Goal: Task Accomplishment & Management: Manage account settings

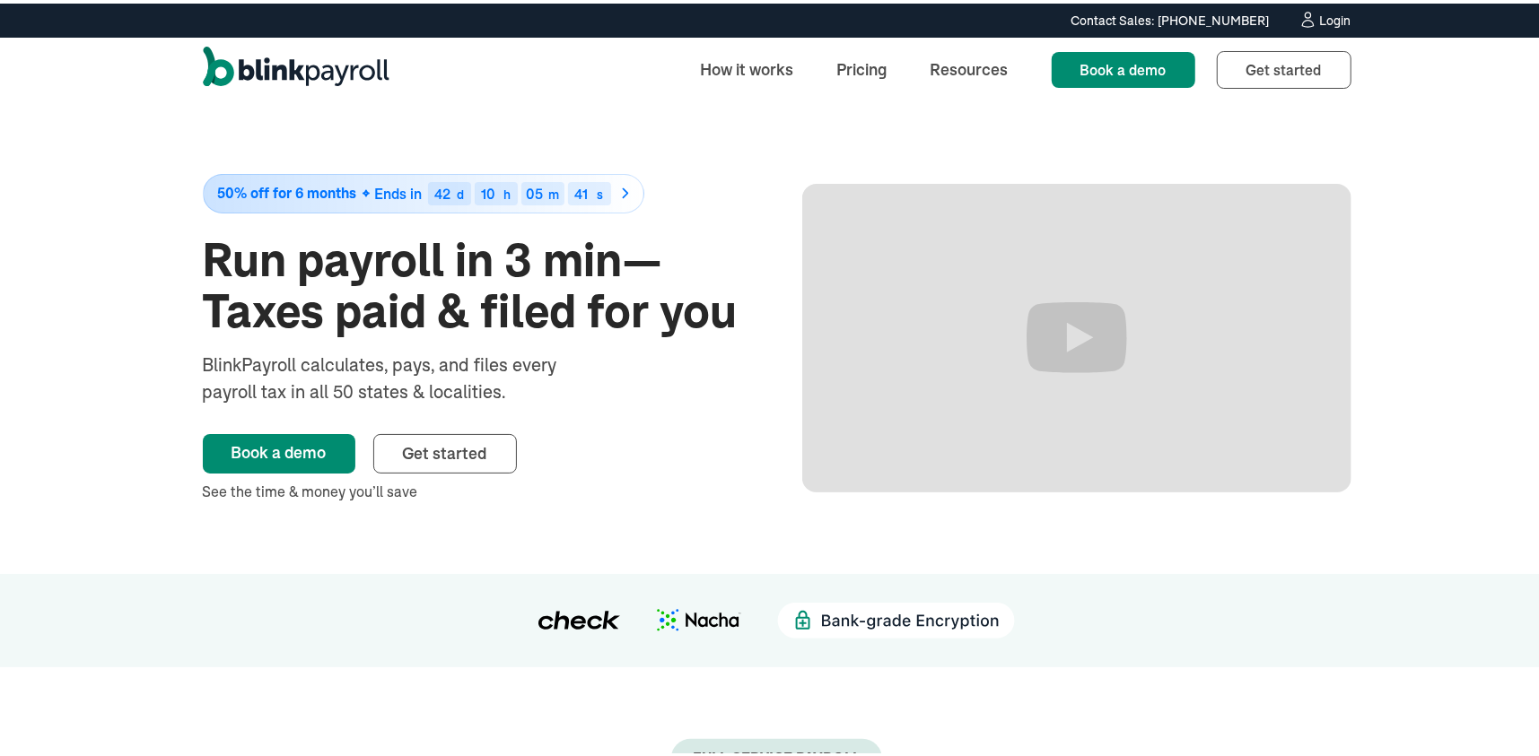
click at [1330, 11] on div "Login" at bounding box center [1335, 17] width 31 height 13
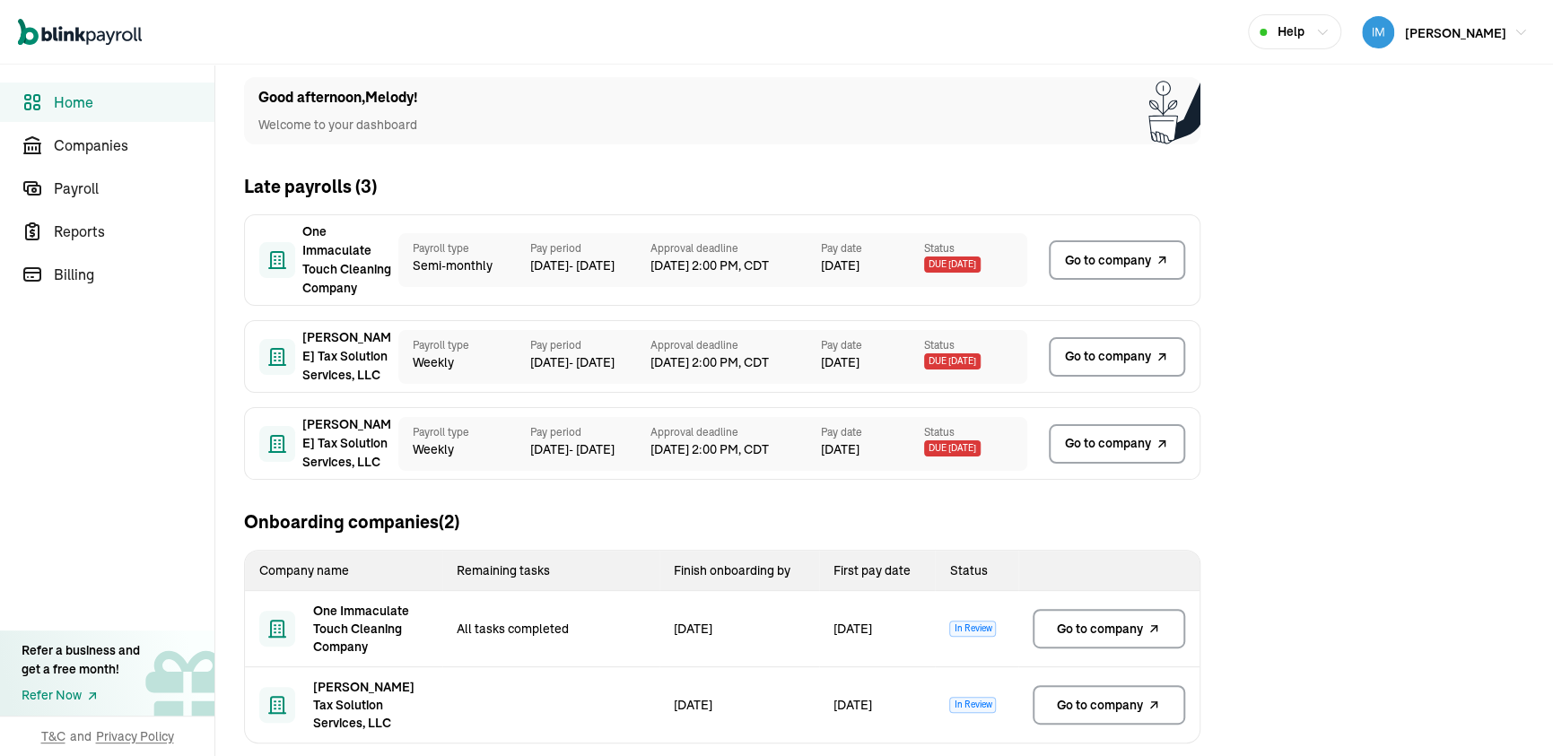
click at [1091, 639] on link "Go to company" at bounding box center [1109, 628] width 153 height 39
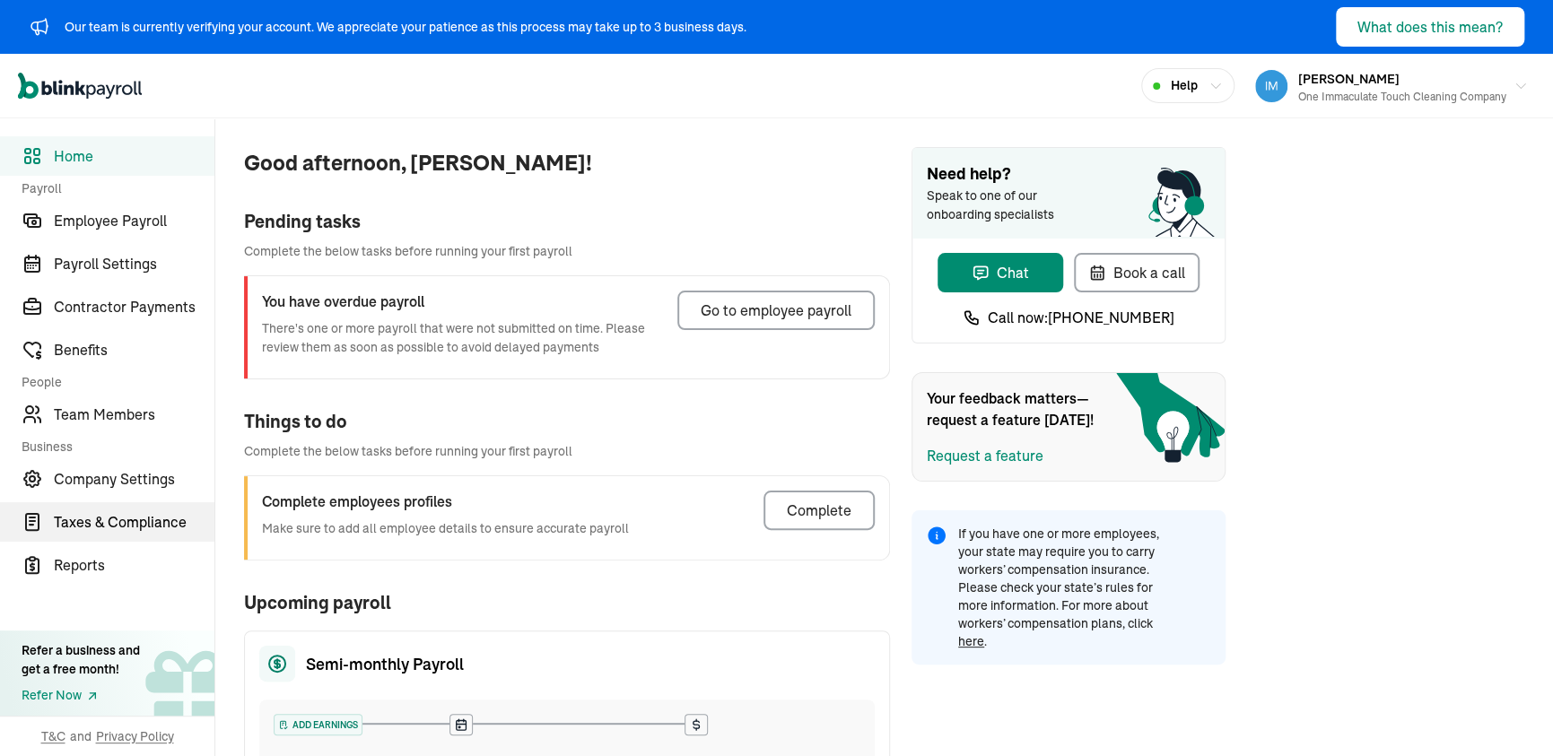
click at [53, 534] on link "Taxes & Compliance" at bounding box center [107, 521] width 214 height 39
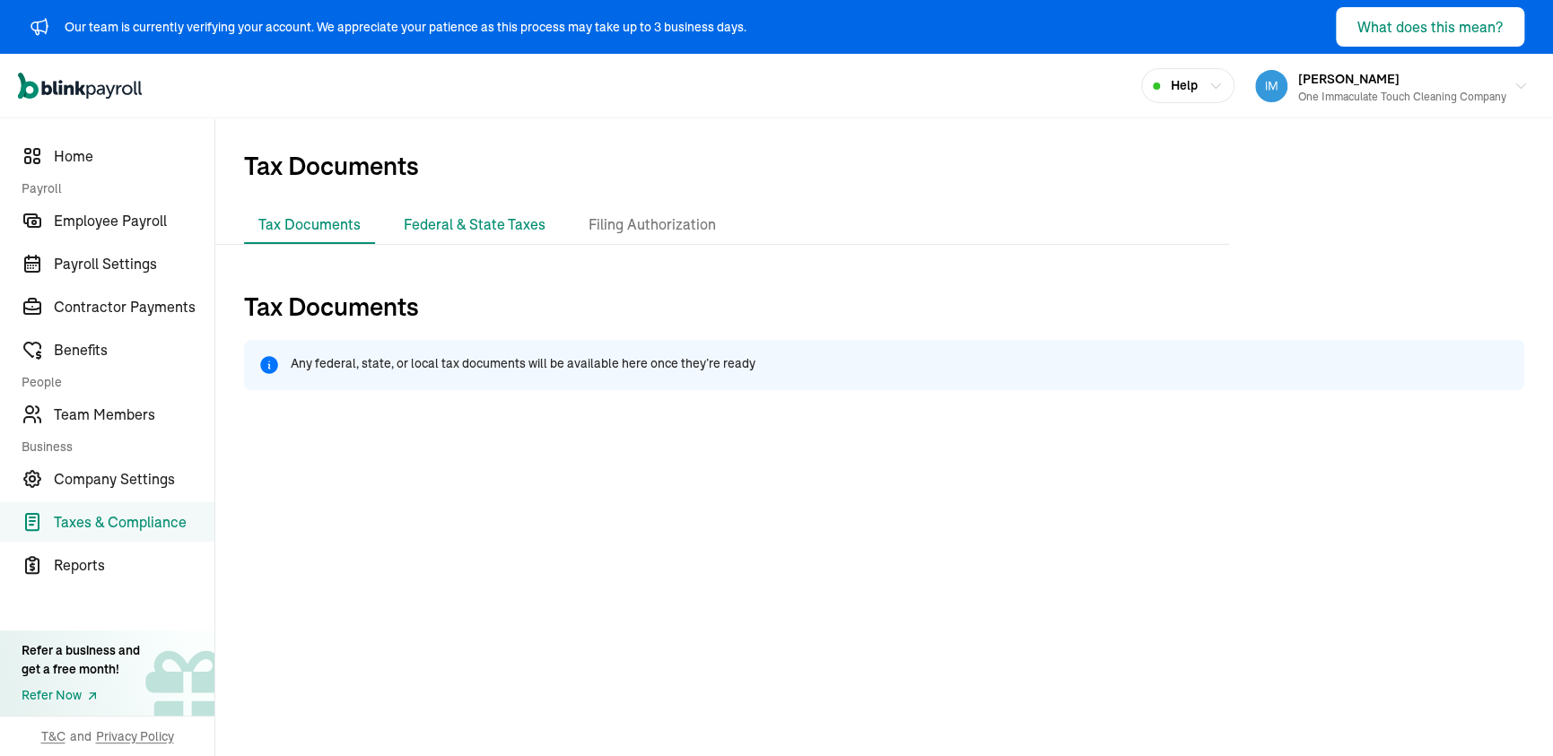
click at [518, 224] on li "Federal & State Taxes" at bounding box center [474, 225] width 170 height 38
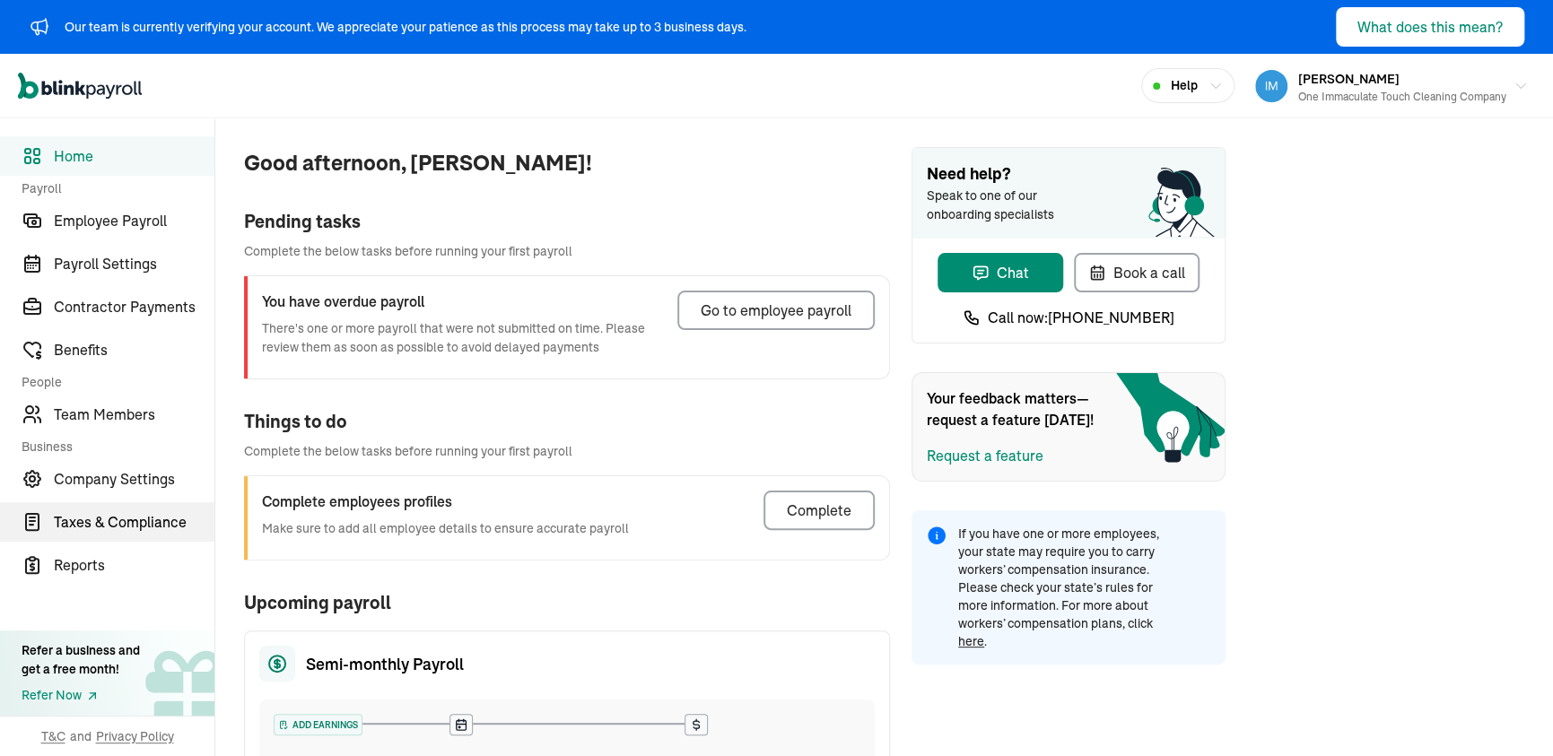
click at [53, 534] on link "Taxes & Compliance" at bounding box center [107, 521] width 214 height 39
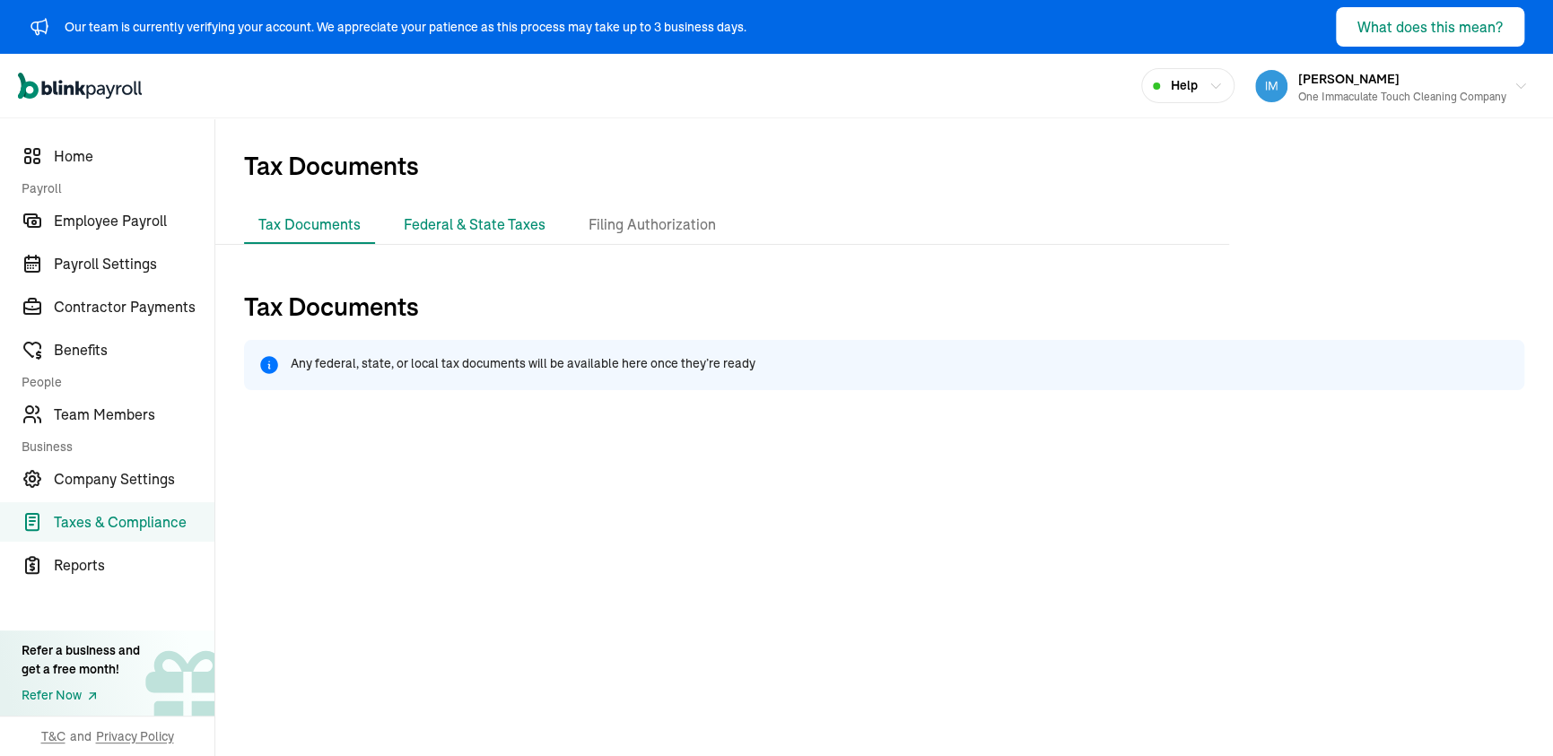
click at [518, 224] on li "Federal & State Taxes" at bounding box center [474, 225] width 170 height 38
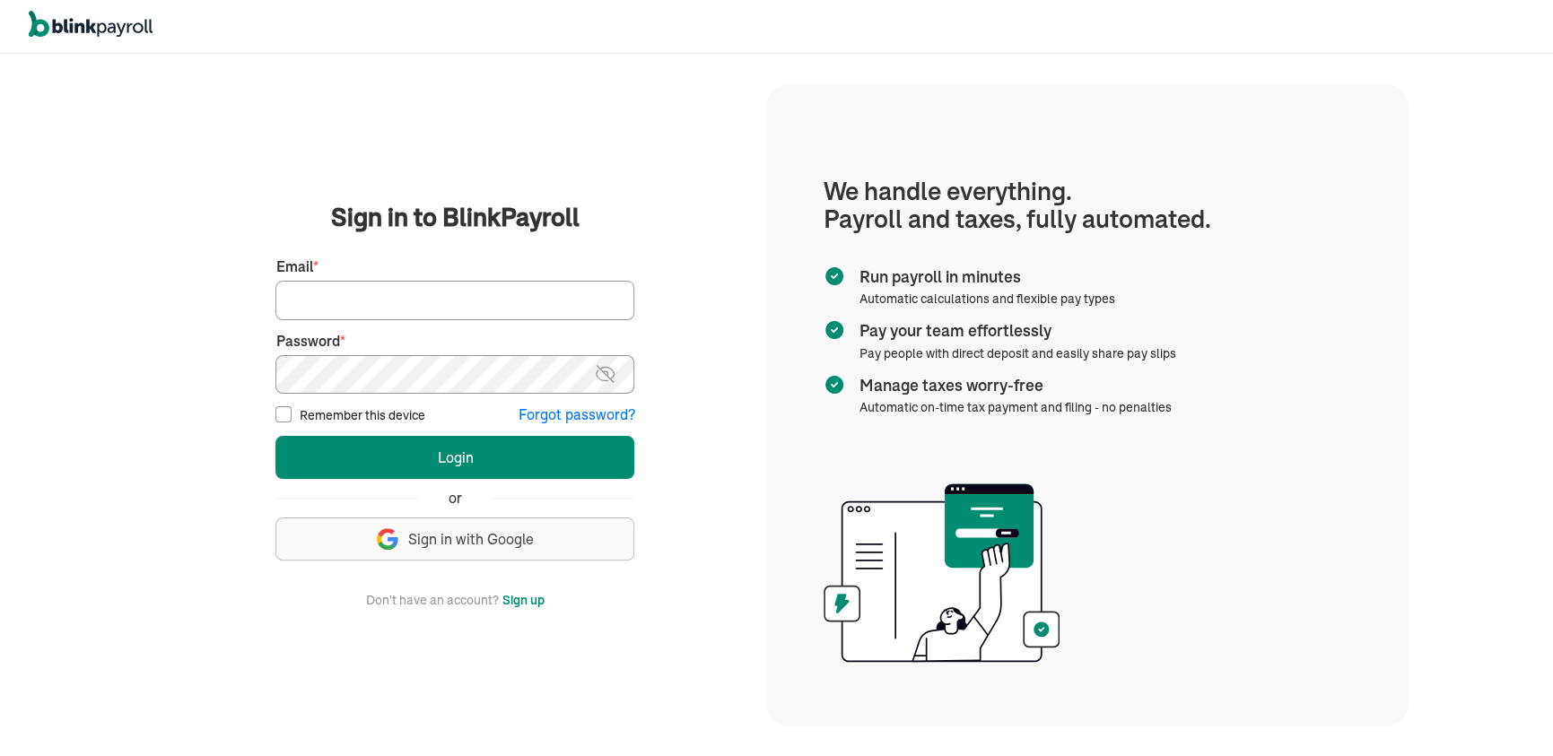
click at [484, 292] on input "Email *" at bounding box center [454, 300] width 359 height 39
type input "immaculationcleaning@gmail.com"
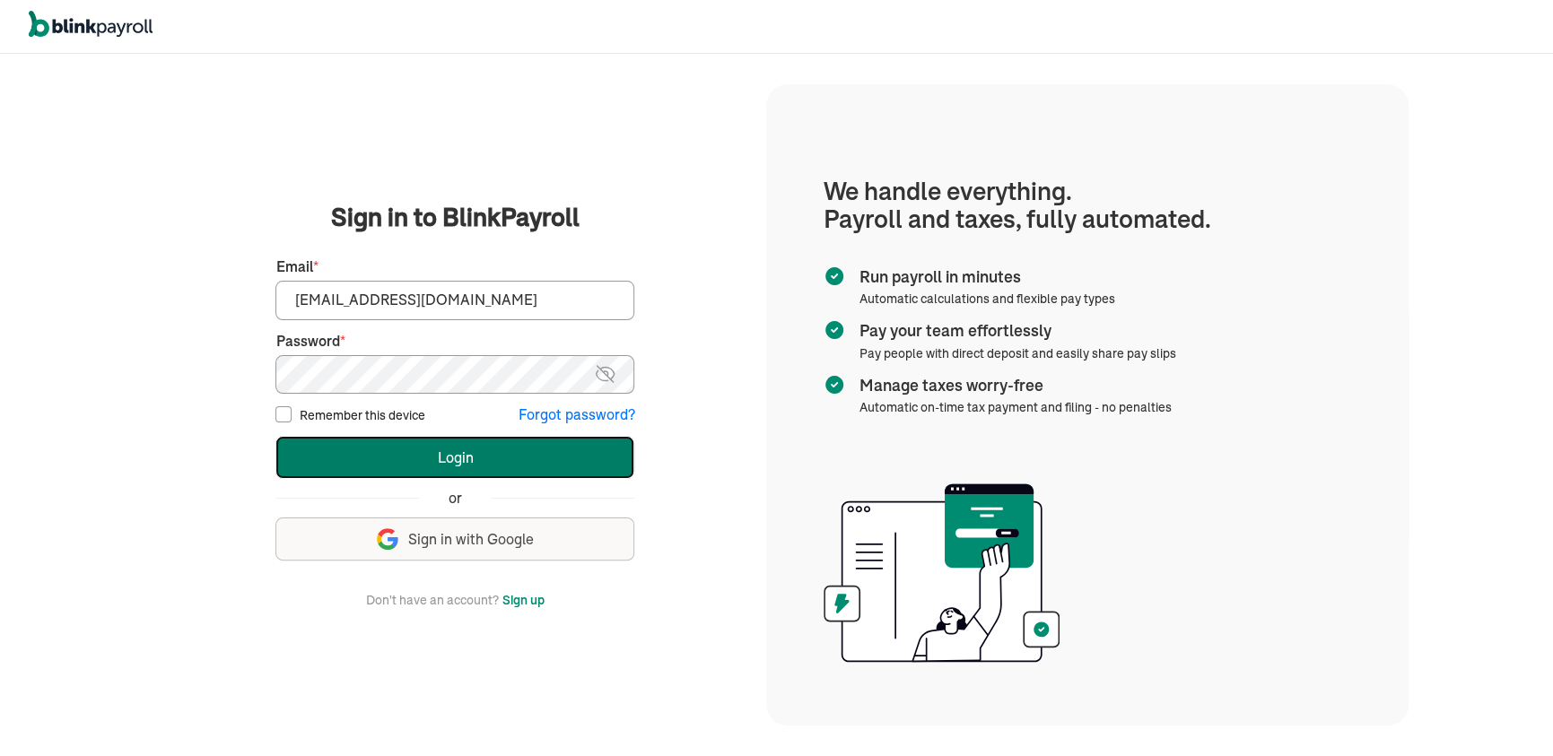
click at [423, 451] on button "Login" at bounding box center [454, 457] width 359 height 43
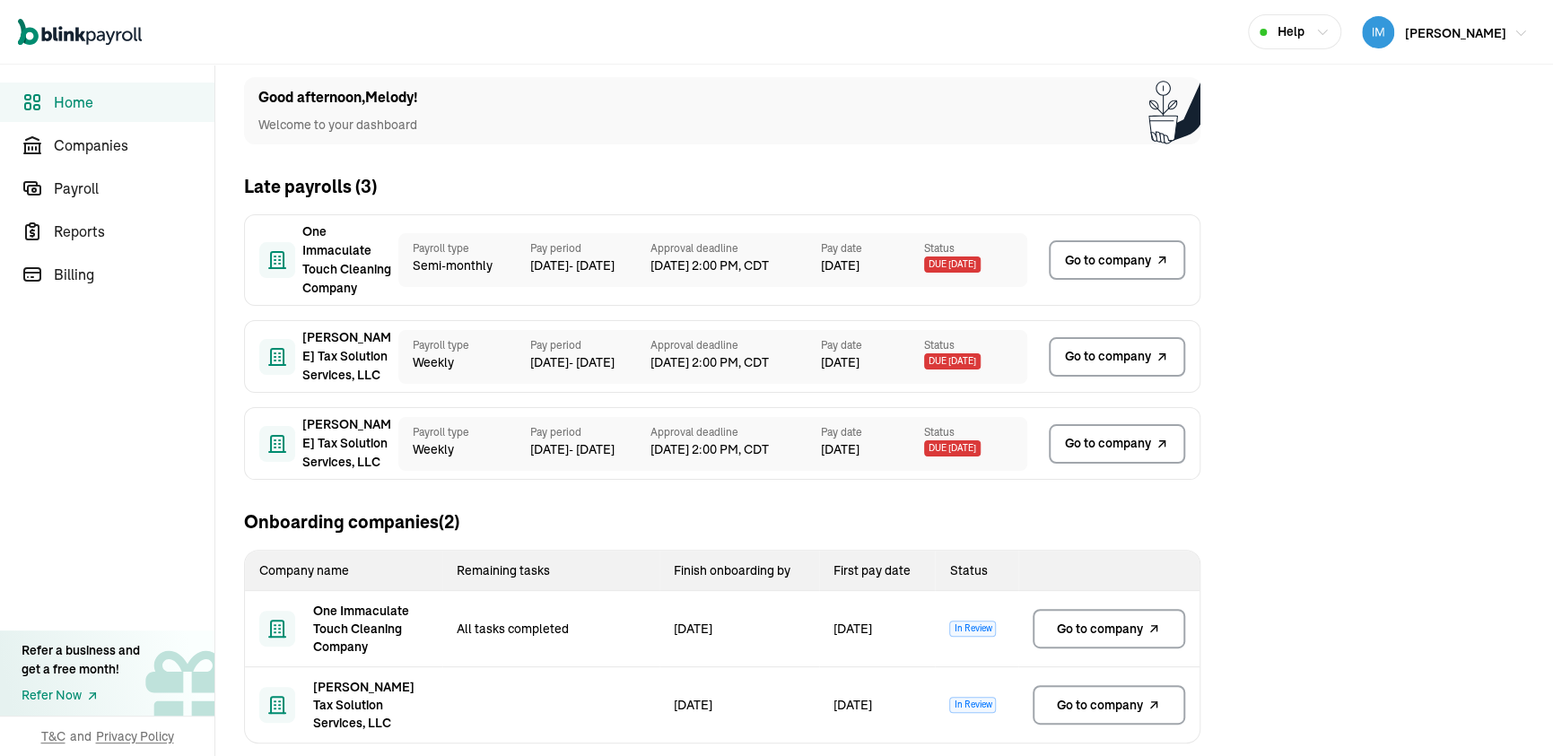
click at [1427, 33] on span "[PERSON_NAME]" at bounding box center [1455, 33] width 101 height 16
click at [1082, 631] on span "Go to company" at bounding box center [1100, 629] width 86 height 18
click at [1427, 33] on span "[PERSON_NAME]" at bounding box center [1455, 33] width 101 height 16
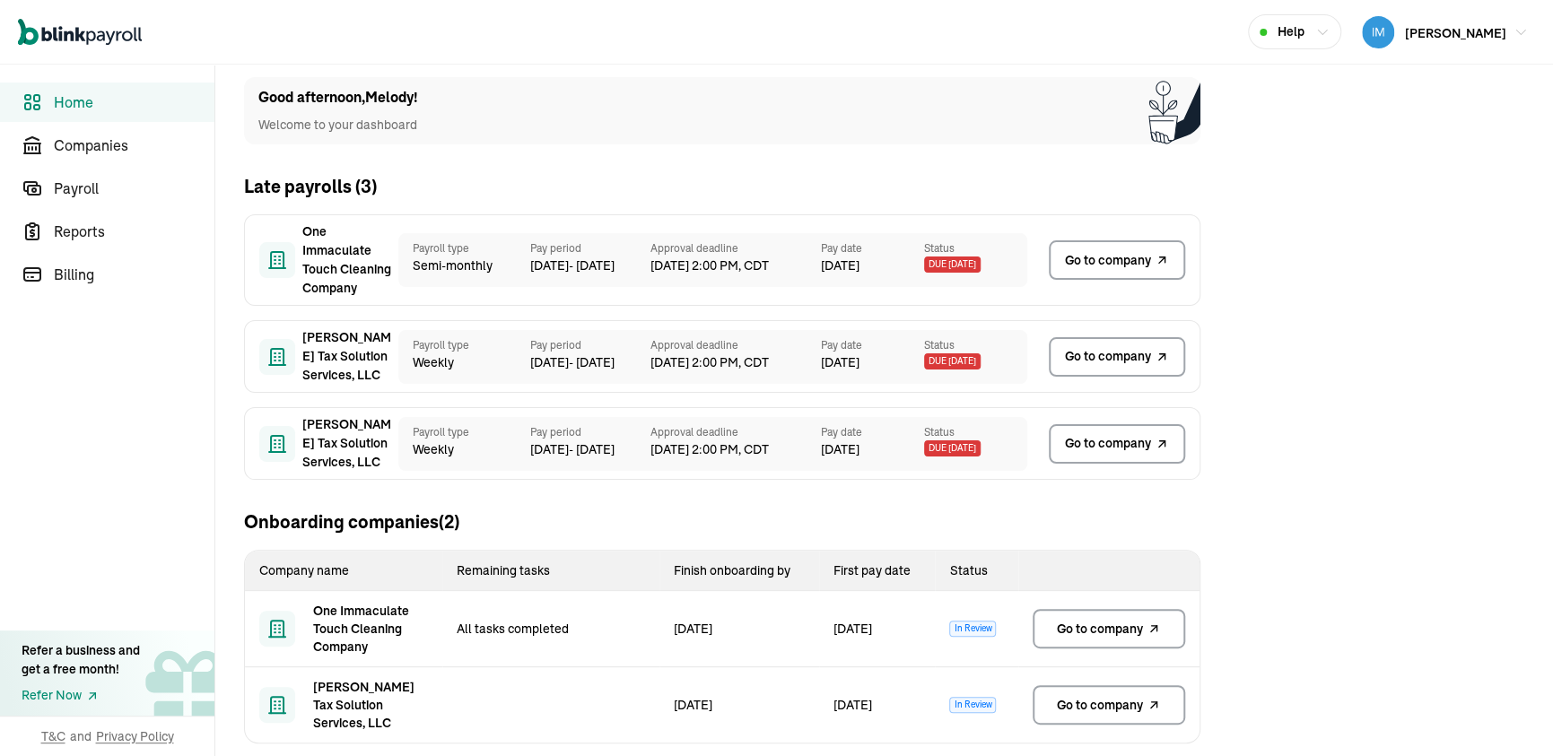
click at [1082, 631] on span "Go to company" at bounding box center [1100, 629] width 86 height 18
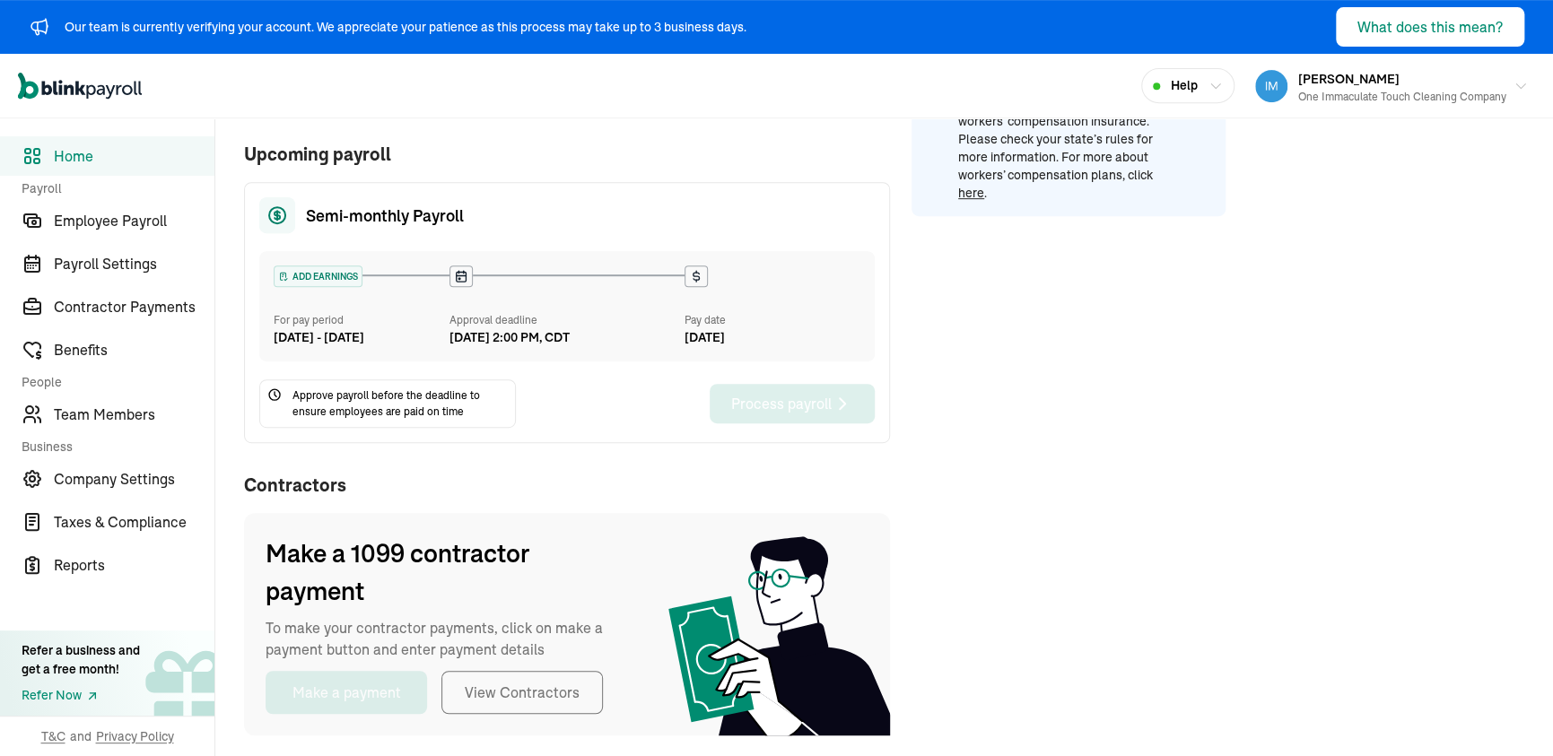
scroll to position [474, 0]
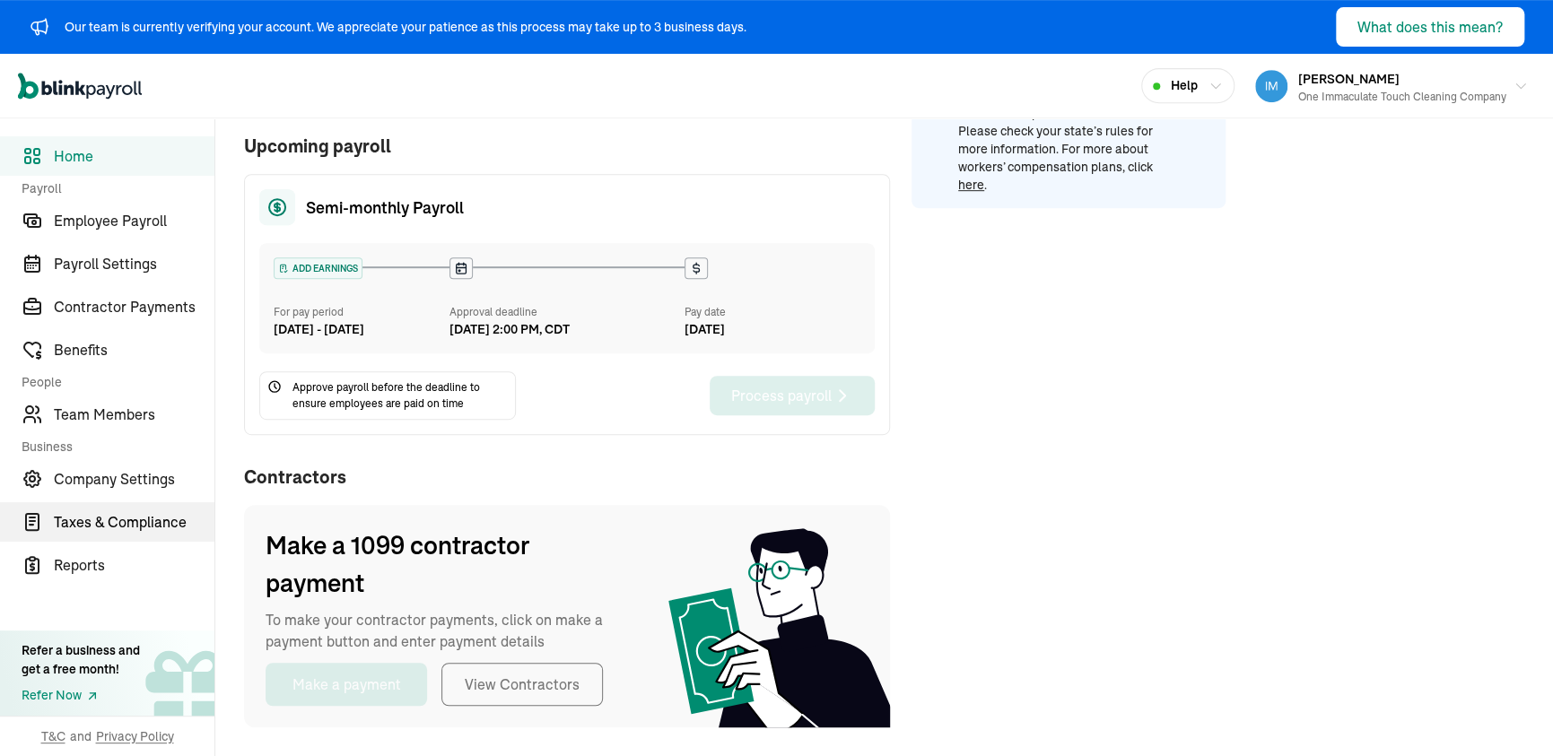
click at [90, 512] on span "Taxes & Compliance" at bounding box center [134, 522] width 161 height 22
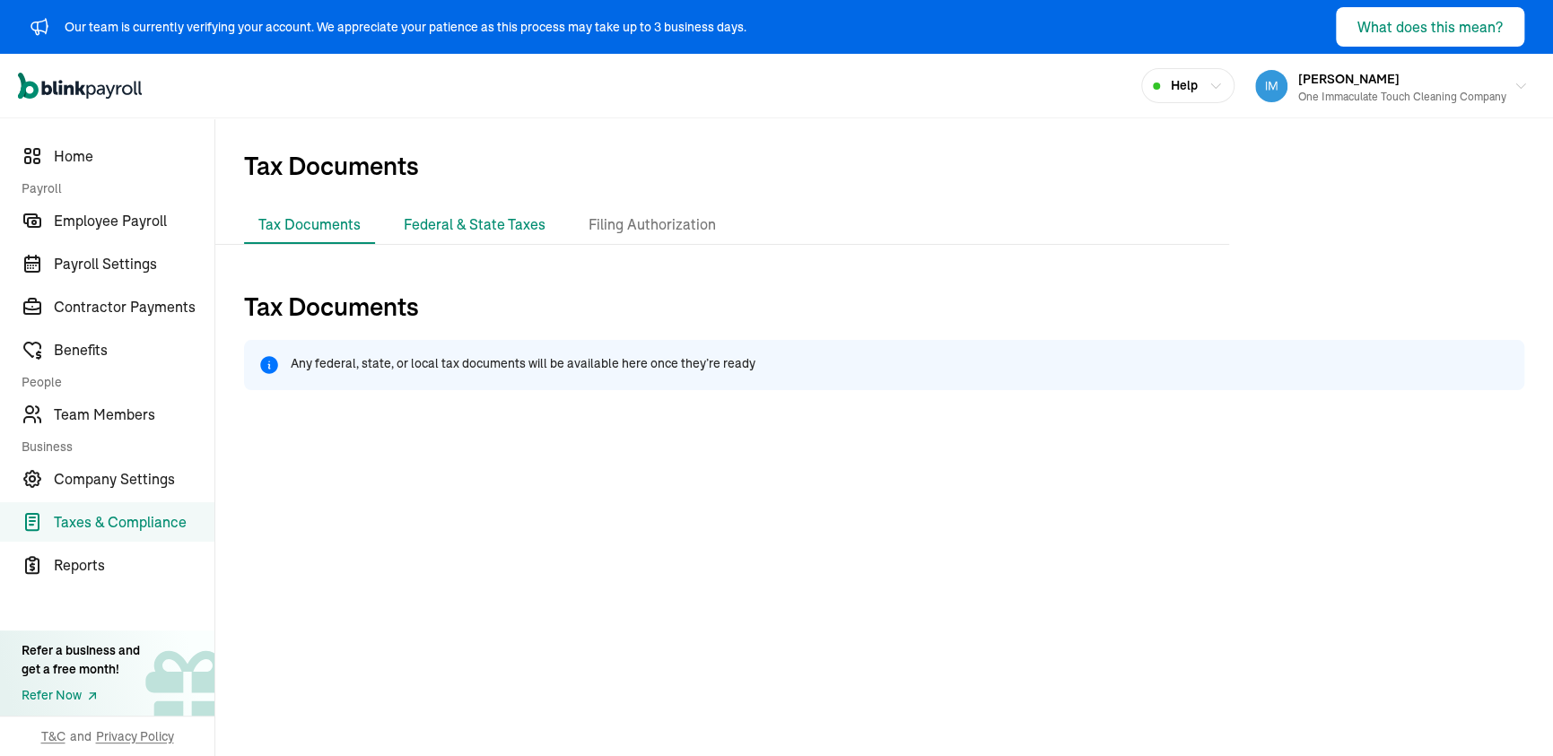
click at [527, 231] on li "Federal & State Taxes" at bounding box center [474, 225] width 170 height 38
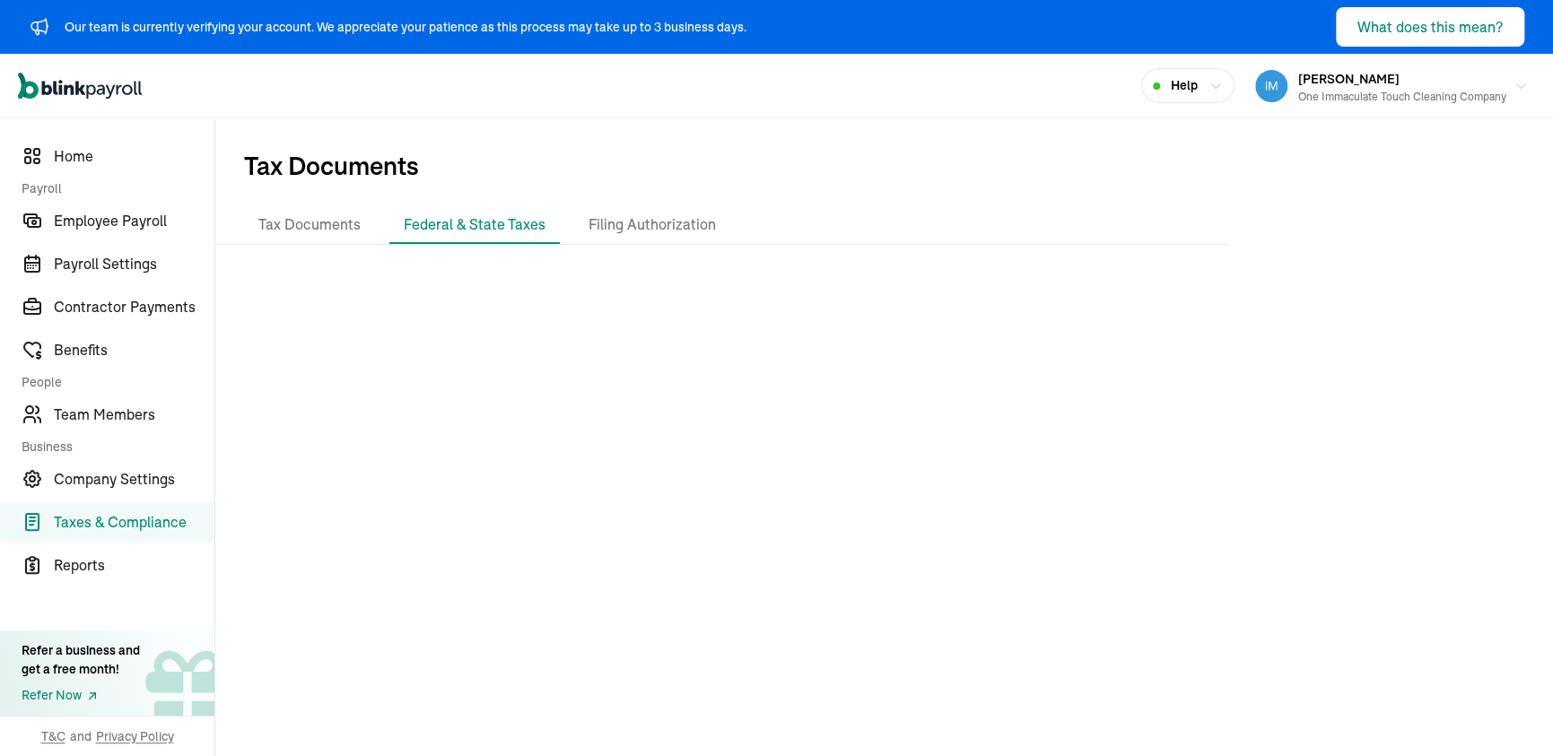
scroll to position [8, 0]
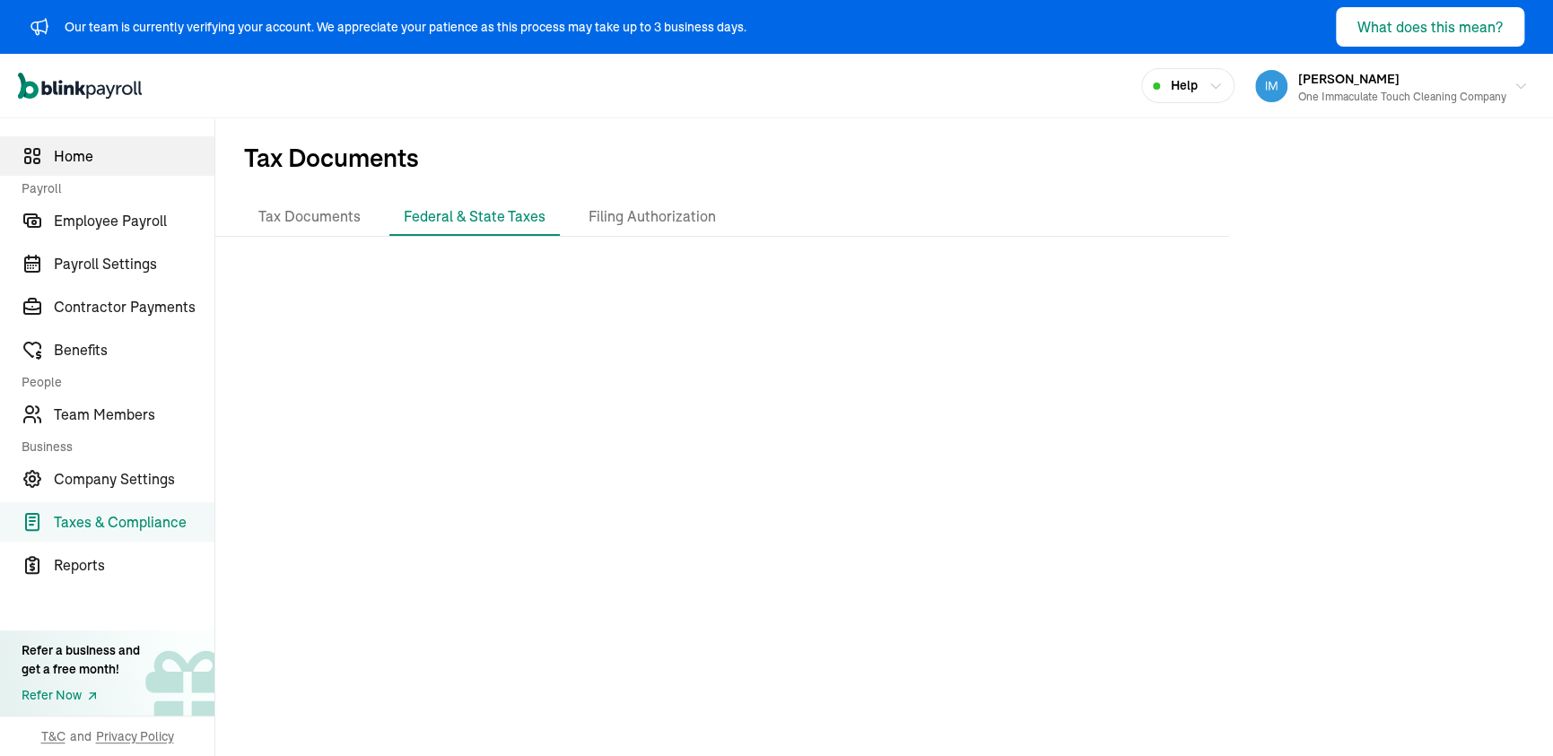
click at [67, 159] on span "Home" at bounding box center [134, 156] width 161 height 22
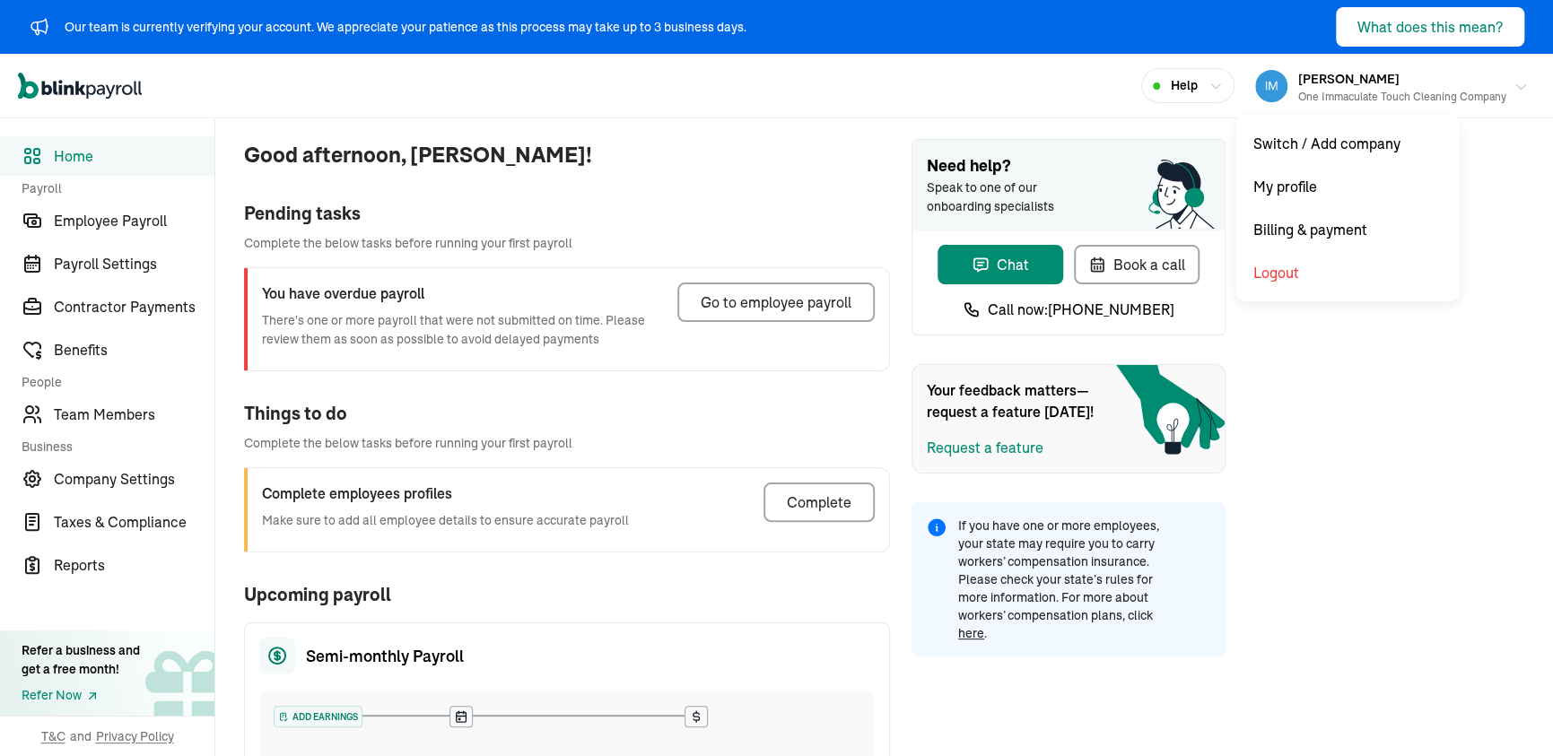
click at [1357, 100] on div "One Immaculate Touch Cleaning Company" at bounding box center [1402, 97] width 208 height 16
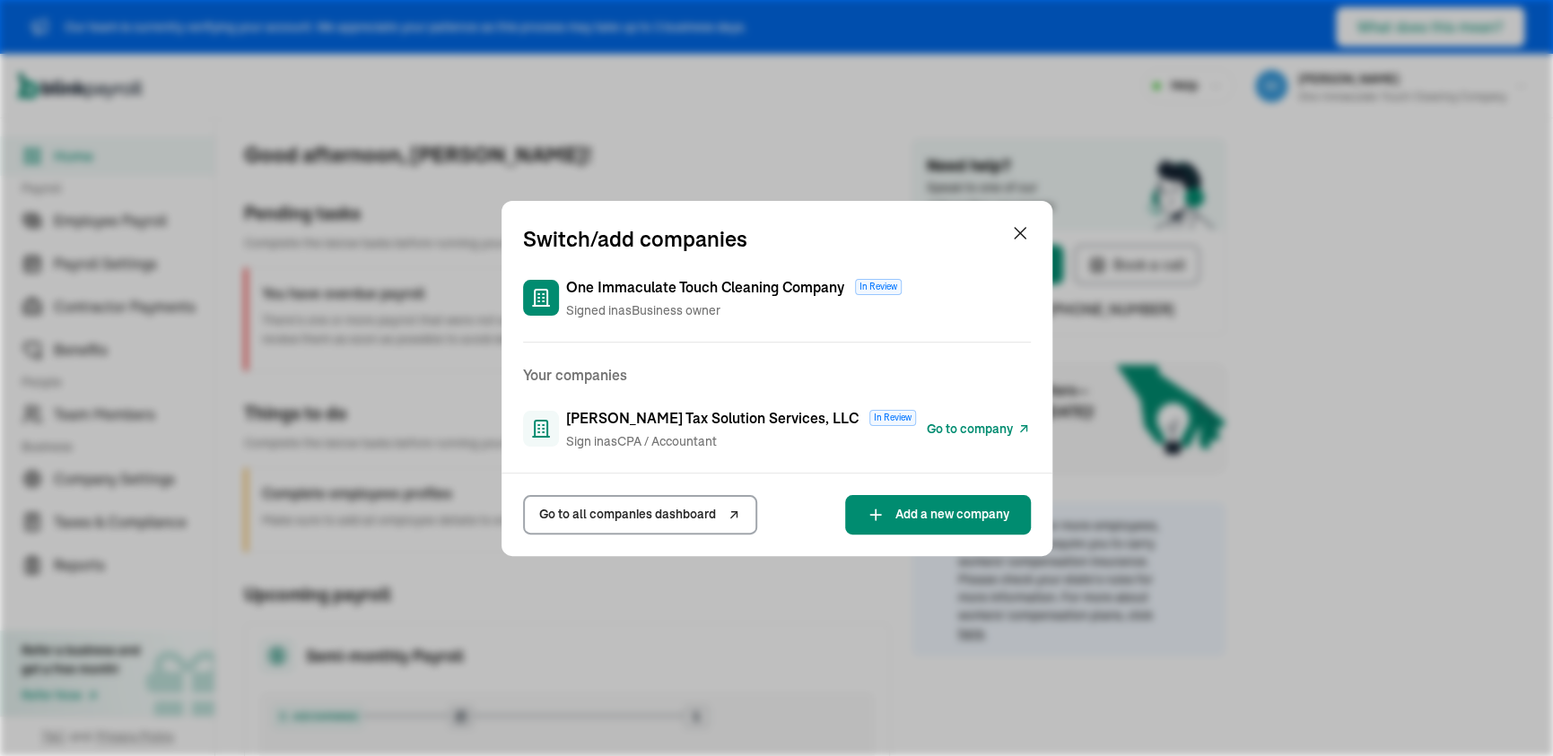
click at [935, 432] on span "Go to company" at bounding box center [970, 429] width 86 height 19
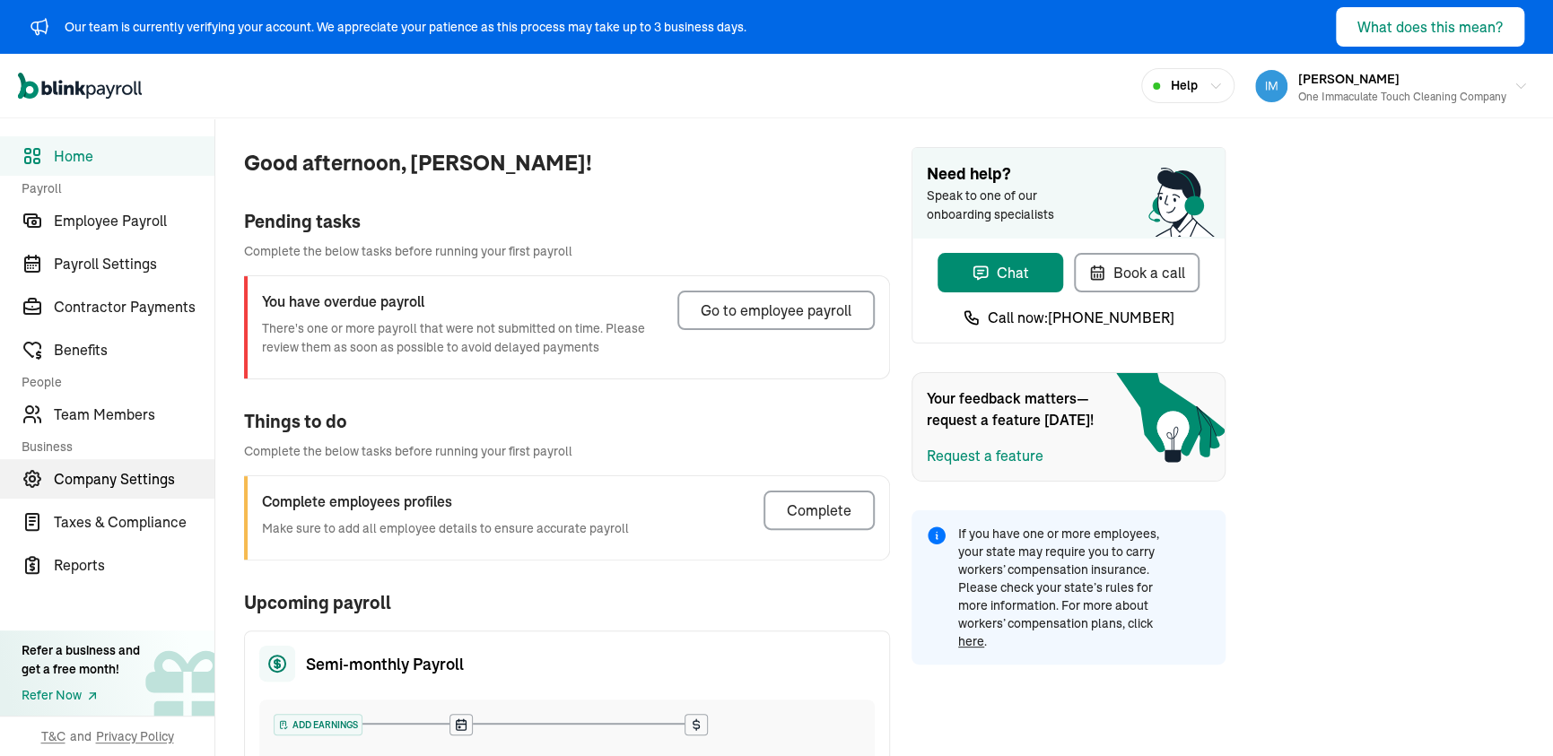
click at [112, 481] on span "Company Settings" at bounding box center [134, 479] width 161 height 22
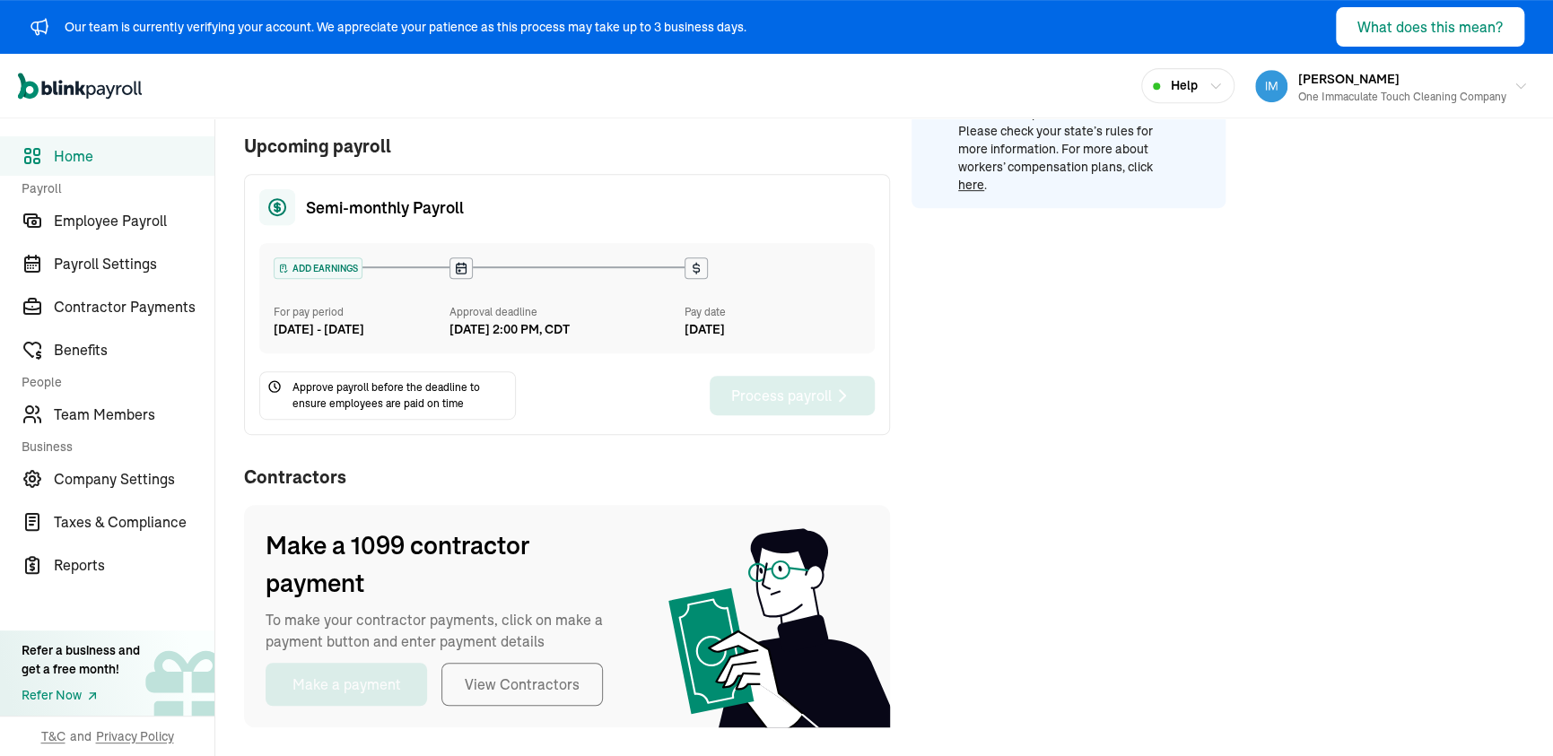
scroll to position [474, 0]
click at [90, 512] on span "Taxes & Compliance" at bounding box center [134, 522] width 161 height 22
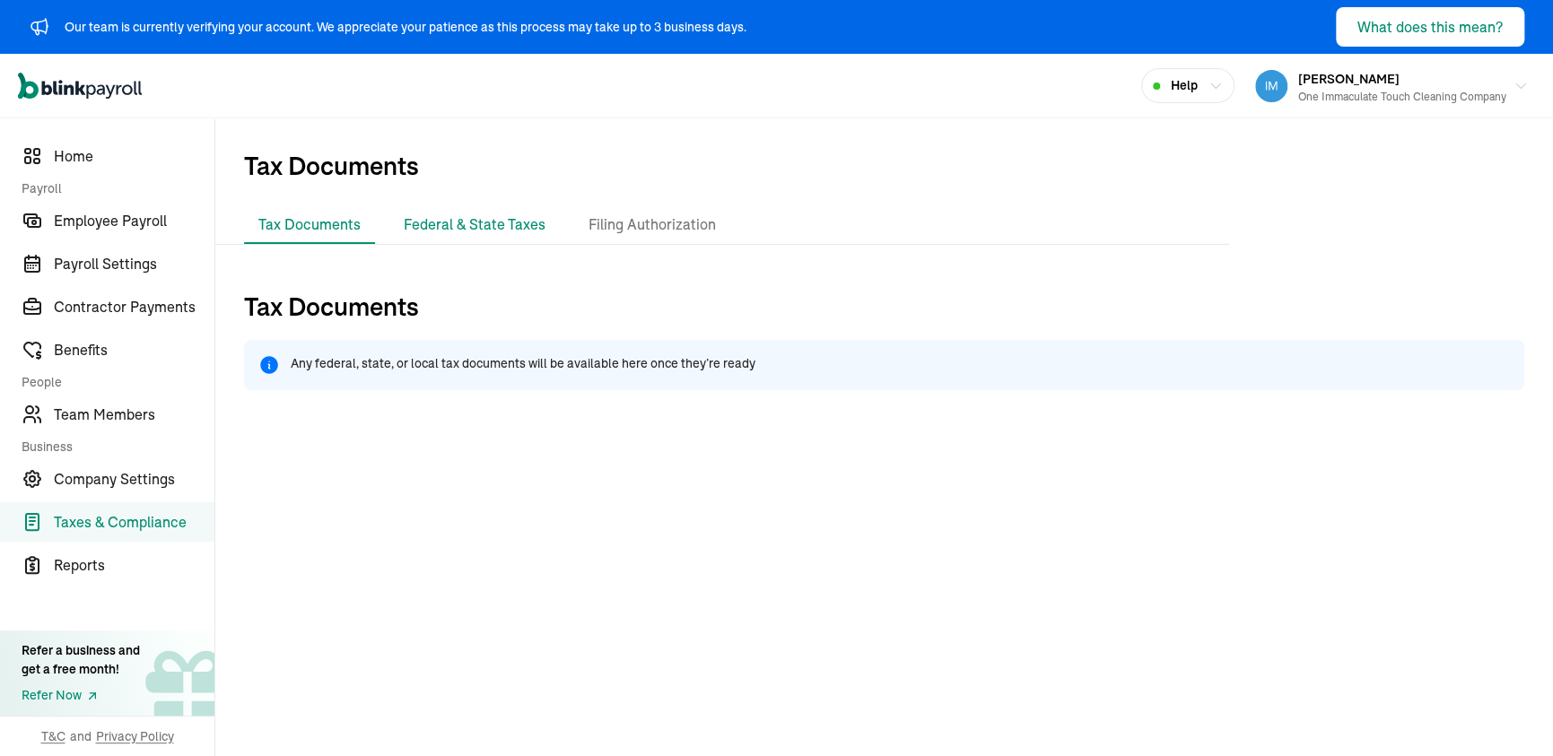
click at [527, 231] on li "Federal & State Taxes" at bounding box center [474, 225] width 170 height 38
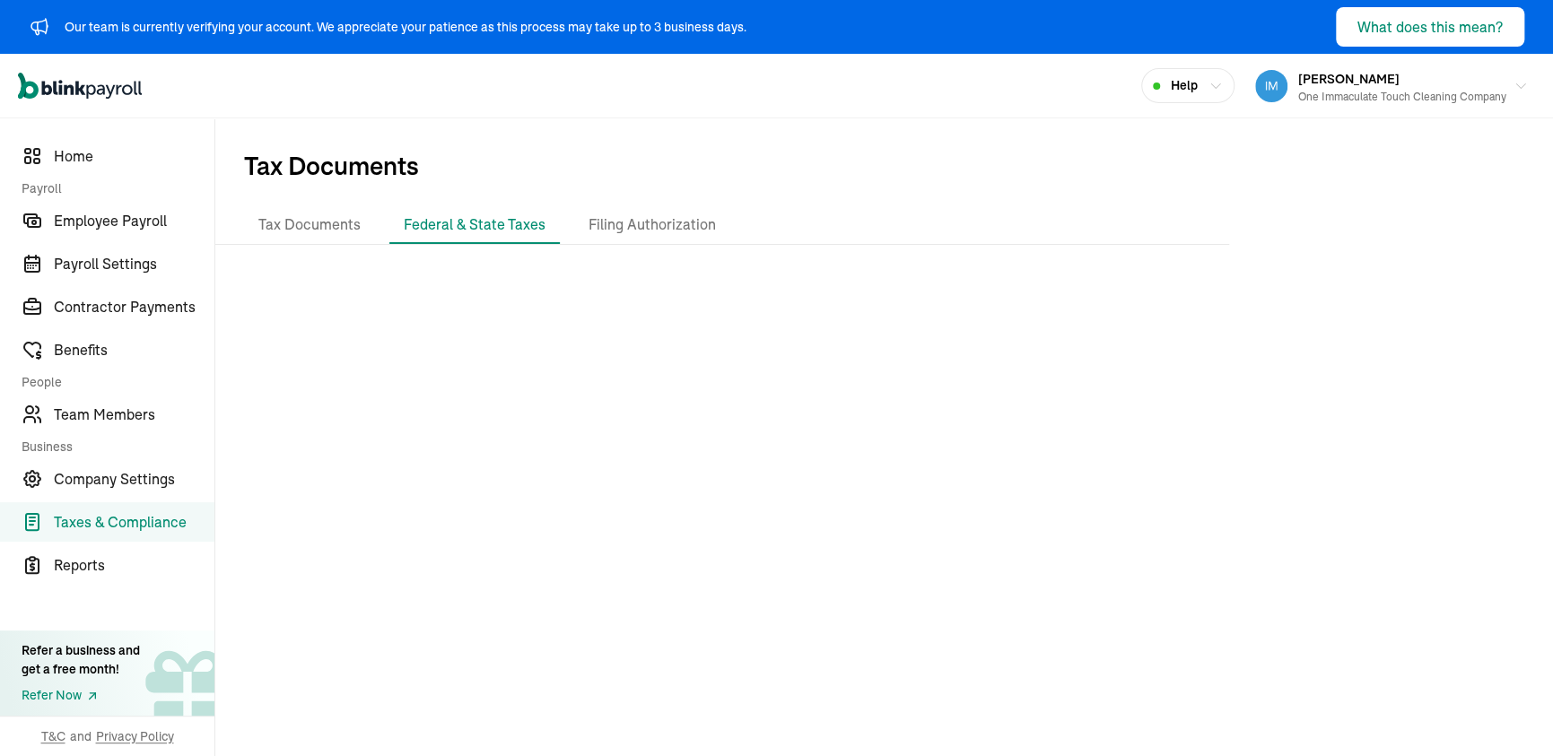
scroll to position [8, 0]
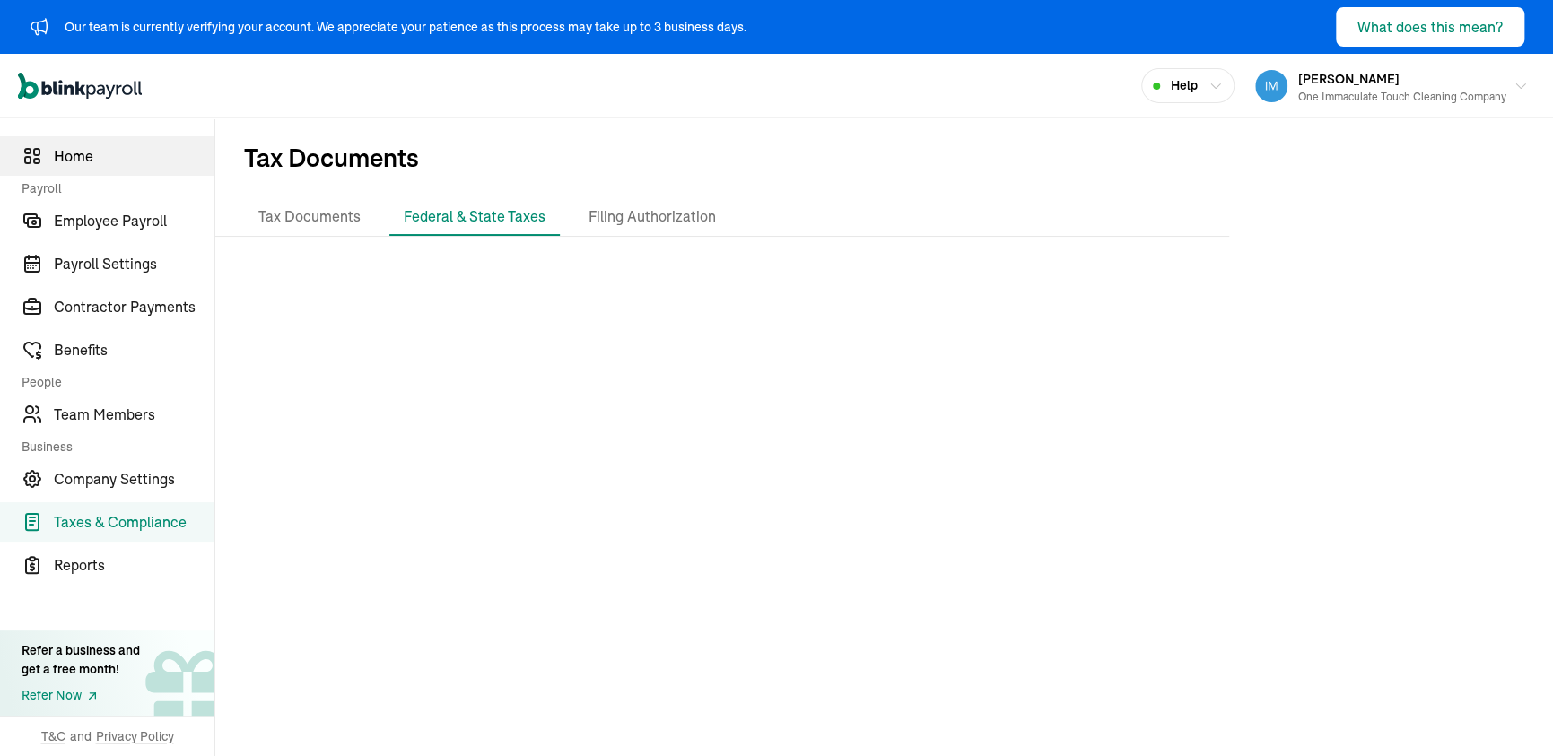
click at [67, 159] on span "Home" at bounding box center [134, 156] width 161 height 22
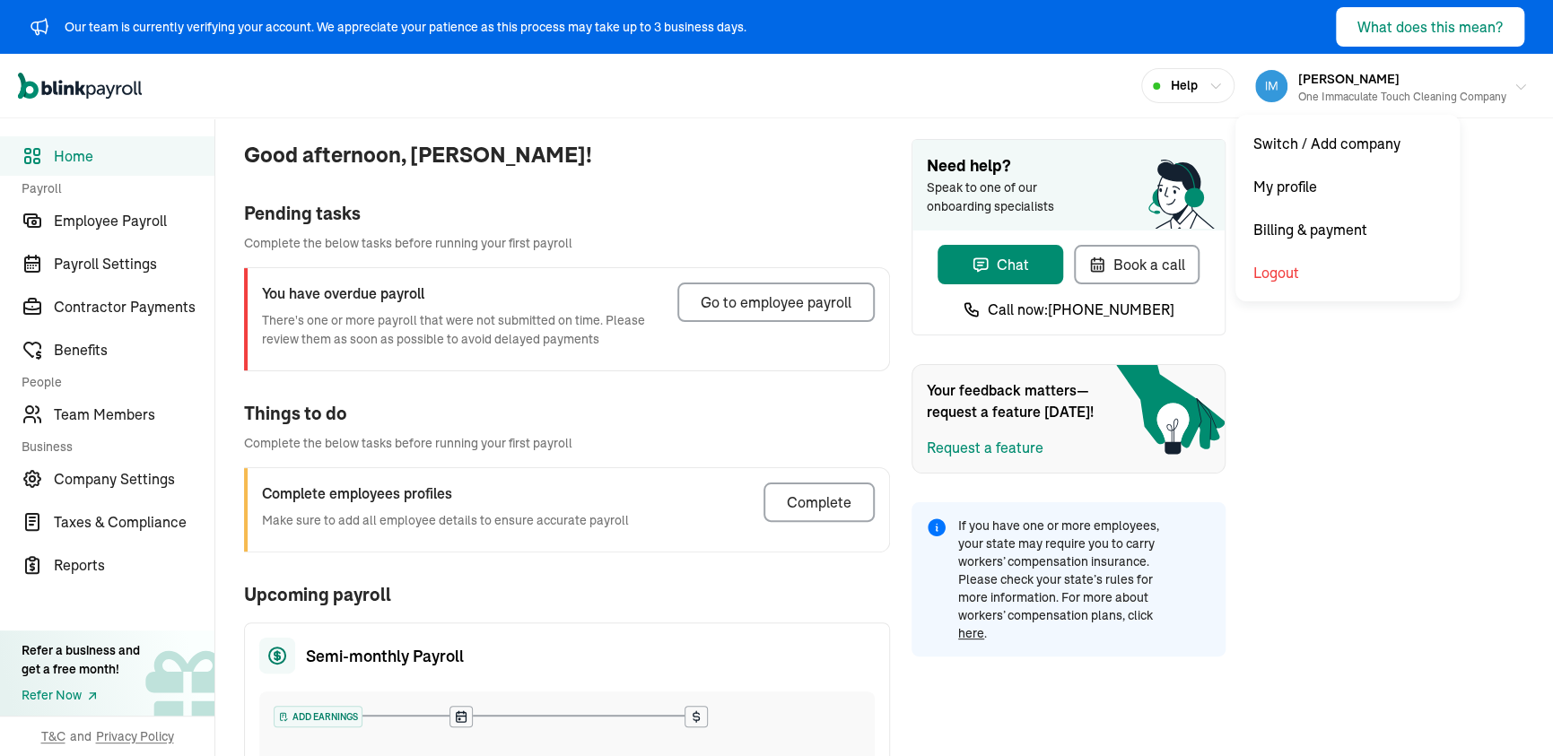
click at [1357, 100] on div "One Immaculate Touch Cleaning Company" at bounding box center [1402, 97] width 208 height 16
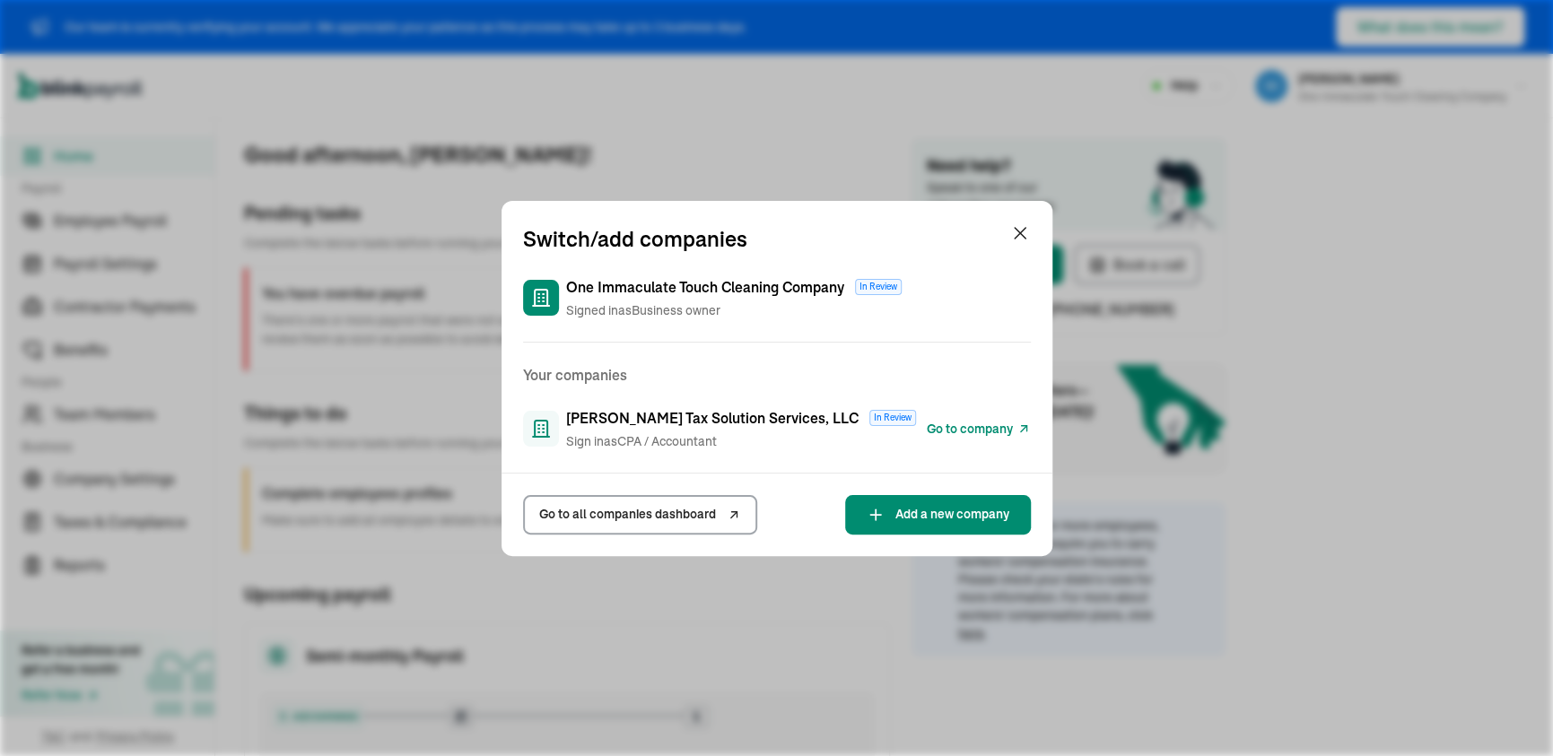
click at [935, 432] on span "Go to company" at bounding box center [970, 429] width 86 height 19
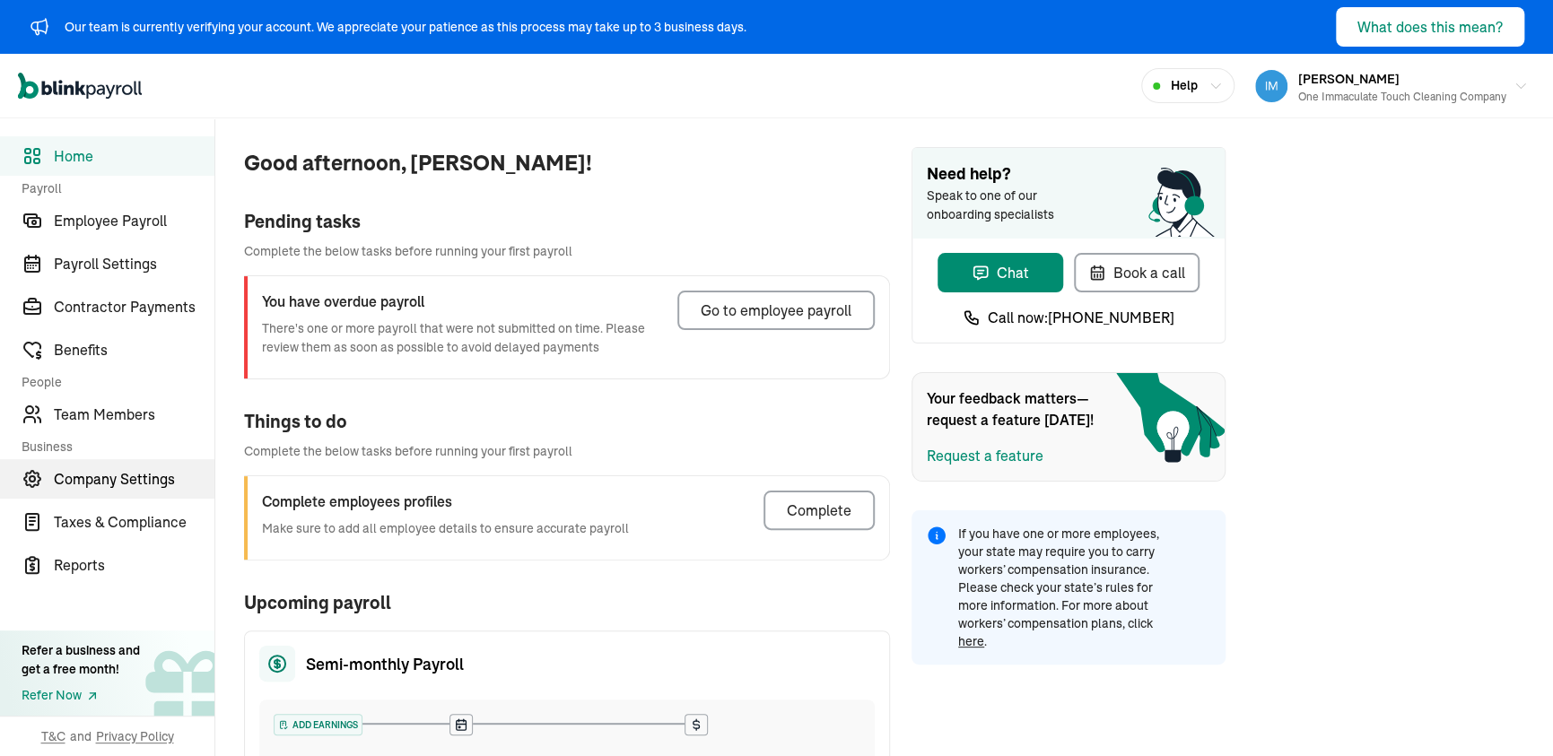
click at [112, 481] on span "Company Settings" at bounding box center [134, 479] width 161 height 22
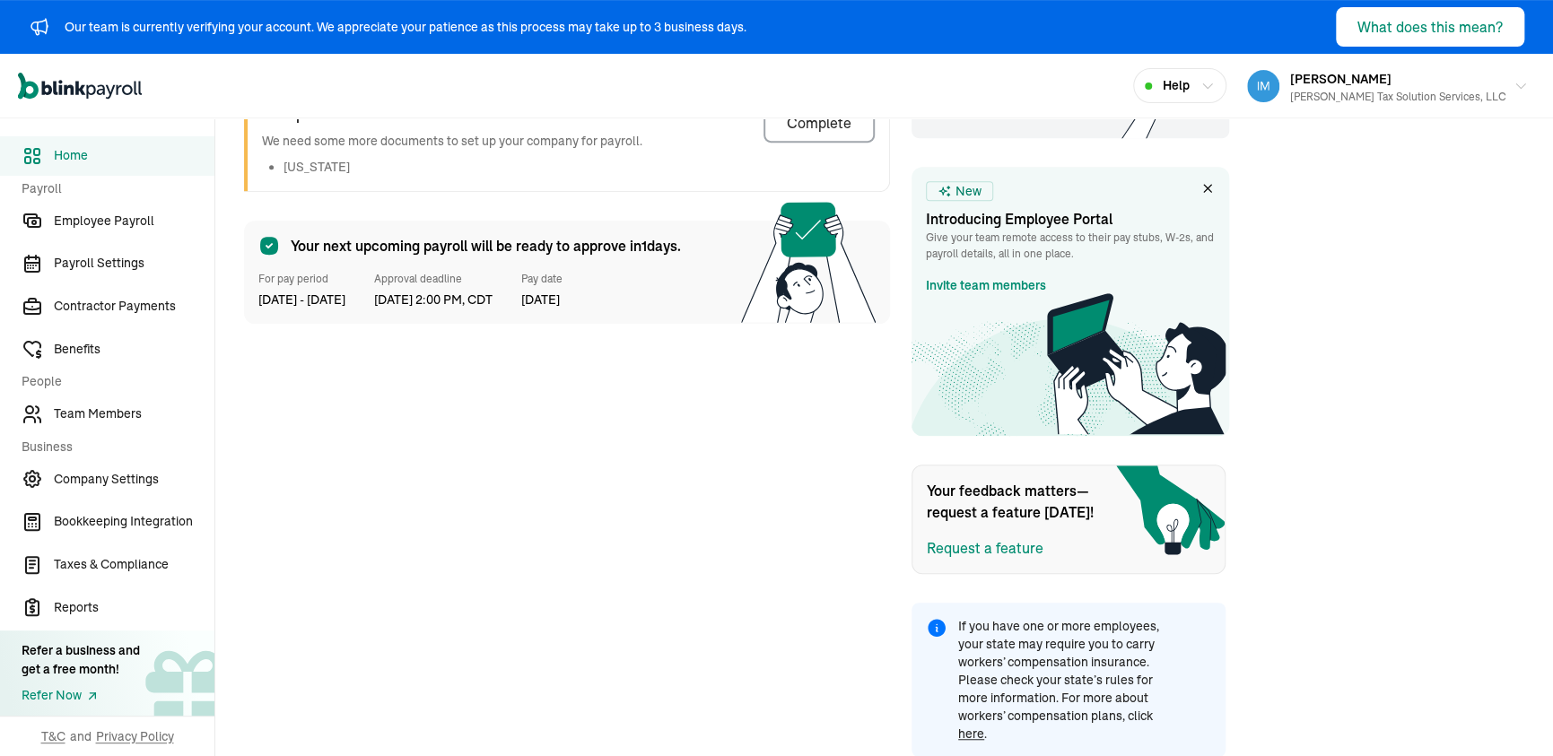
scroll to position [118, 0]
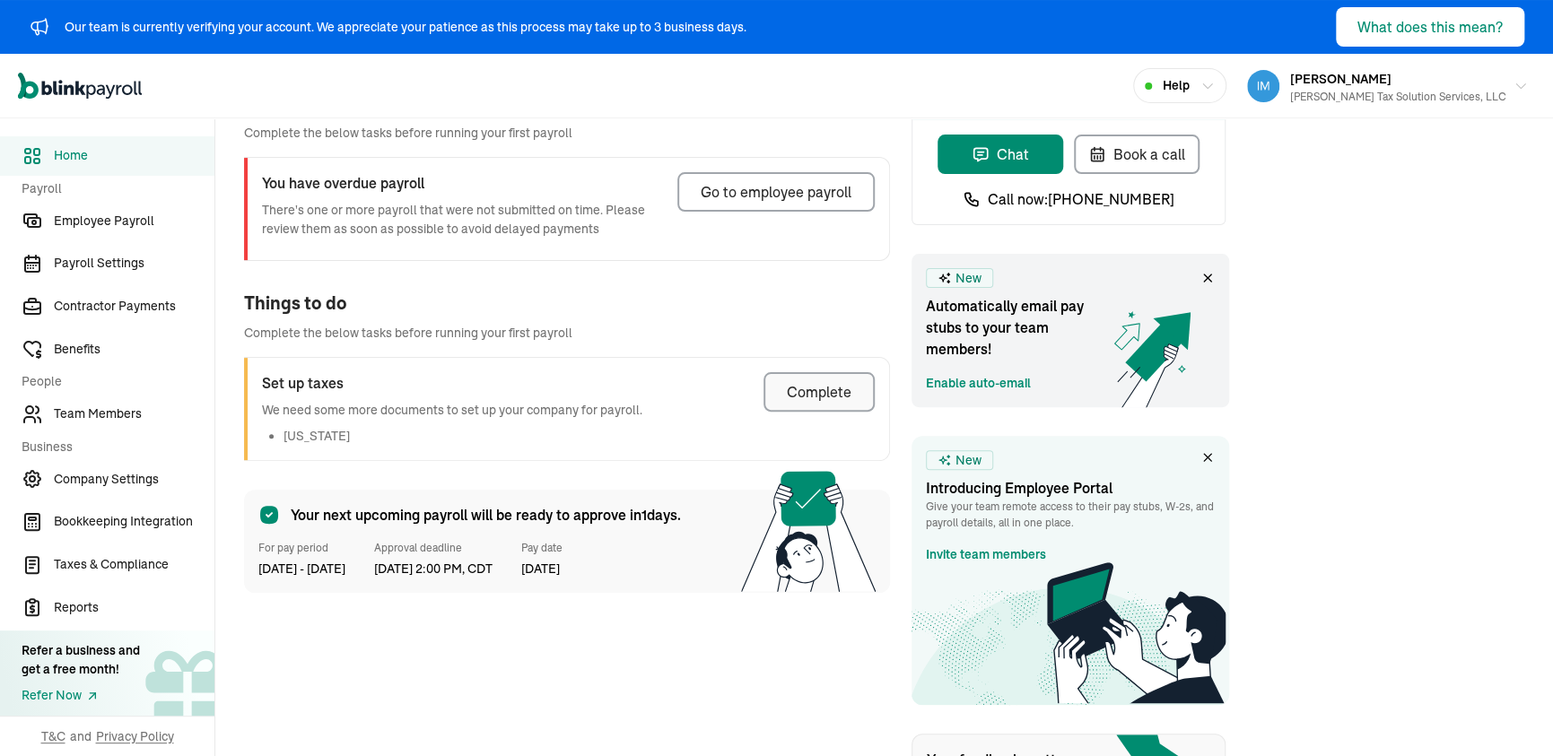
click at [790, 405] on button "Complete" at bounding box center [819, 391] width 111 height 39
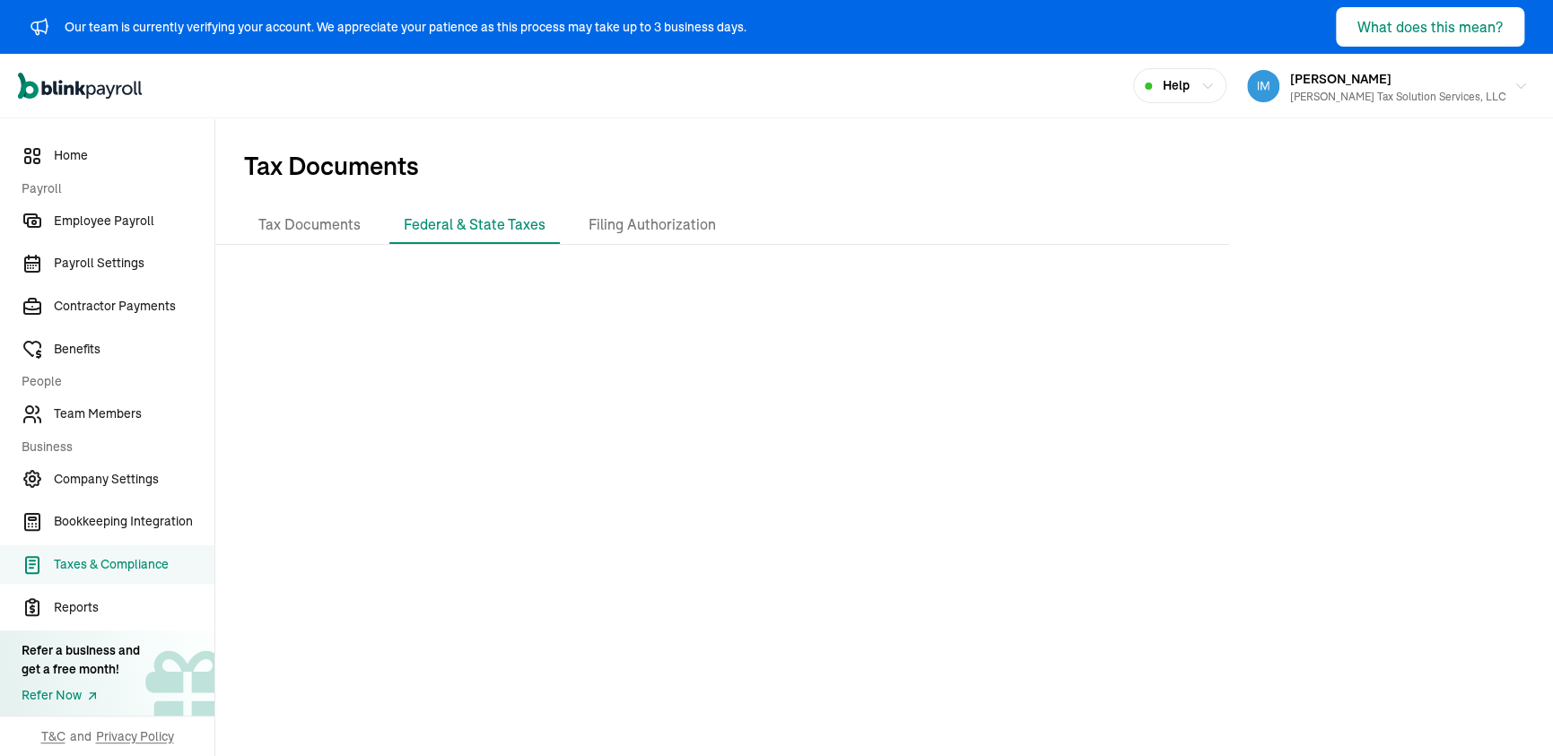
scroll to position [8, 0]
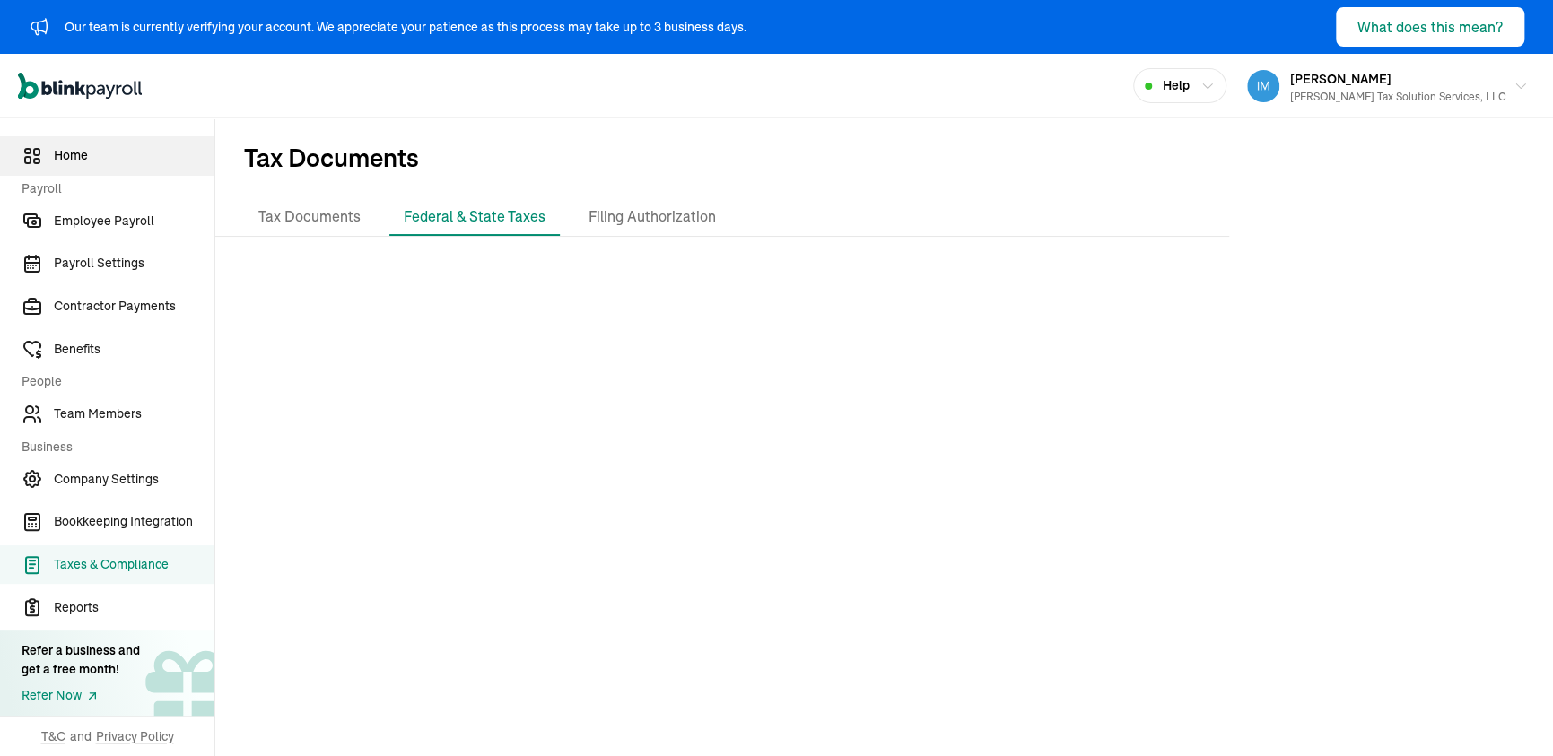
click at [79, 158] on span "Home" at bounding box center [134, 155] width 161 height 19
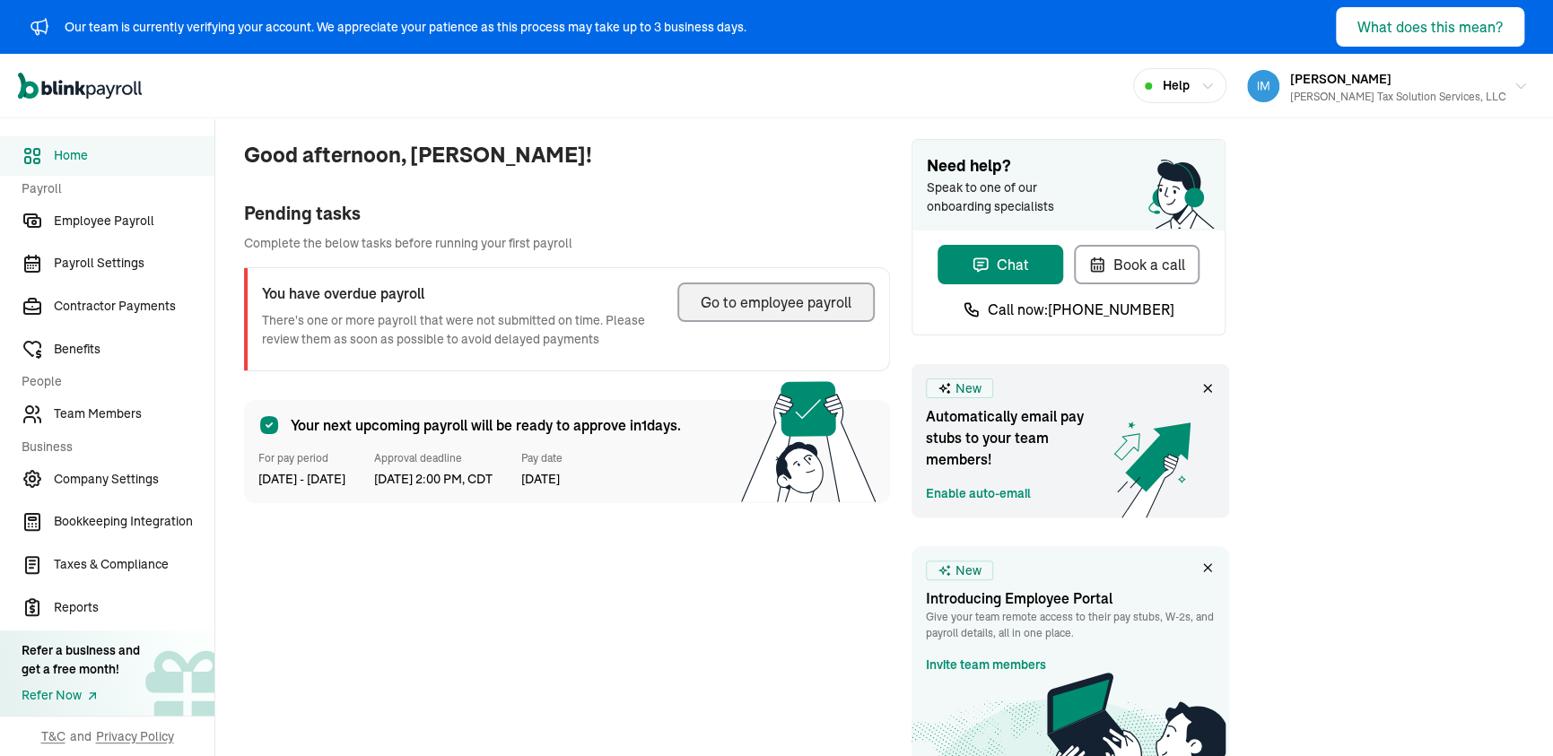
click at [720, 305] on div "Go to employee payroll" at bounding box center [776, 303] width 151 height 22
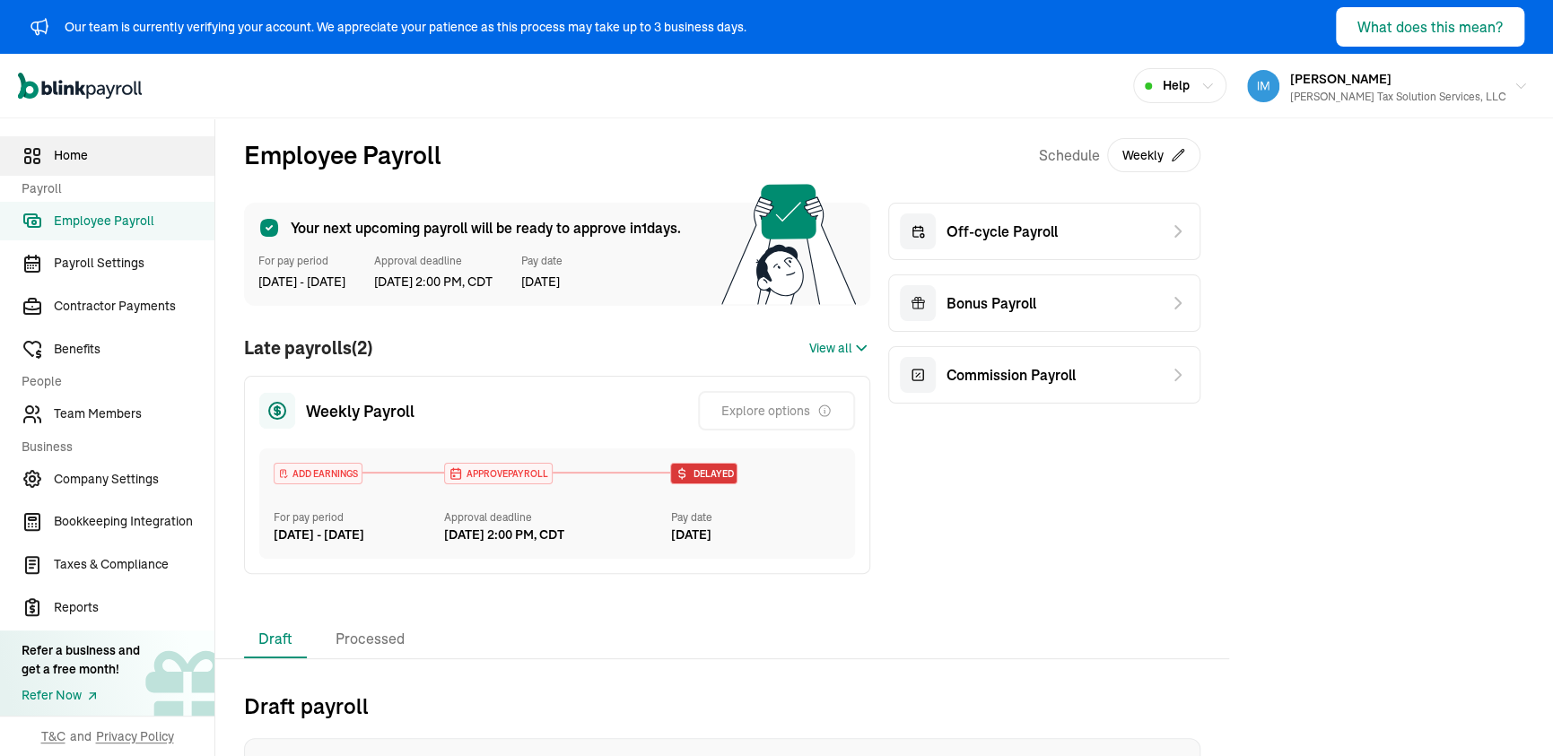
click at [75, 162] on span "Home" at bounding box center [134, 155] width 161 height 19
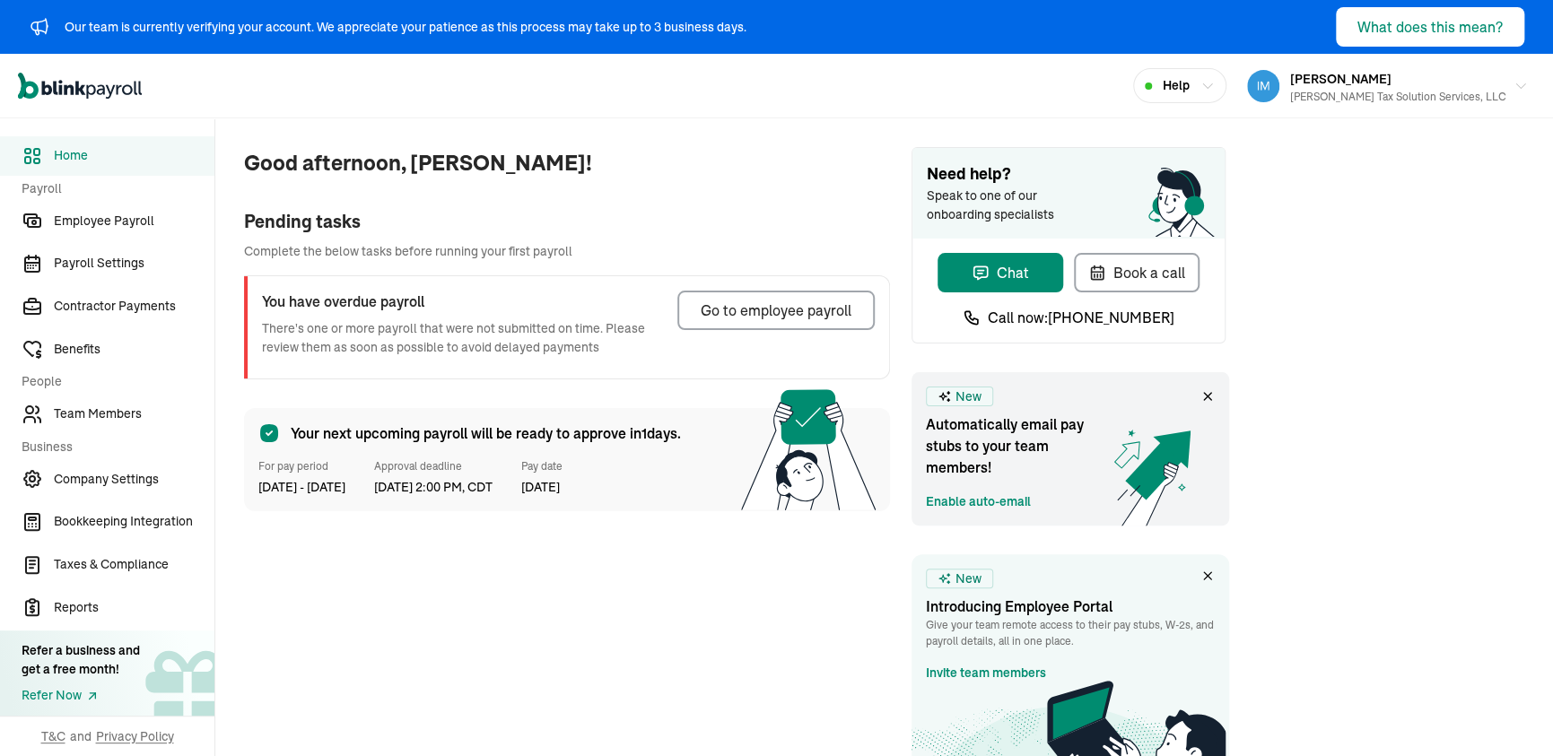
click at [1207, 397] on icon at bounding box center [1207, 396] width 14 height 14
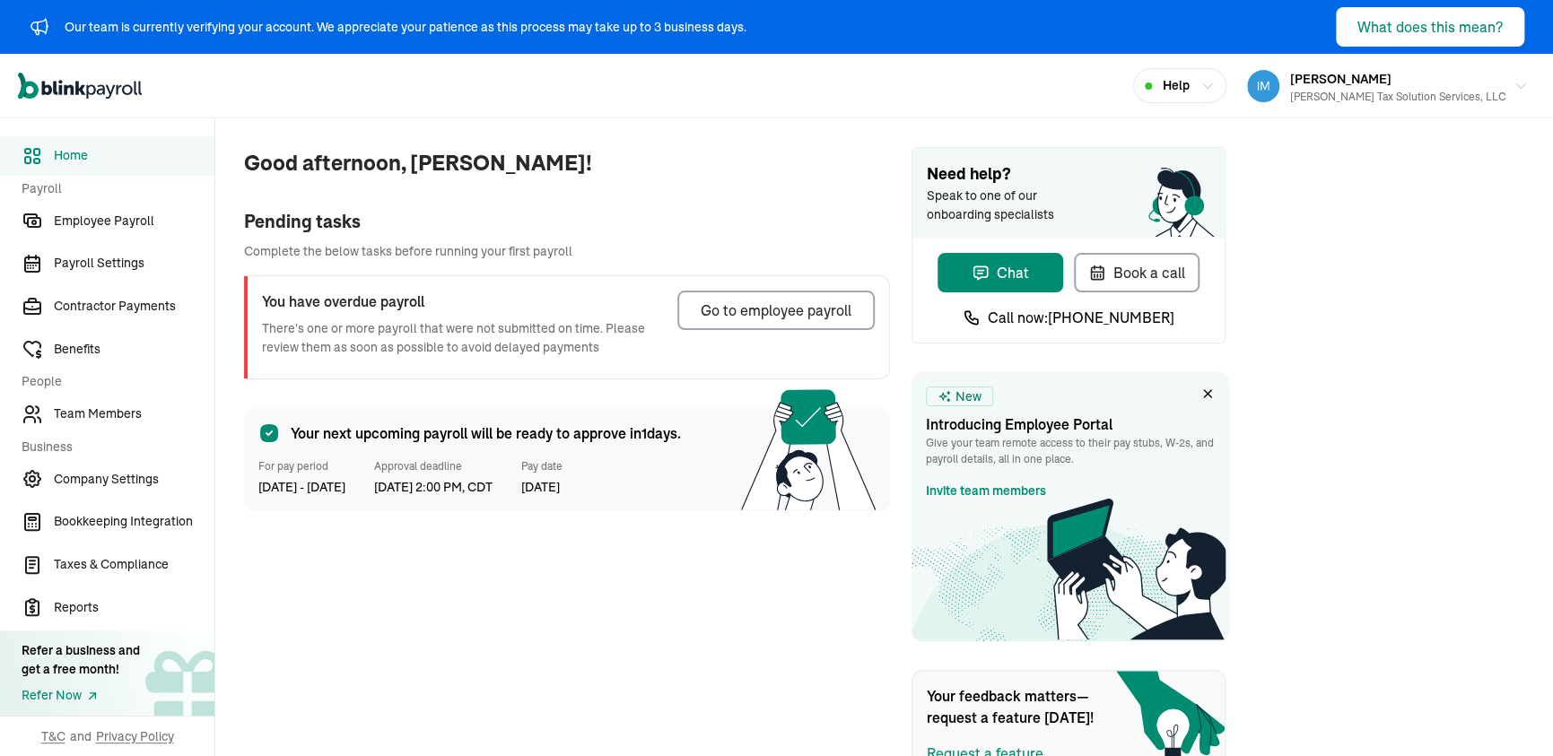
click at [1205, 393] on icon at bounding box center [1207, 394] width 14 height 14
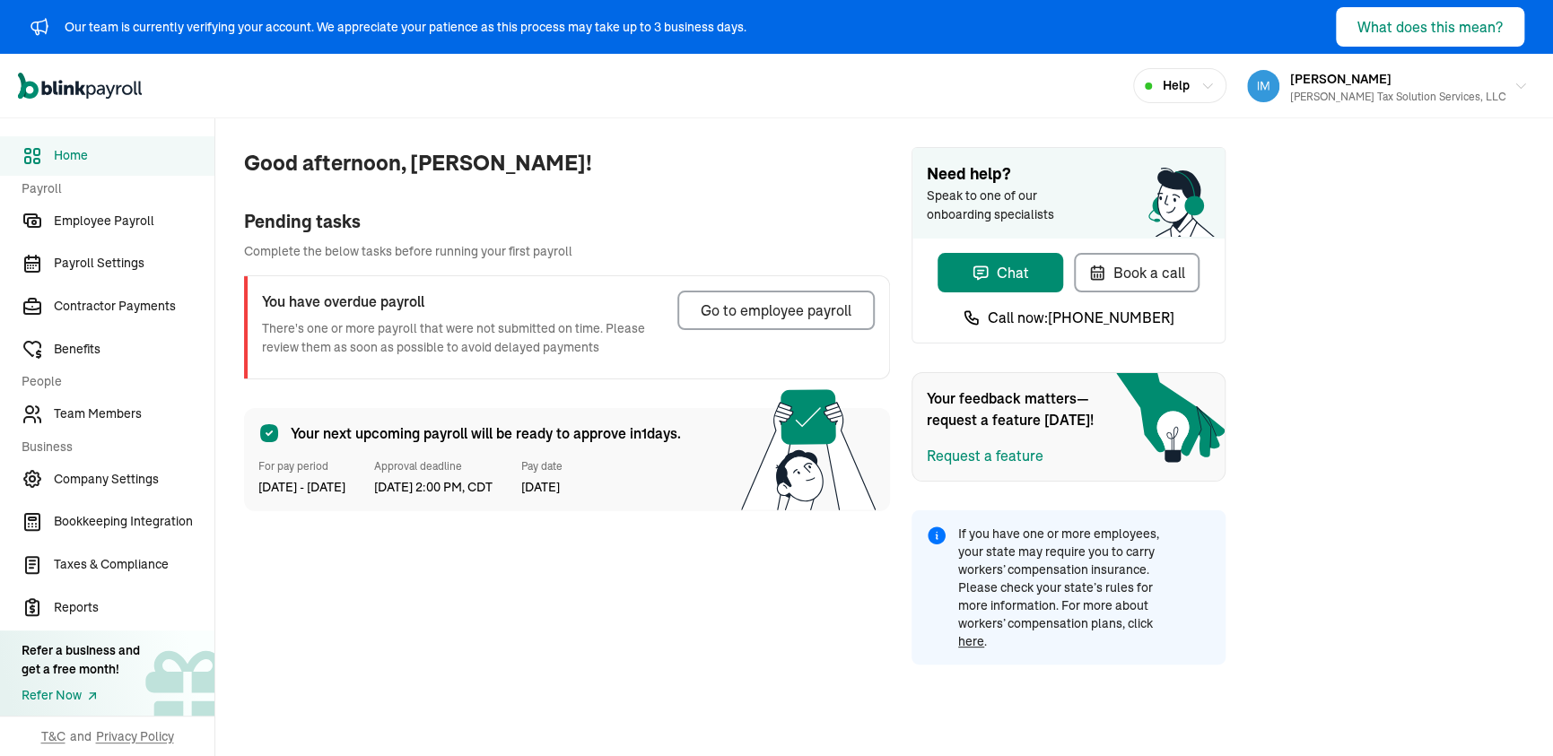
click at [86, 161] on span "Home" at bounding box center [134, 155] width 161 height 19
click at [1422, 89] on div "[PERSON_NAME] Tax Solution Services, LLC" at bounding box center [1398, 97] width 216 height 16
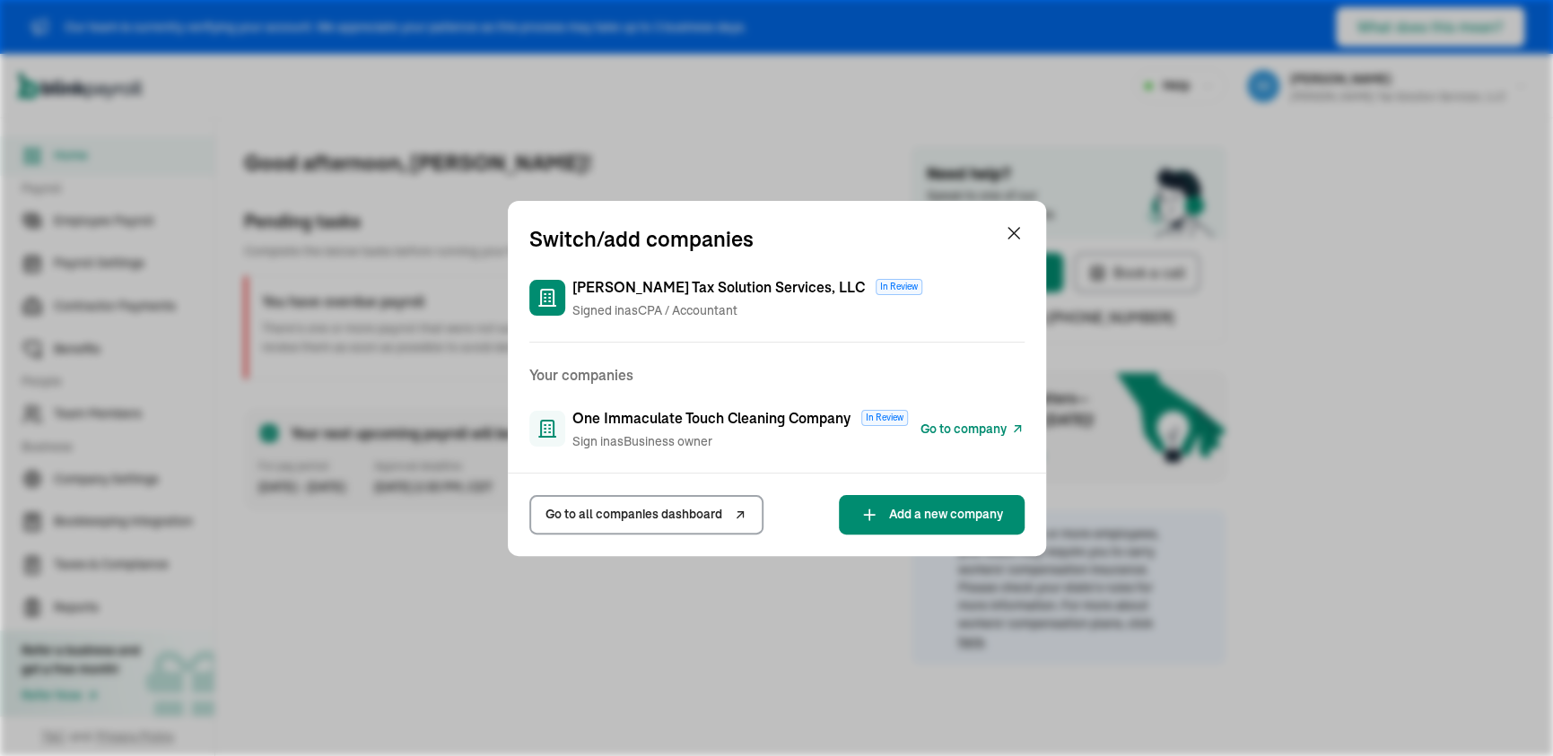
click at [948, 430] on span "Go to company" at bounding box center [964, 429] width 86 height 19
click at [999, 233] on div "Switch/add companies" at bounding box center [777, 239] width 538 height 32
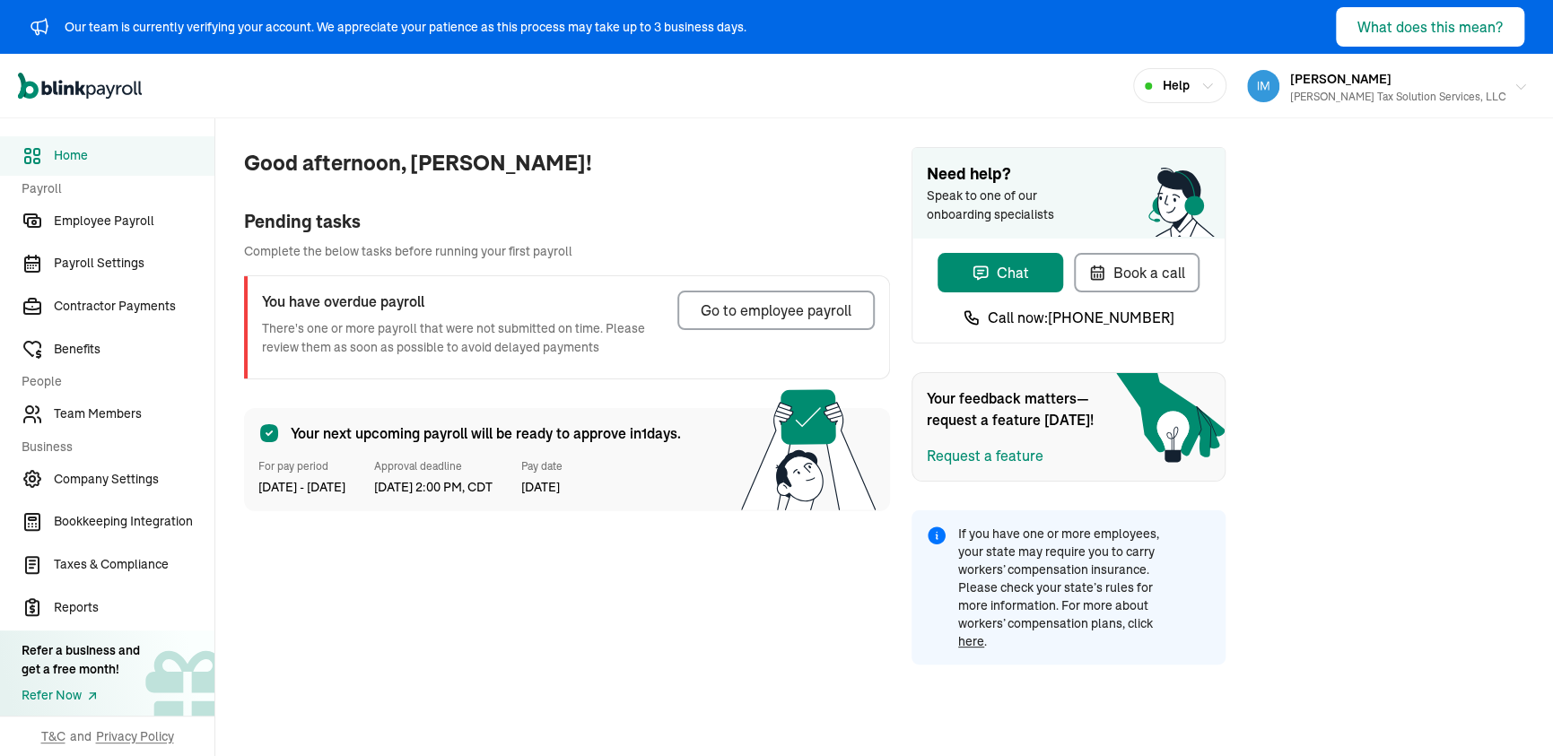
click at [1386, 107] on button "Melody Hearne Hearne Tax Solution Services, LLC" at bounding box center [1387, 86] width 295 height 45
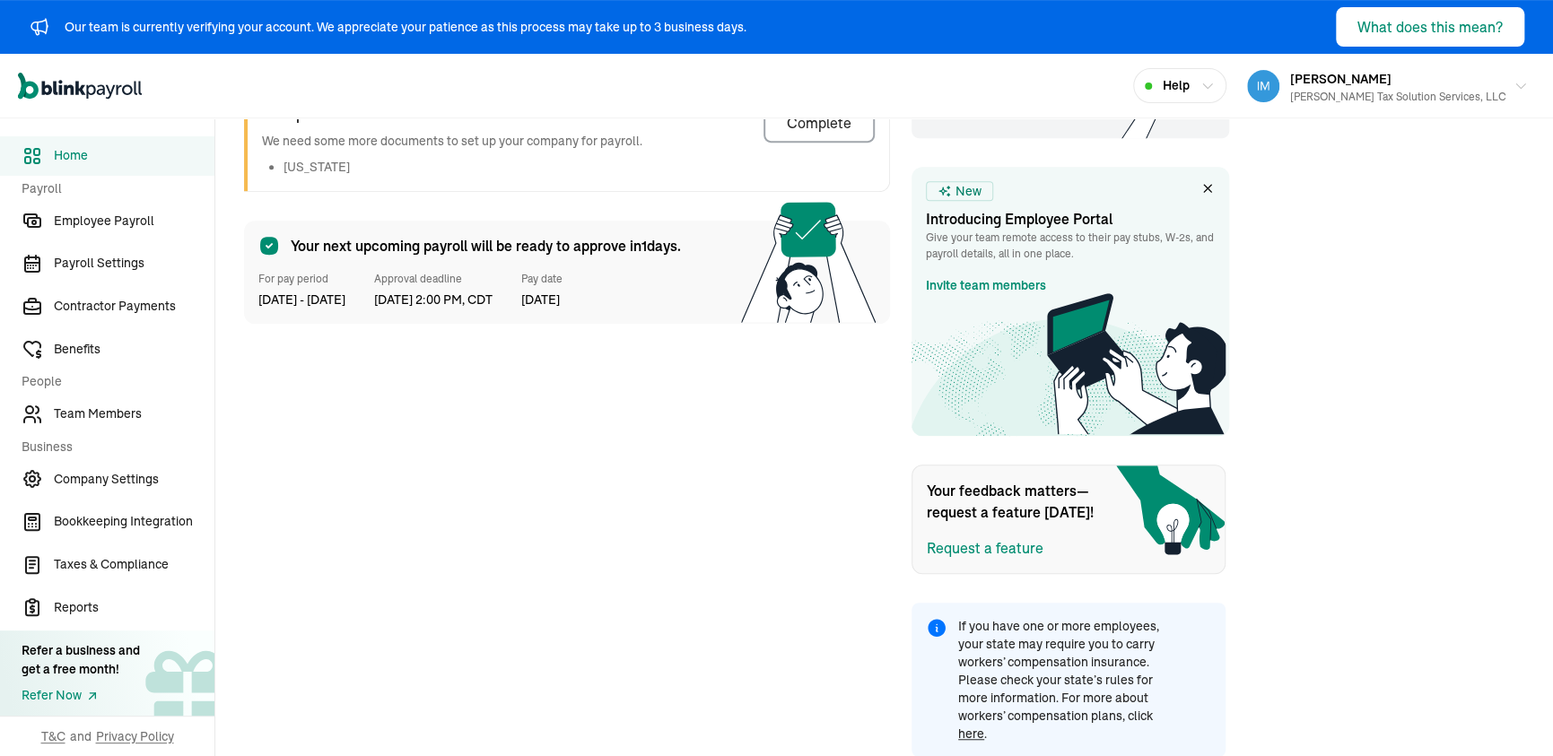
scroll to position [118, 0]
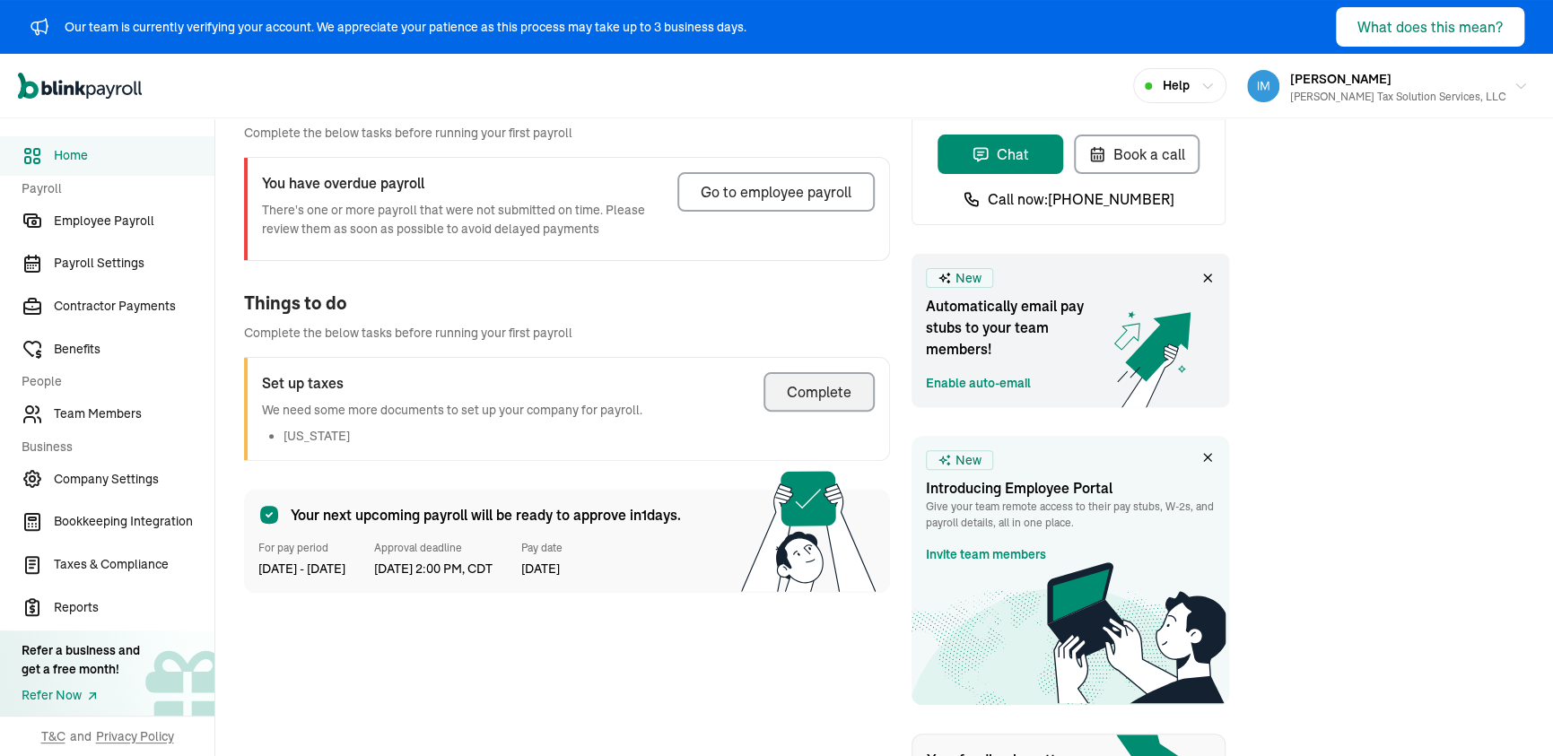
click at [790, 405] on button "Complete" at bounding box center [819, 391] width 111 height 39
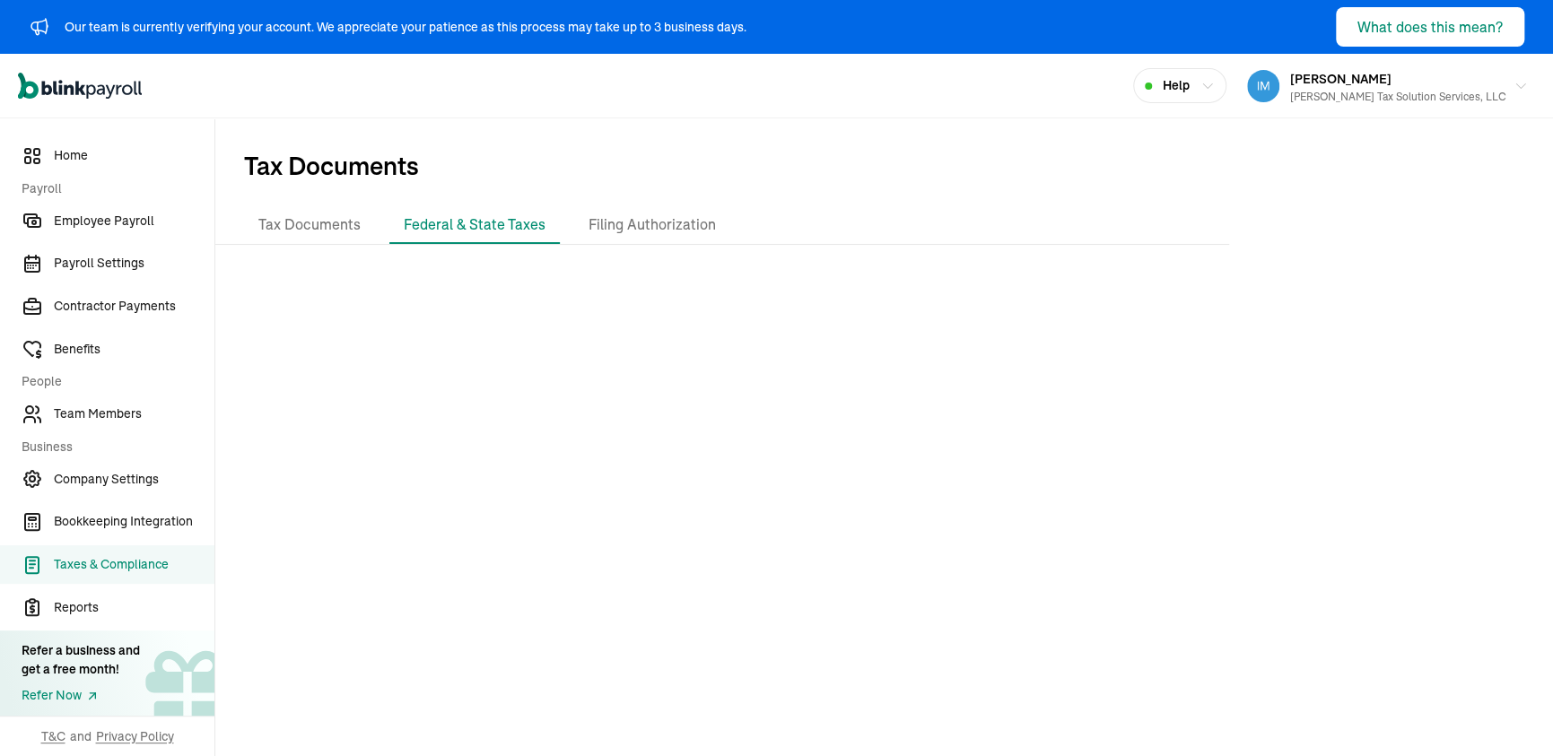
scroll to position [8, 0]
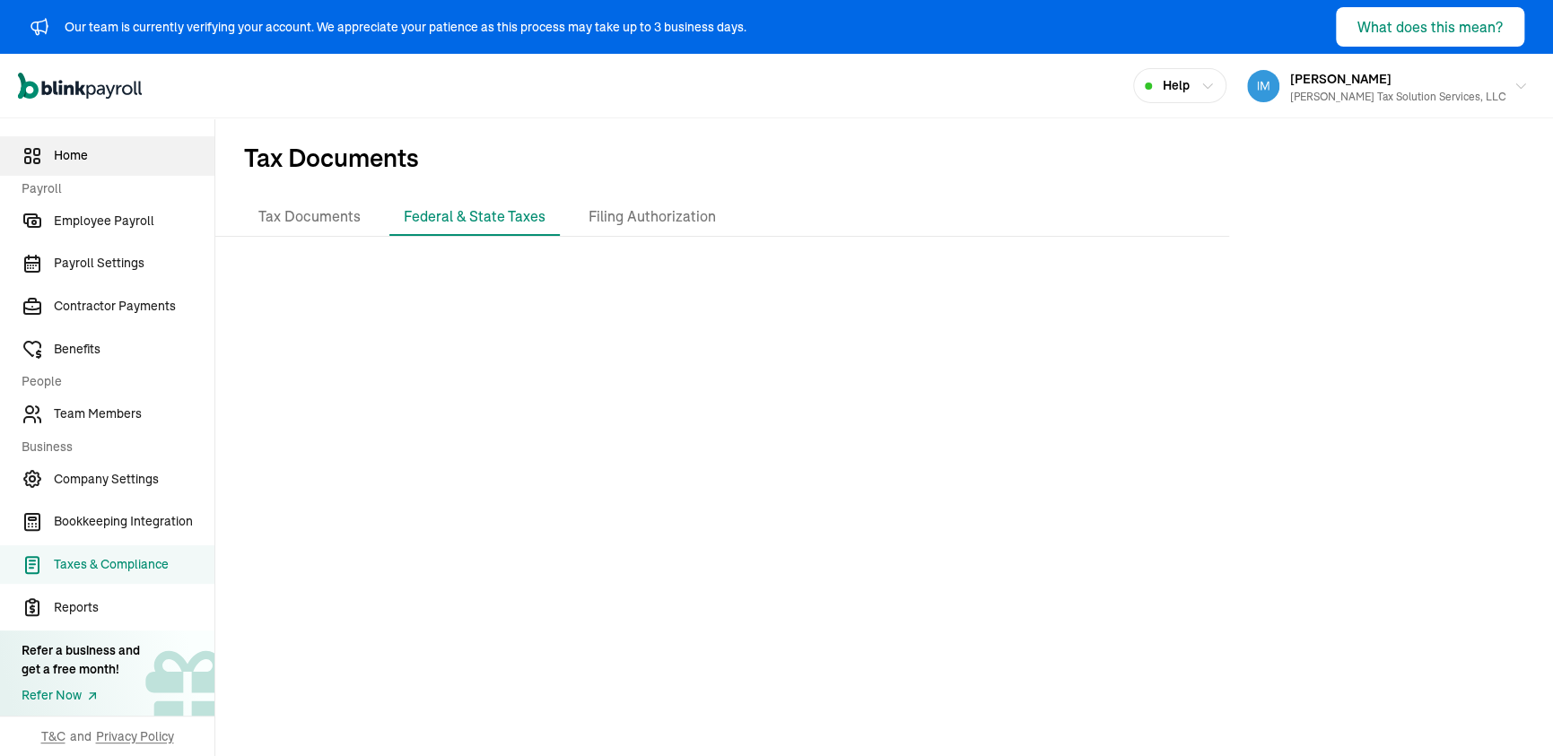
click at [79, 158] on span "Home" at bounding box center [134, 155] width 161 height 19
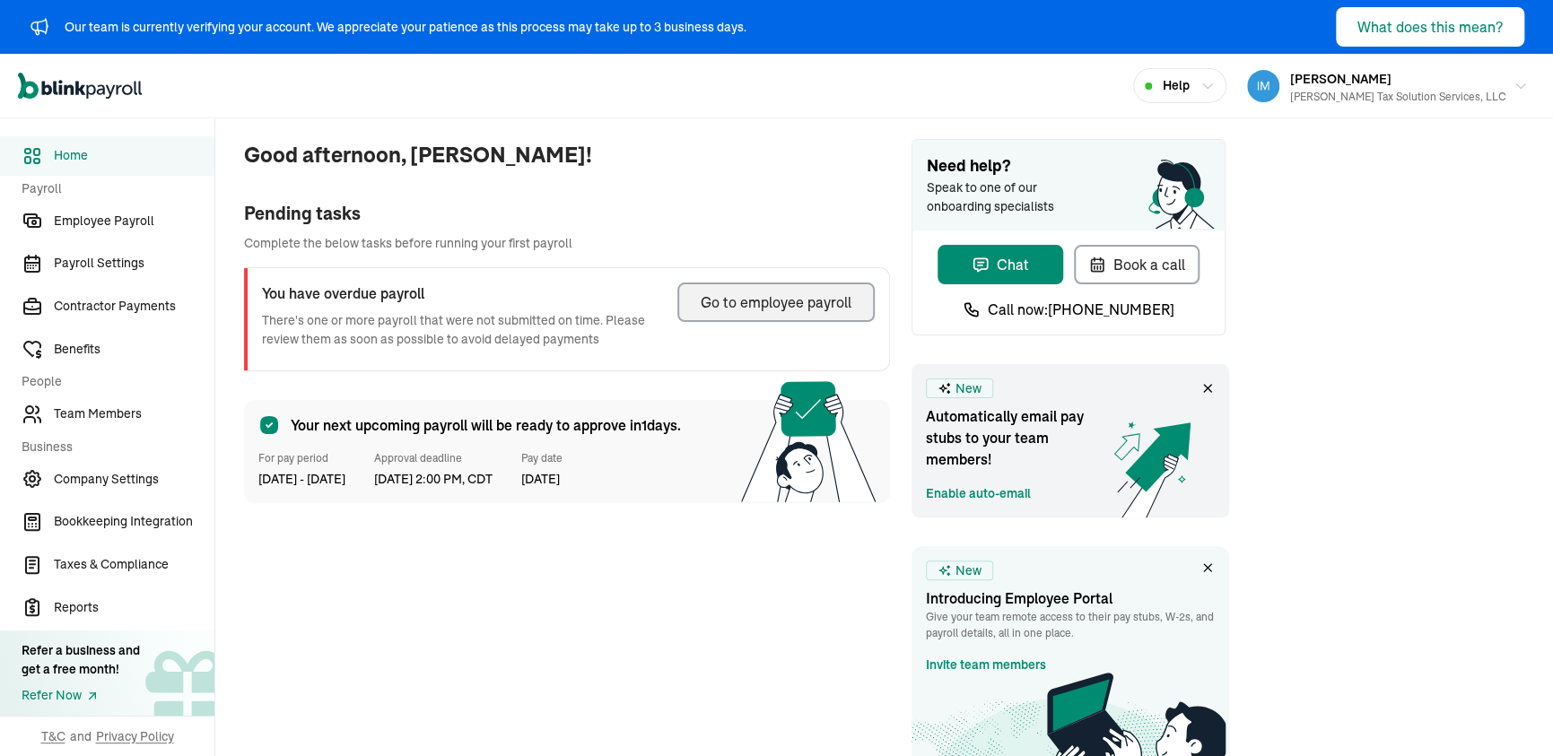
click at [720, 305] on div "Go to employee payroll" at bounding box center [776, 303] width 151 height 22
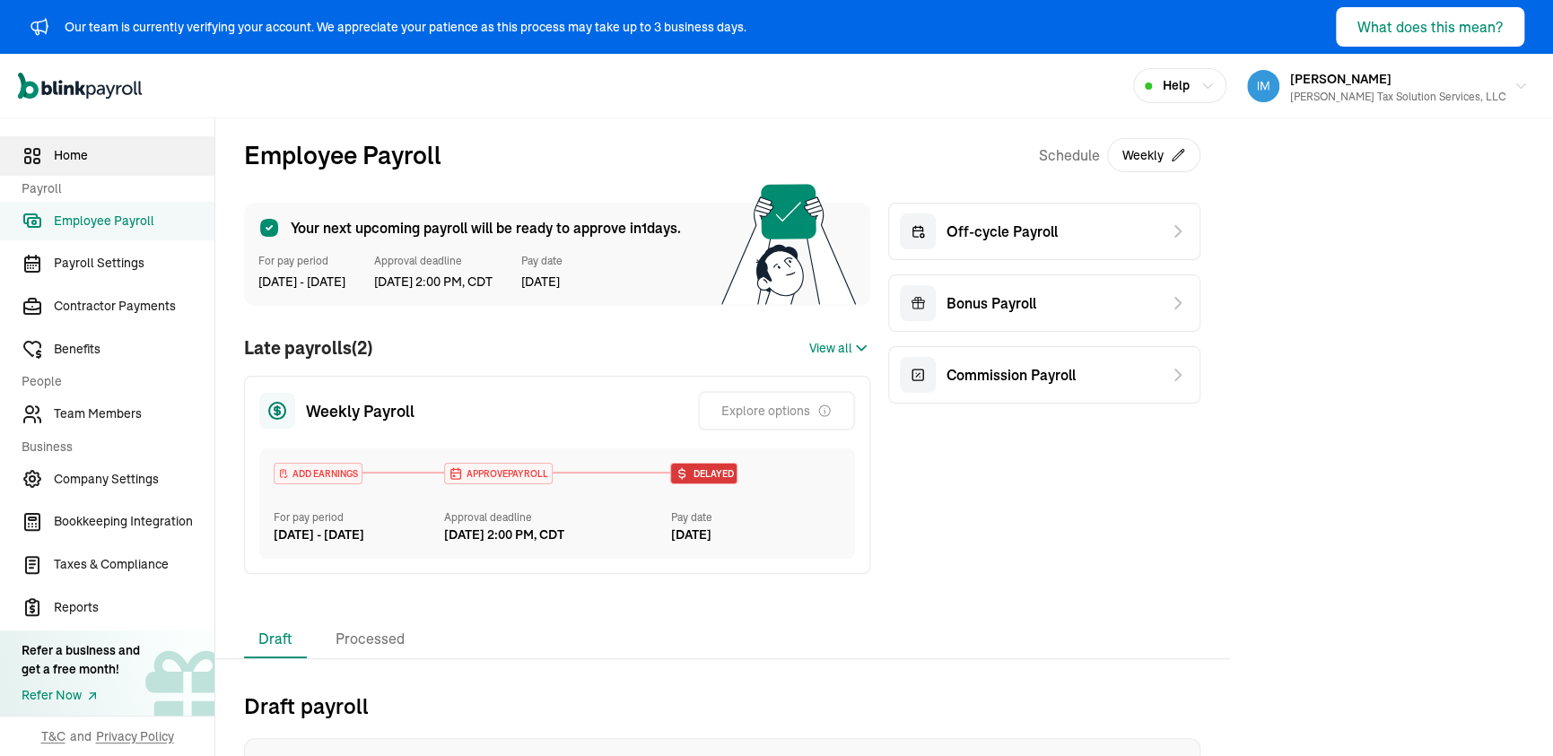
click at [75, 162] on span "Home" at bounding box center [134, 155] width 161 height 19
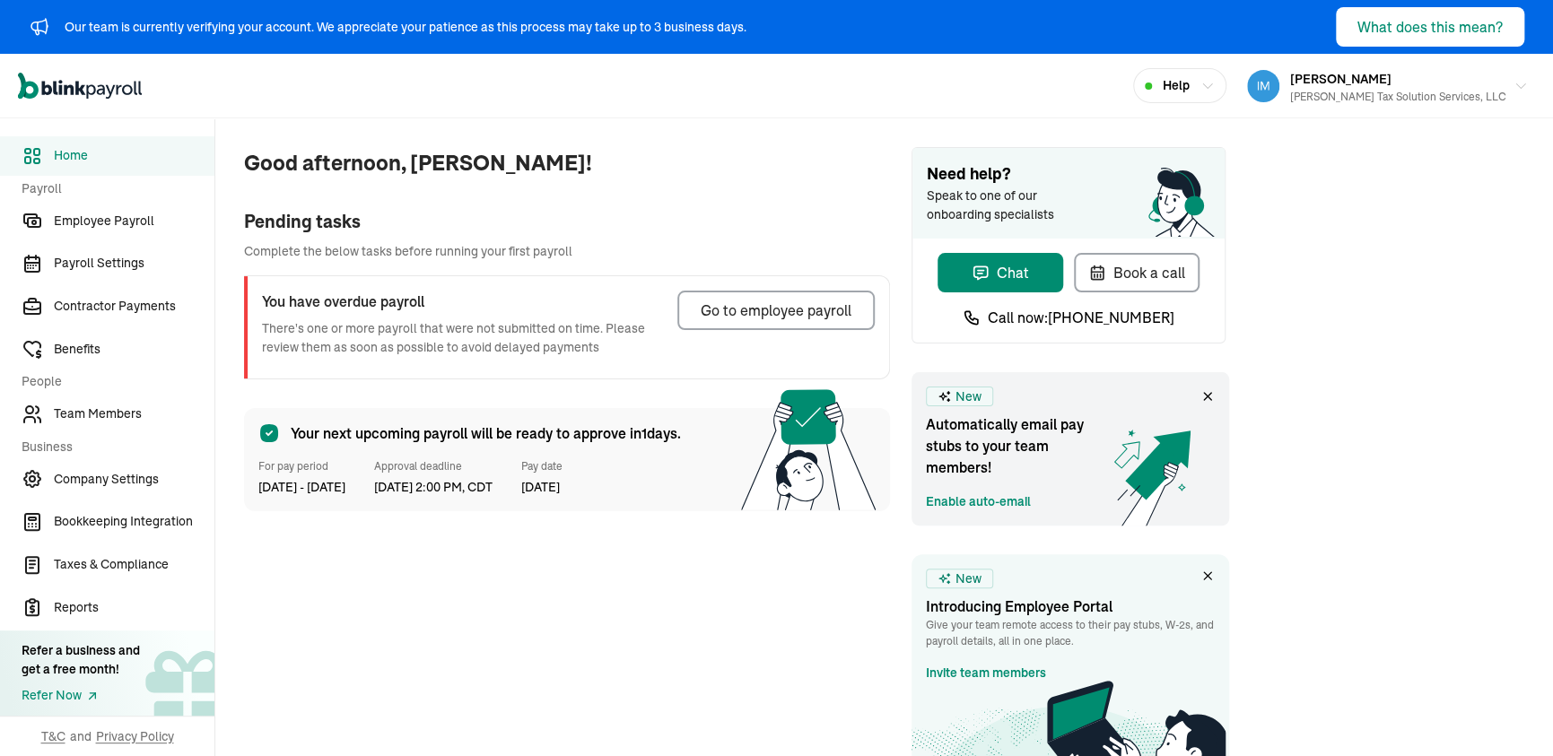
click at [1207, 397] on icon at bounding box center [1207, 396] width 14 height 14
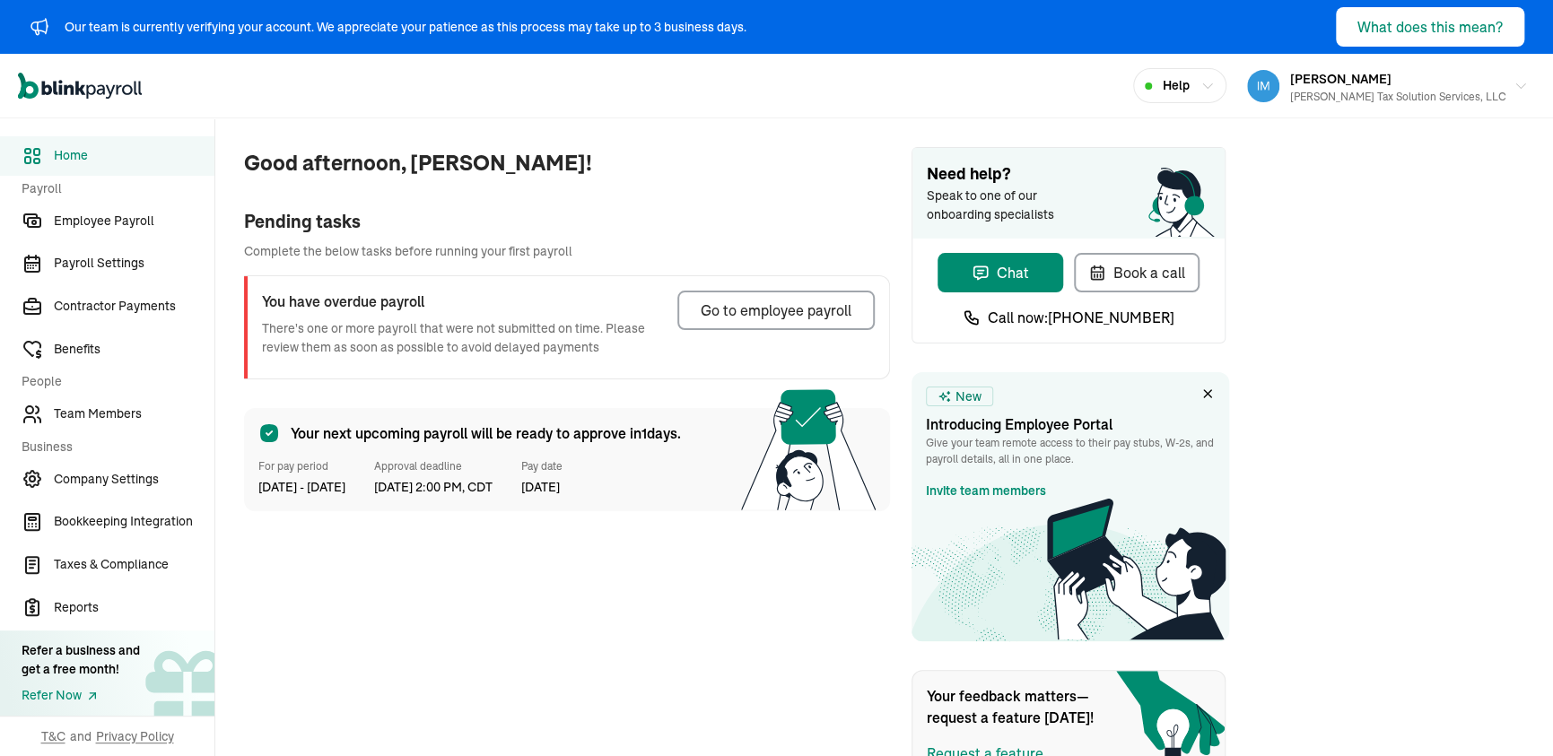
click at [1205, 393] on icon at bounding box center [1207, 394] width 14 height 14
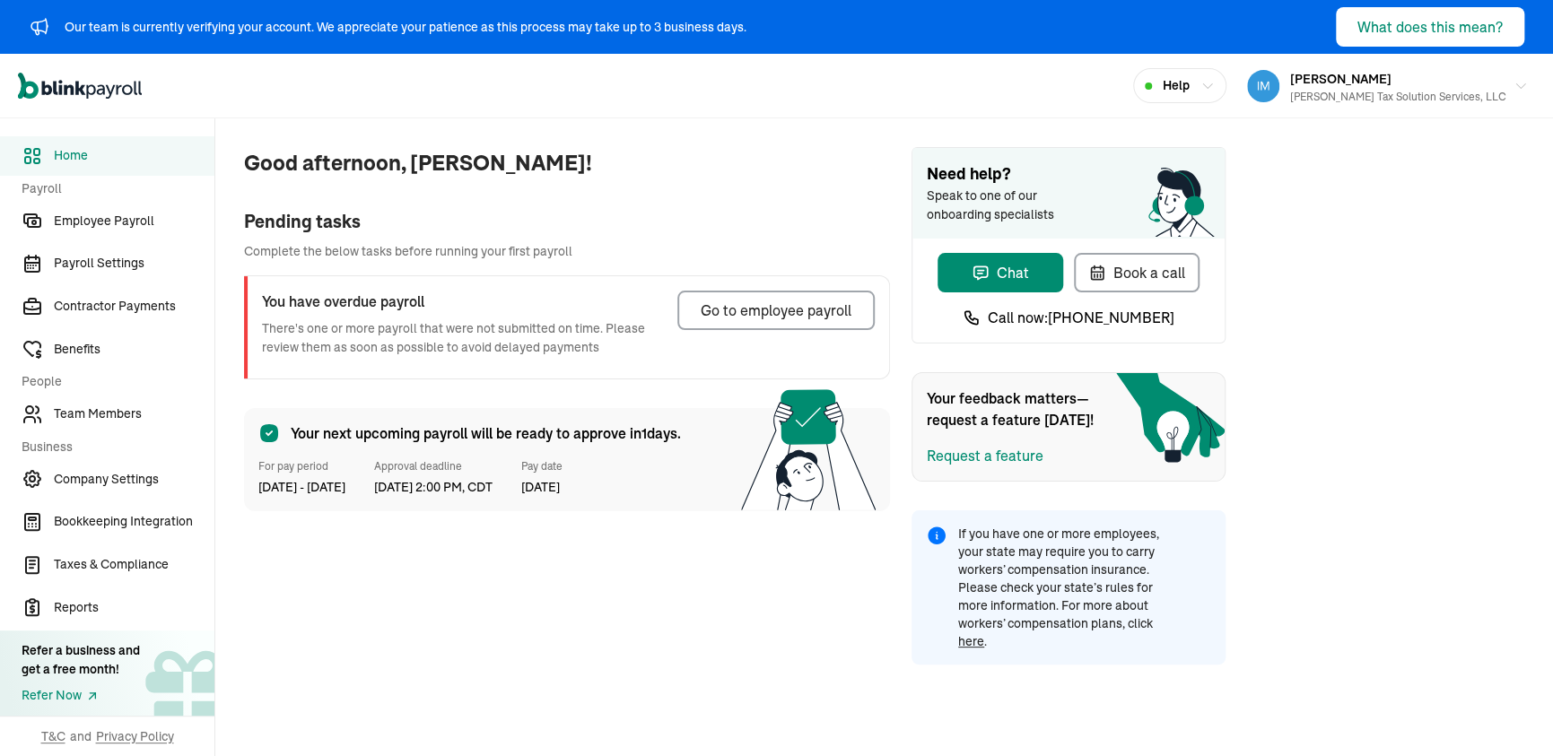
click at [86, 161] on span "Home" at bounding box center [134, 155] width 161 height 19
click at [1422, 89] on div "[PERSON_NAME] Tax Solution Services, LLC" at bounding box center [1398, 97] width 216 height 16
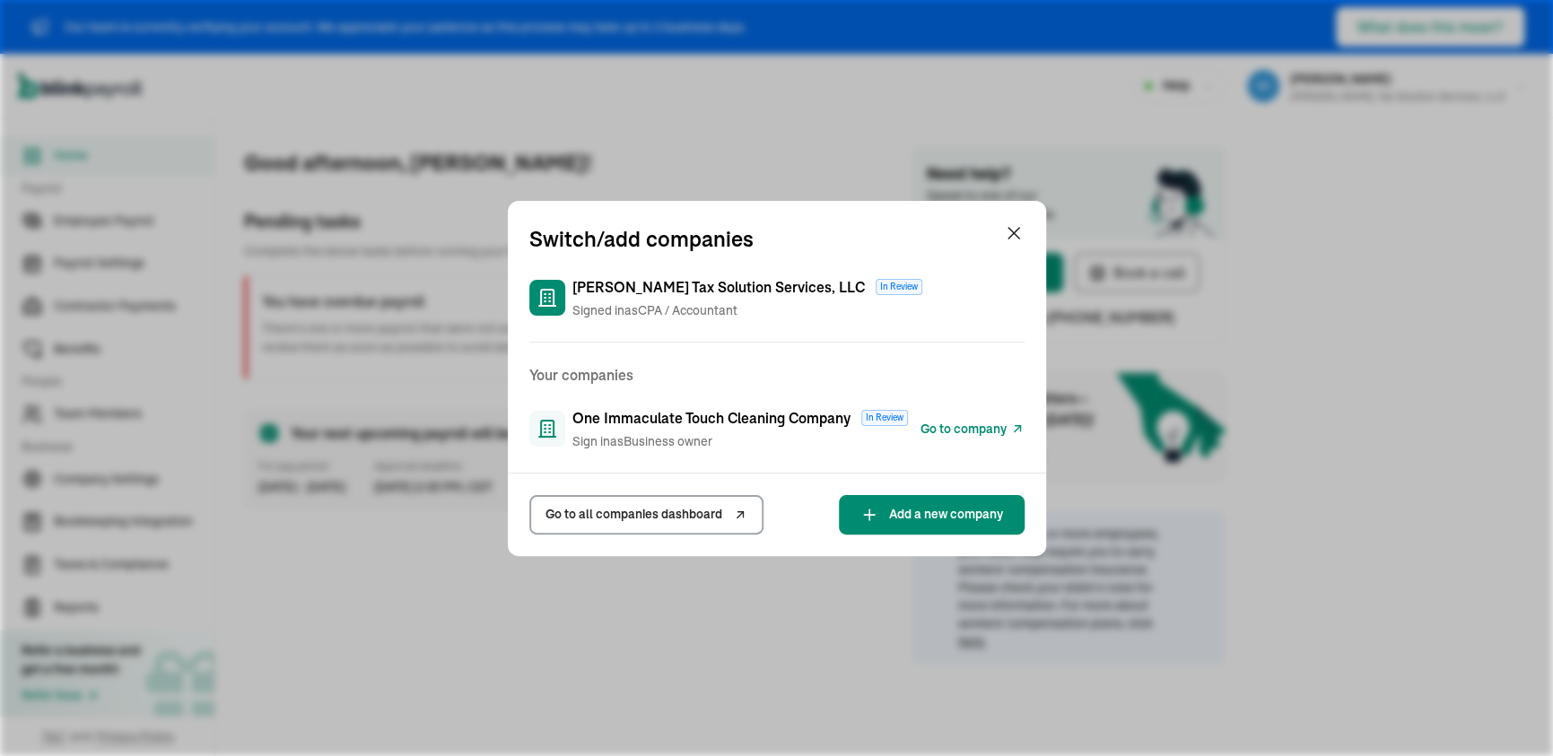
click at [948, 430] on span "Go to company" at bounding box center [964, 429] width 86 height 19
click at [999, 233] on div "Switch/add companies" at bounding box center [777, 239] width 538 height 32
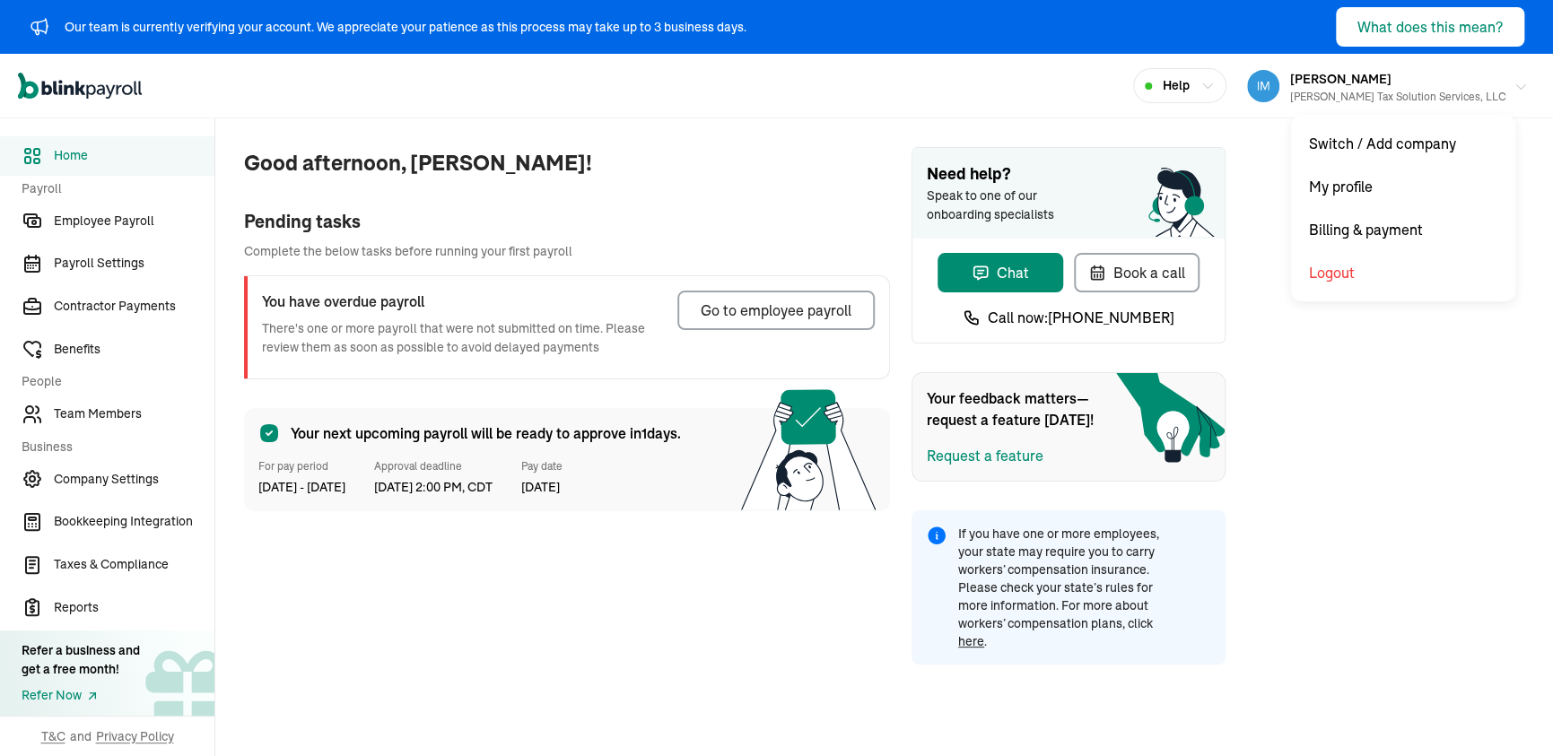
click at [1386, 107] on button "Melody Hearne Hearne Tax Solution Services, LLC" at bounding box center [1387, 86] width 295 height 45
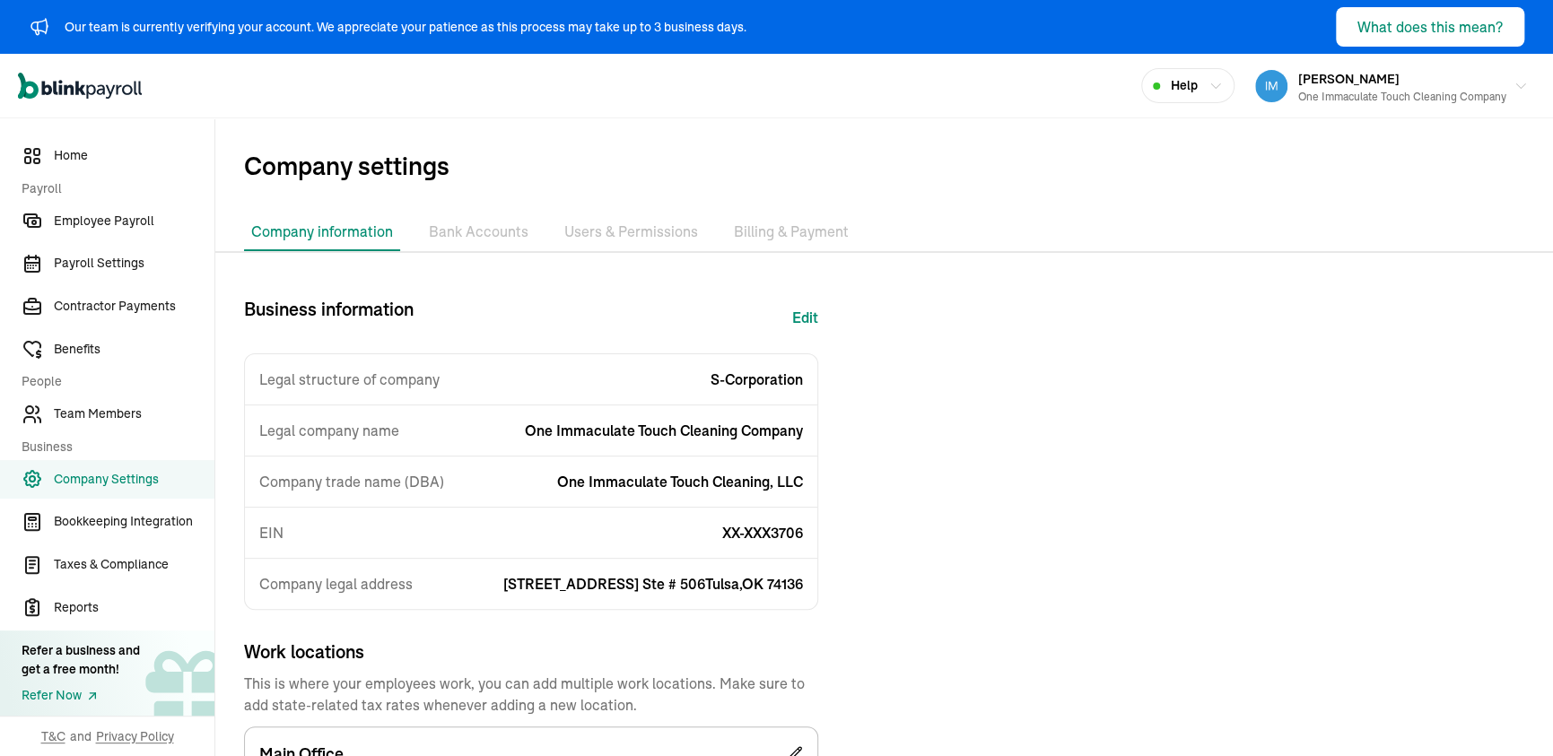
click at [806, 312] on button "Edit" at bounding box center [805, 317] width 26 height 43
select select "S-Corporation"
click at [447, 231] on li "Bank Accounts" at bounding box center [479, 233] width 114 height 38
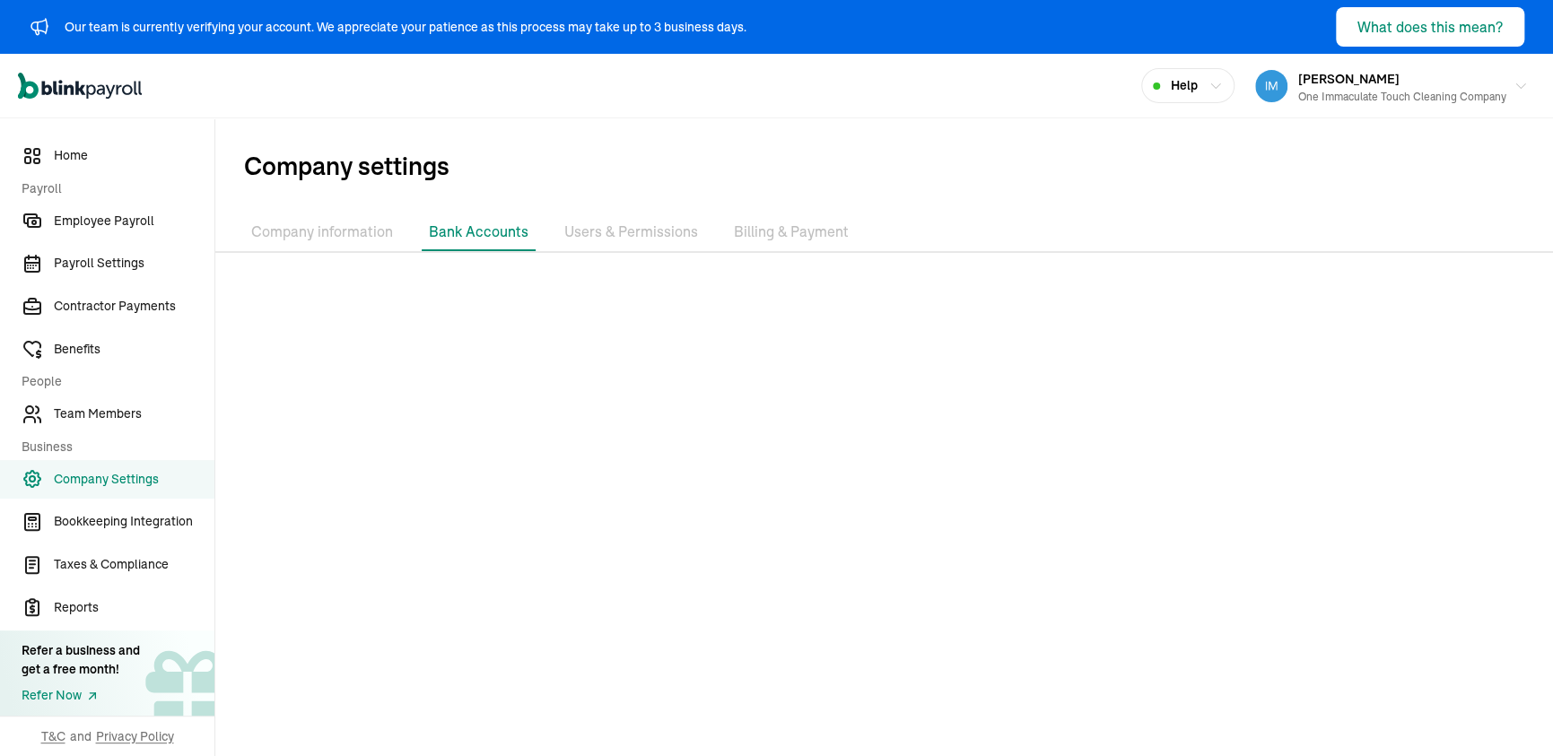
click at [602, 228] on li "Users & Permissions" at bounding box center [631, 233] width 148 height 38
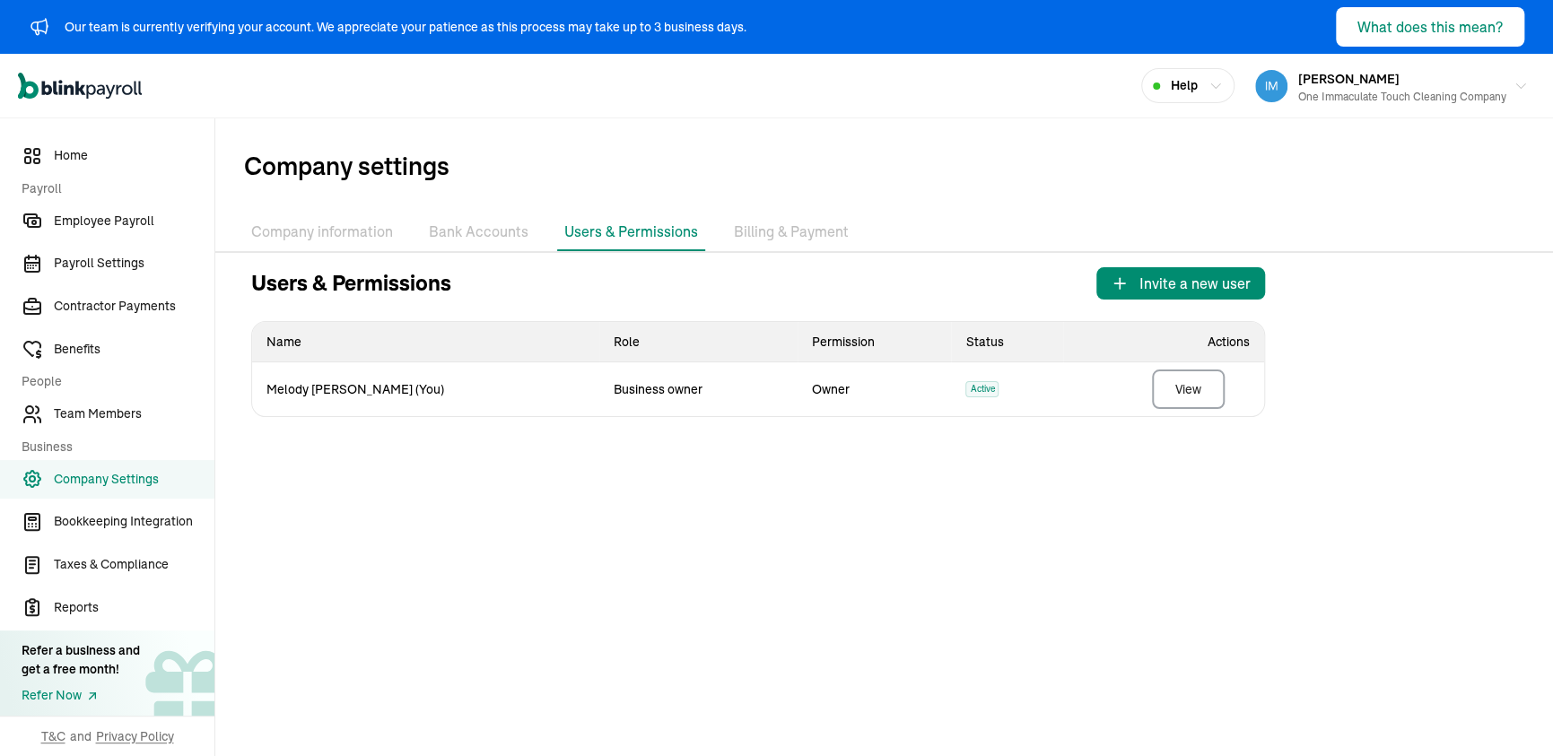
click at [458, 231] on li "Bank Accounts" at bounding box center [479, 233] width 114 height 38
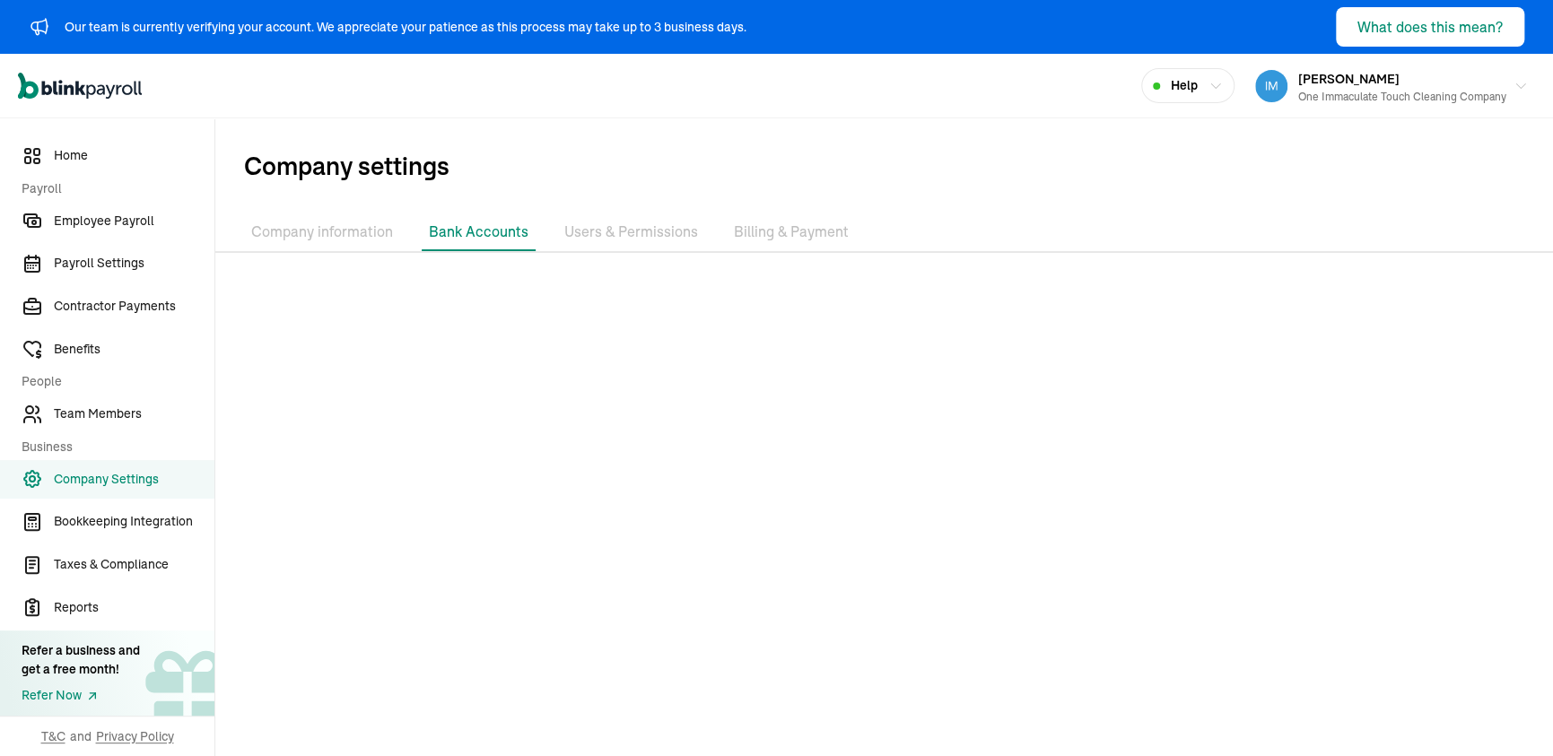
click at [351, 231] on li "Company information" at bounding box center [322, 233] width 156 height 38
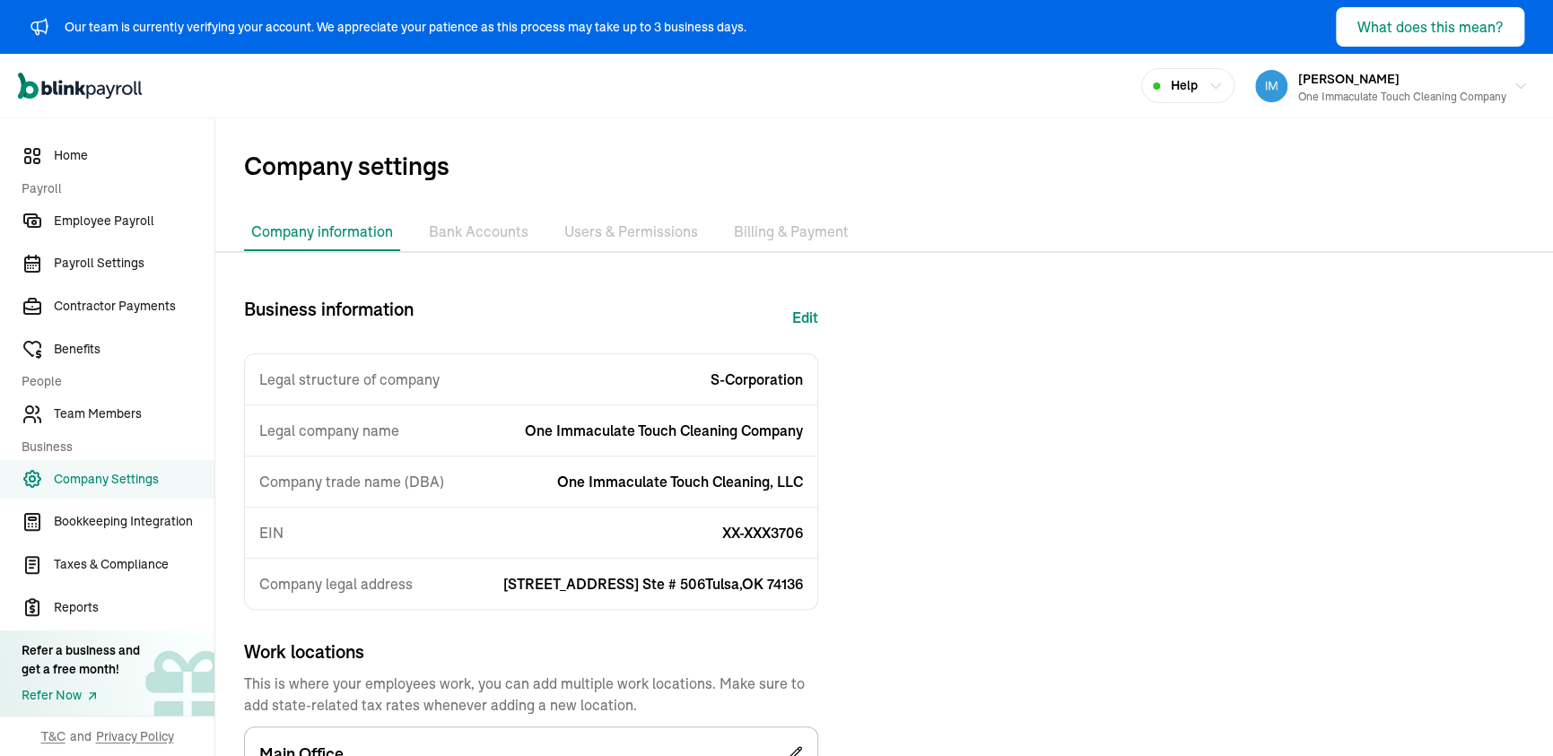
click at [659, 234] on li "Users & Permissions" at bounding box center [631, 233] width 148 height 38
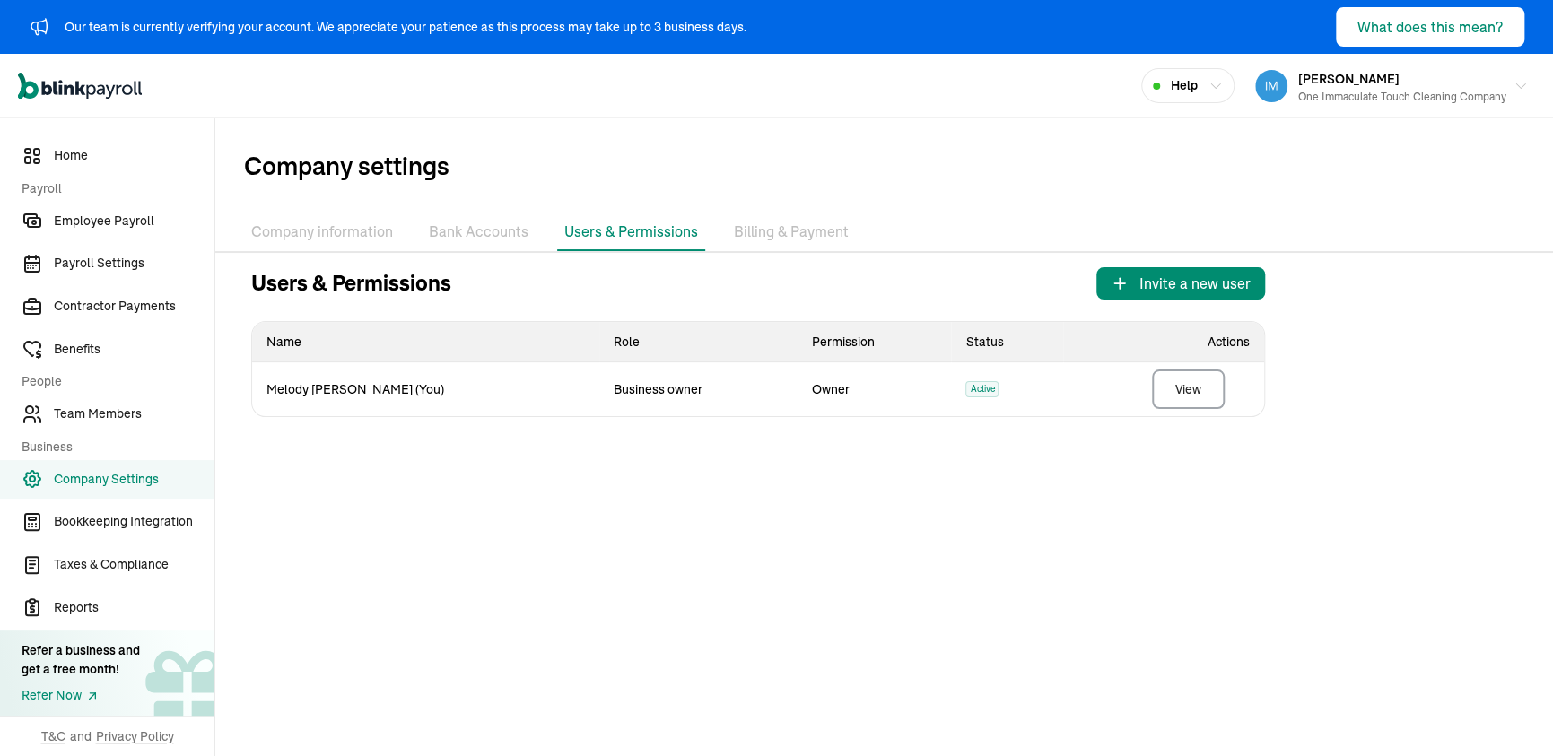
click at [493, 232] on li "Bank Accounts" at bounding box center [479, 233] width 114 height 38
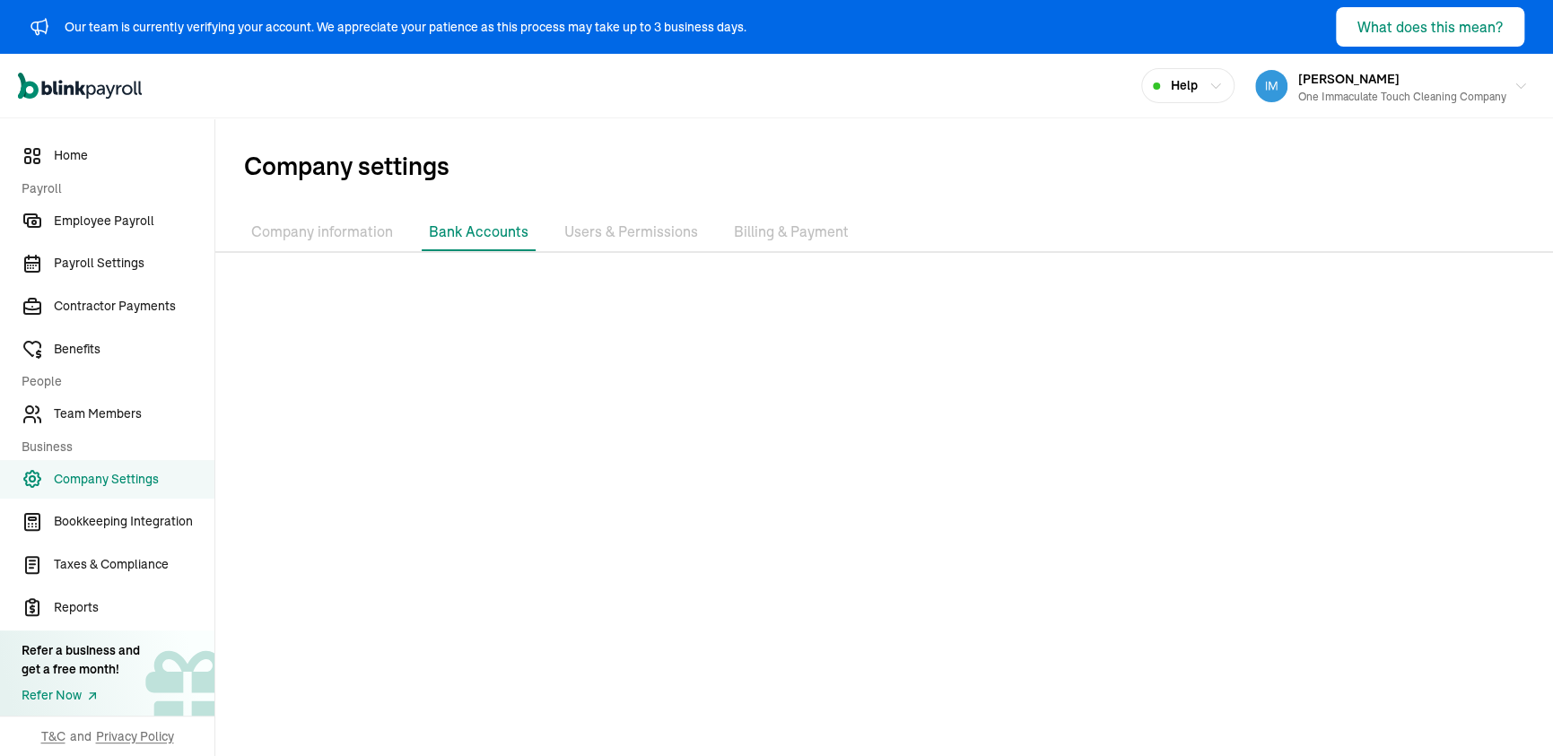
click at [620, 226] on li "Users & Permissions" at bounding box center [631, 233] width 148 height 38
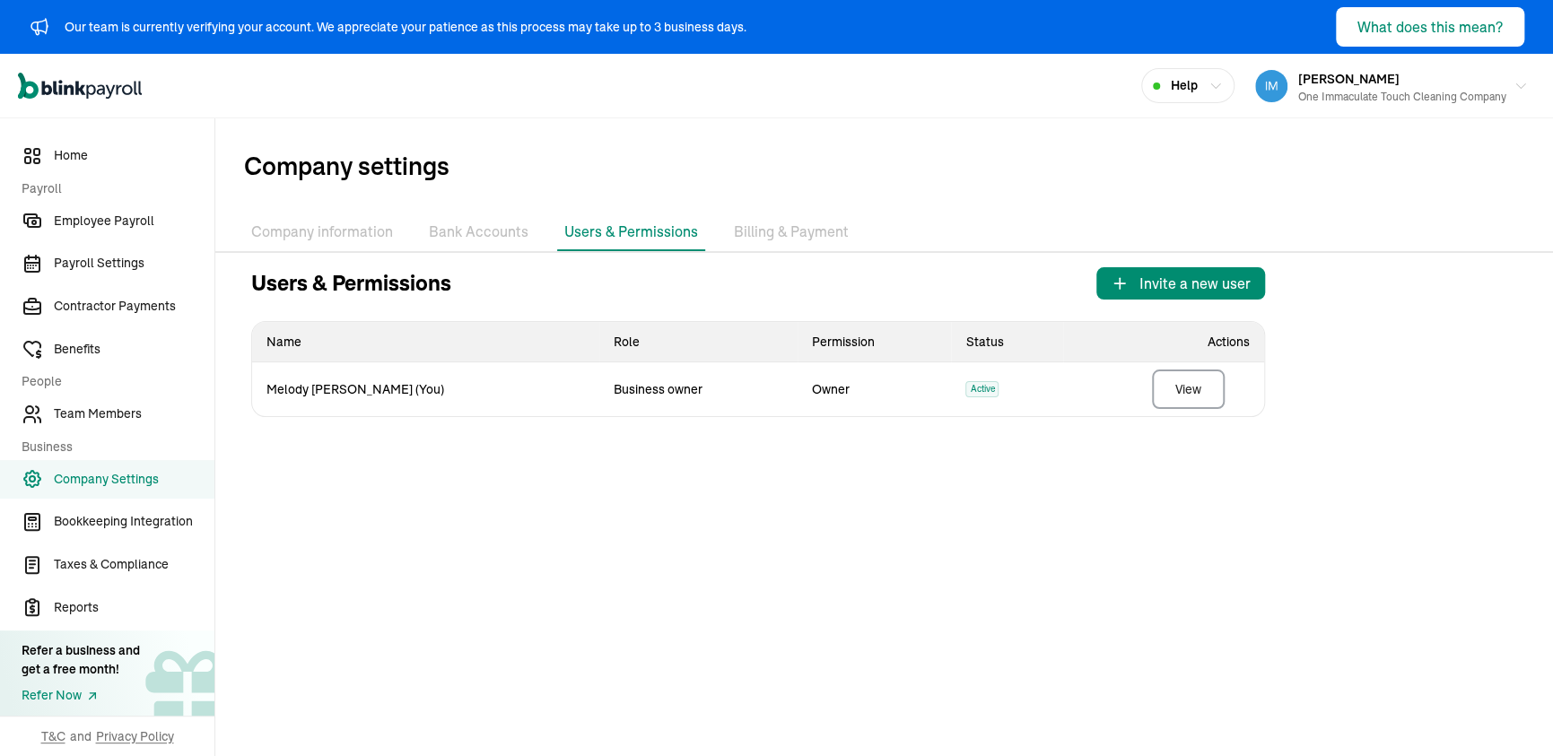
click at [762, 229] on li "Billing & Payment" at bounding box center [791, 233] width 129 height 38
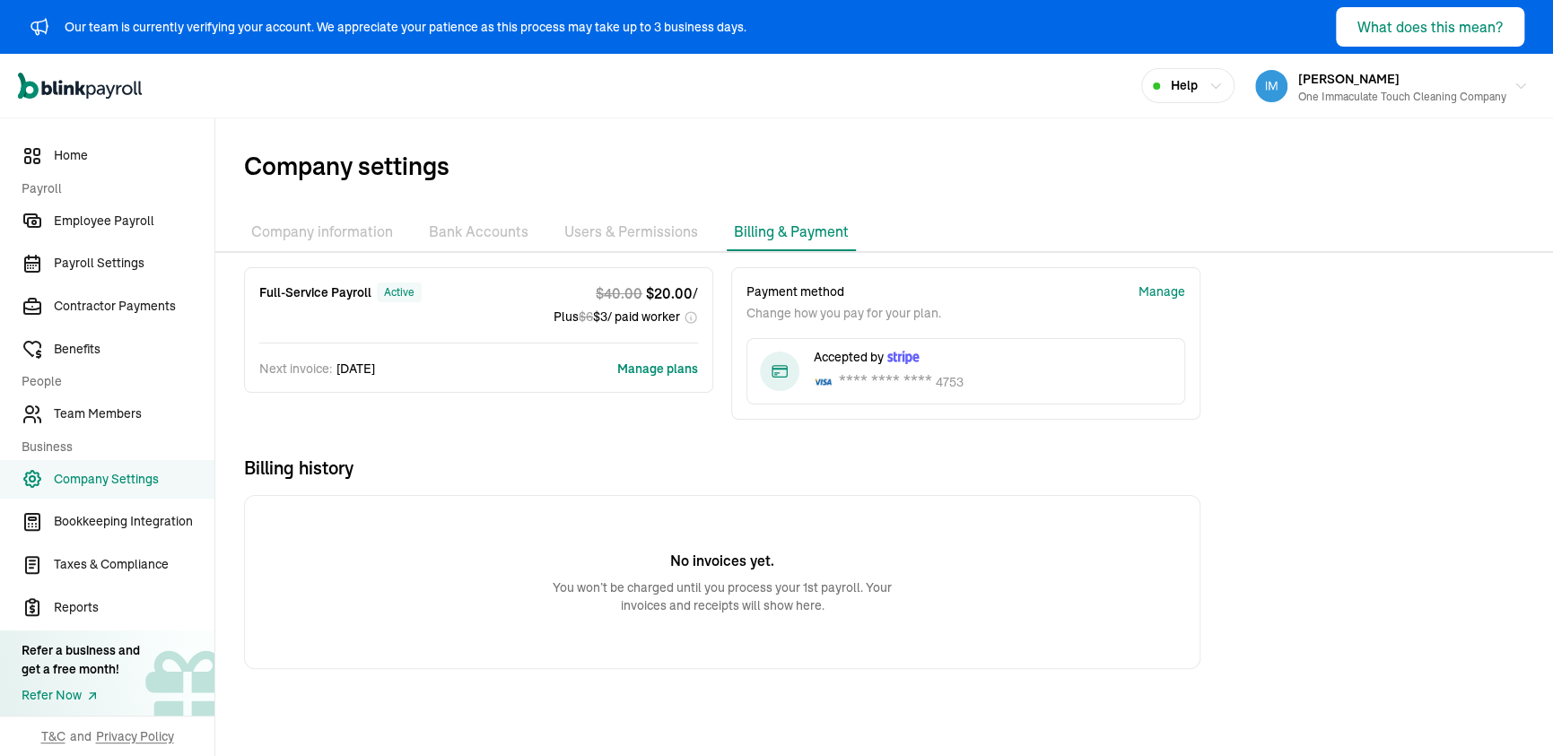
click at [657, 371] on button "Manage plans" at bounding box center [657, 369] width 81 height 18
click at [1401, 97] on div "One Immaculate Touch Cleaning Company" at bounding box center [1402, 97] width 208 height 16
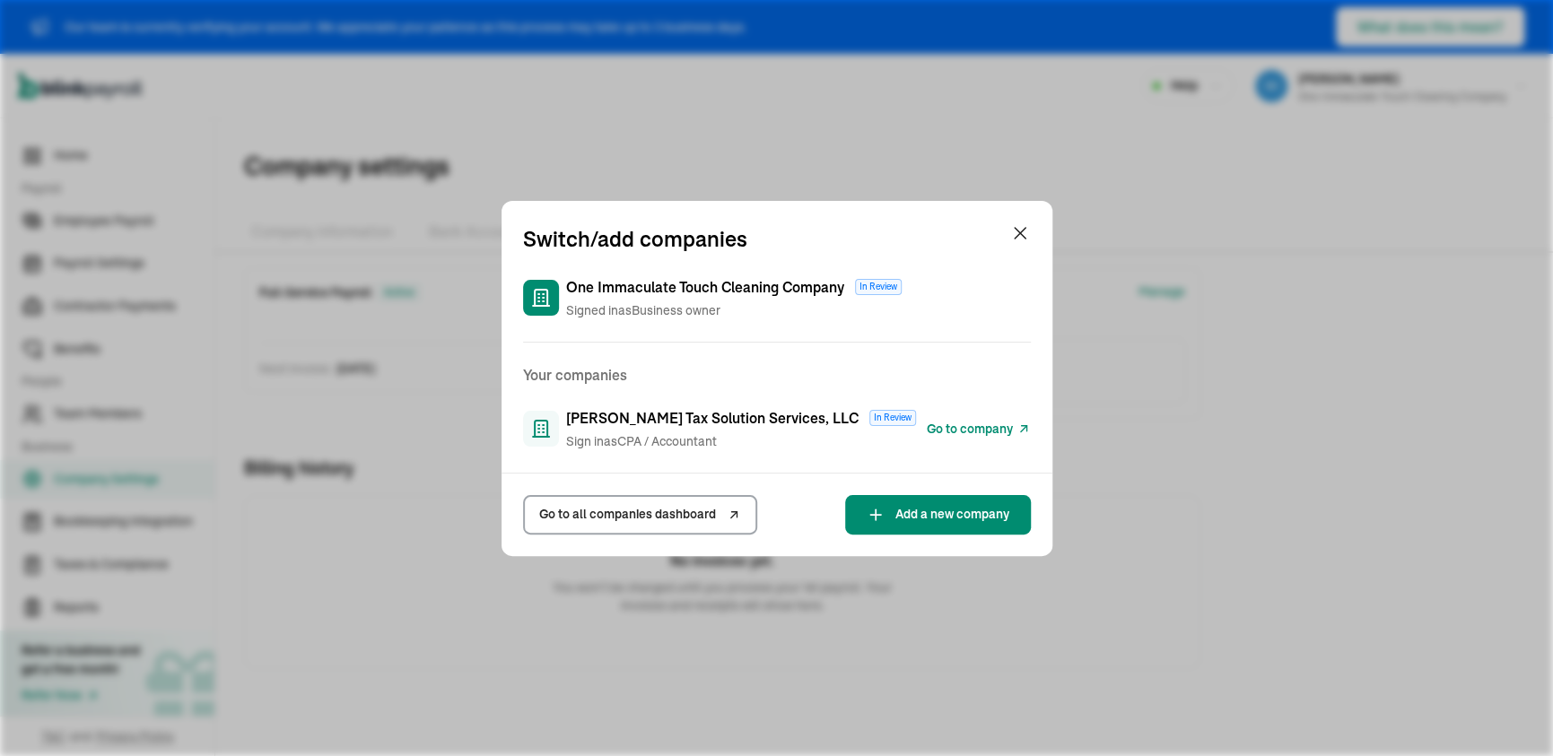
click at [949, 428] on span "Go to company" at bounding box center [970, 429] width 86 height 19
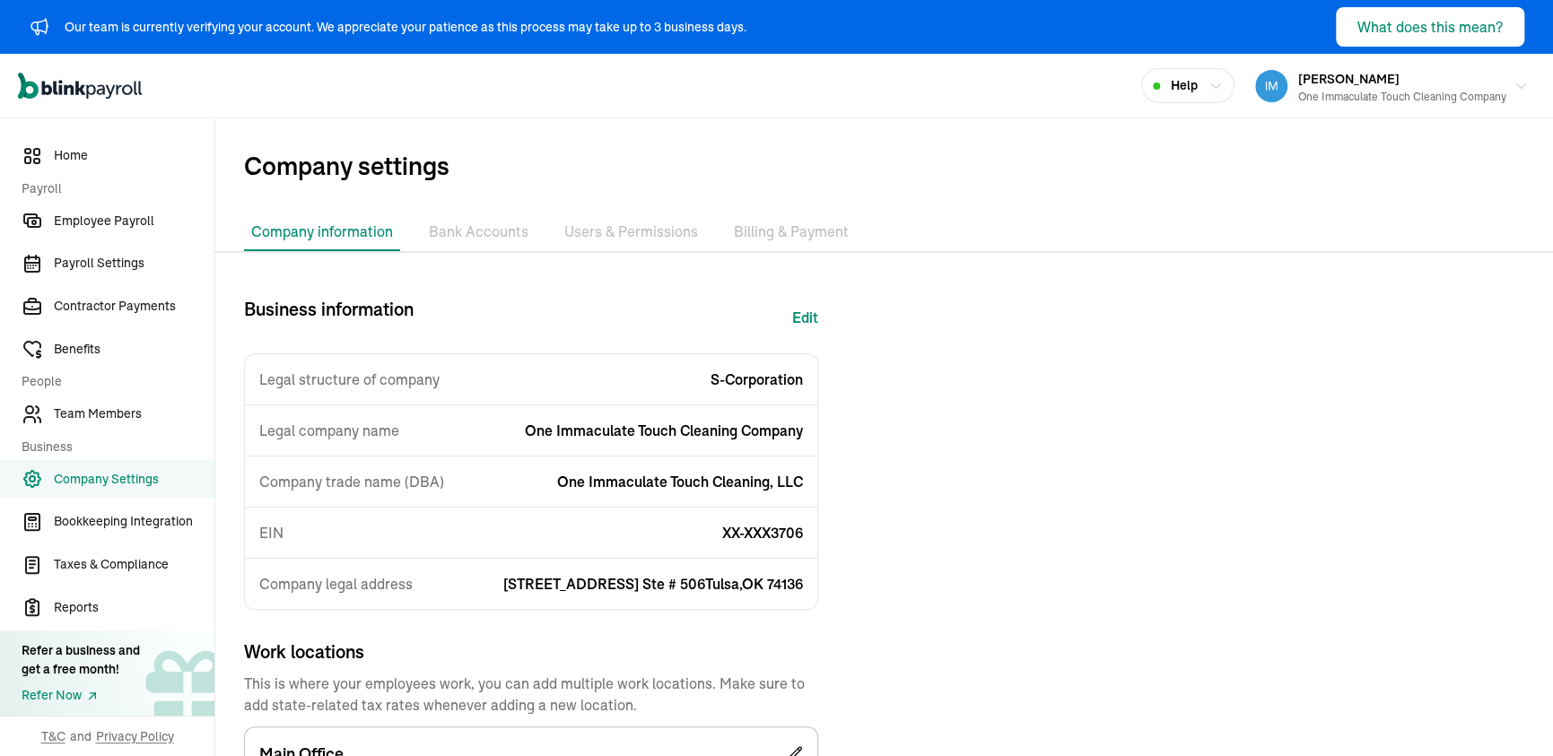
click at [806, 312] on button "Edit" at bounding box center [805, 317] width 26 height 43
select select "S-Corporation"
click at [447, 231] on li "Bank Accounts" at bounding box center [479, 233] width 114 height 38
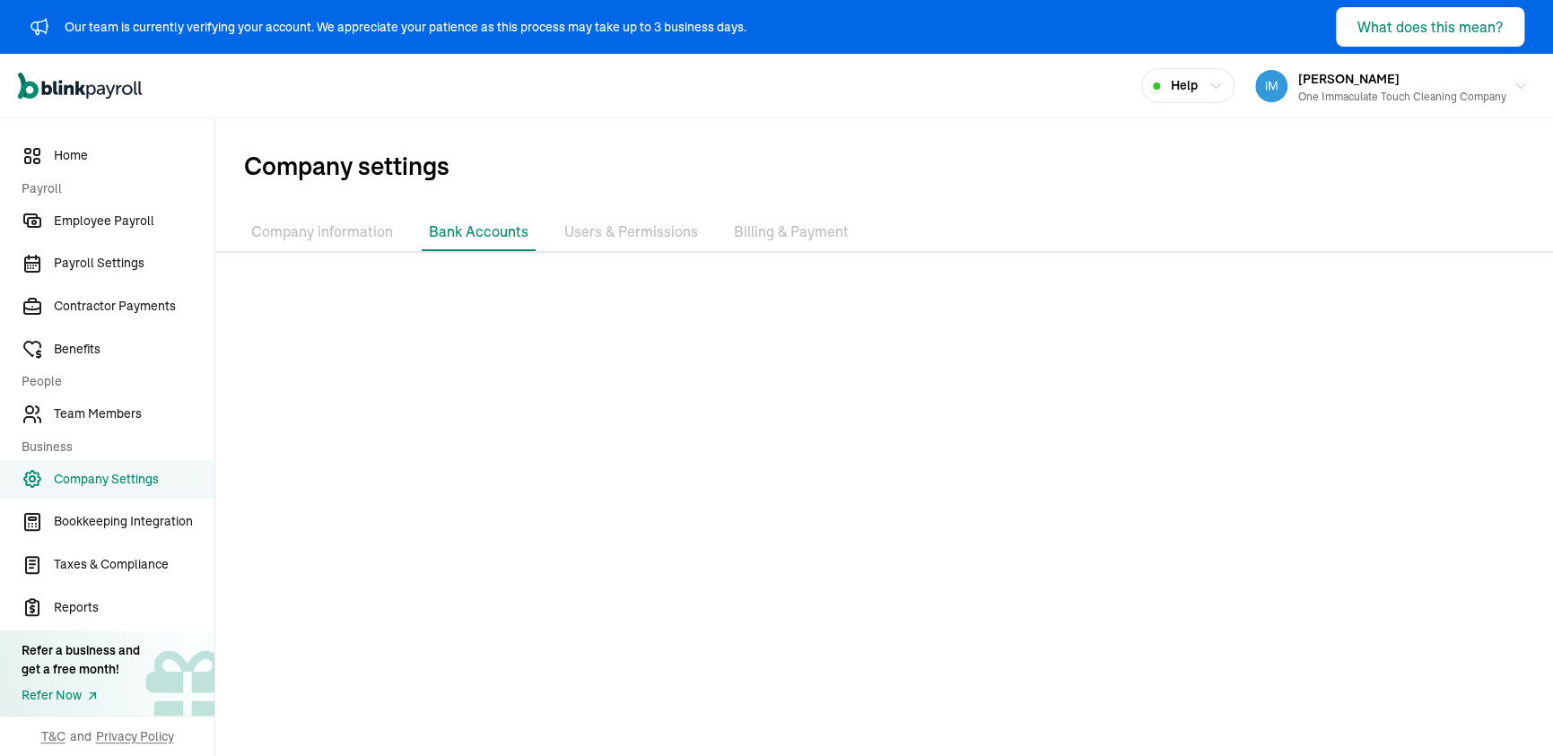
click at [602, 228] on li "Users & Permissions" at bounding box center [631, 233] width 148 height 38
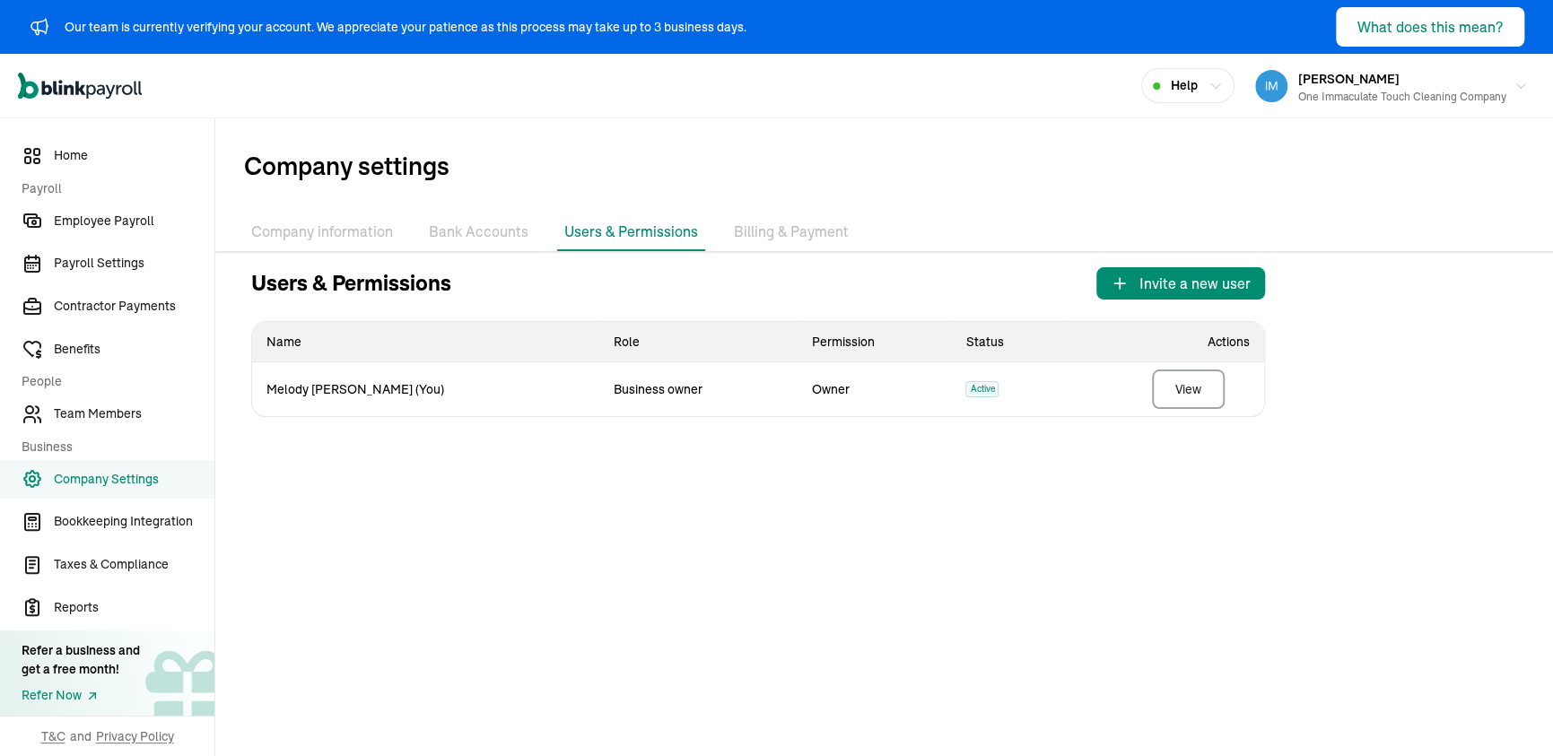
click at [458, 231] on li "Bank Accounts" at bounding box center [479, 233] width 114 height 38
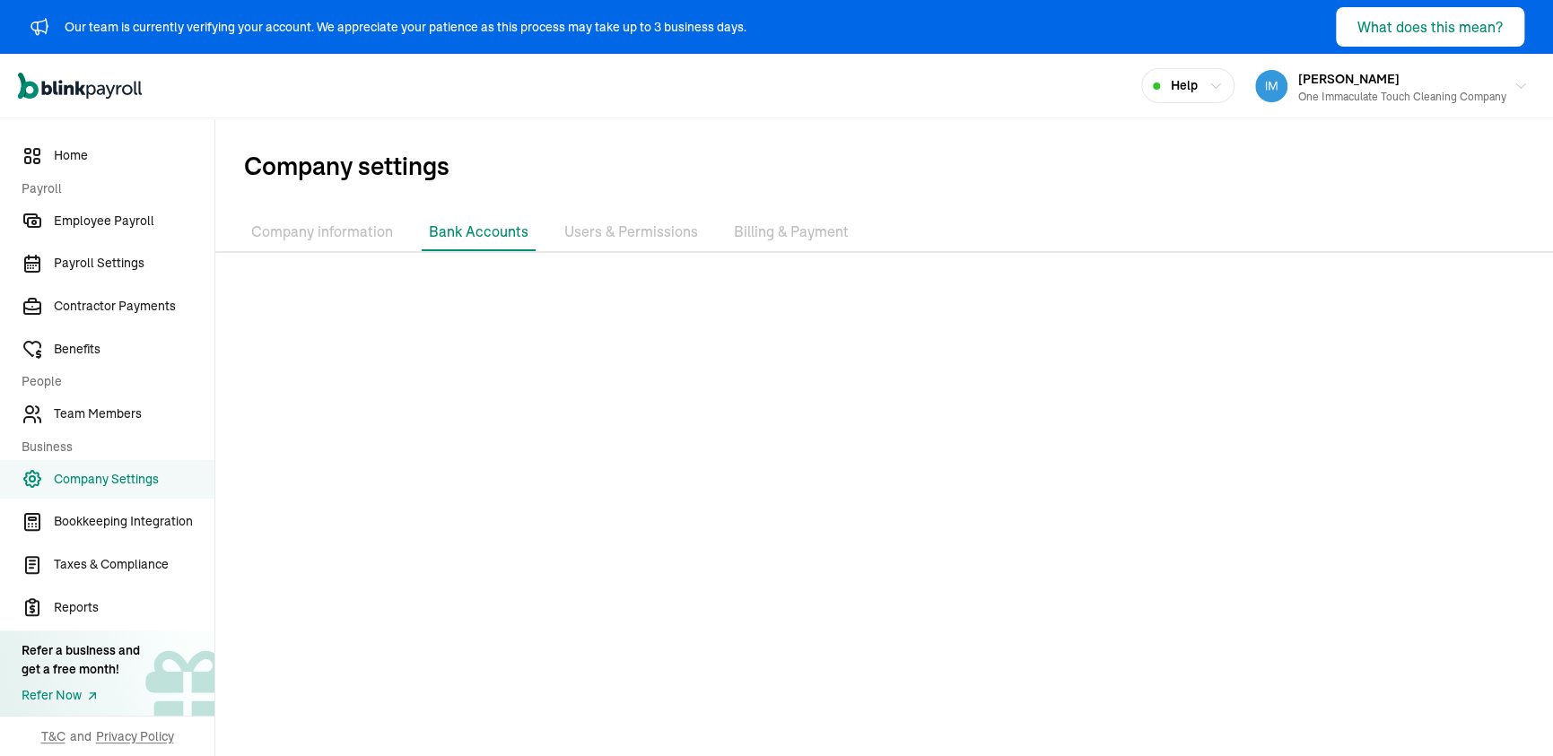
click at [351, 231] on li "Company information" at bounding box center [322, 233] width 156 height 38
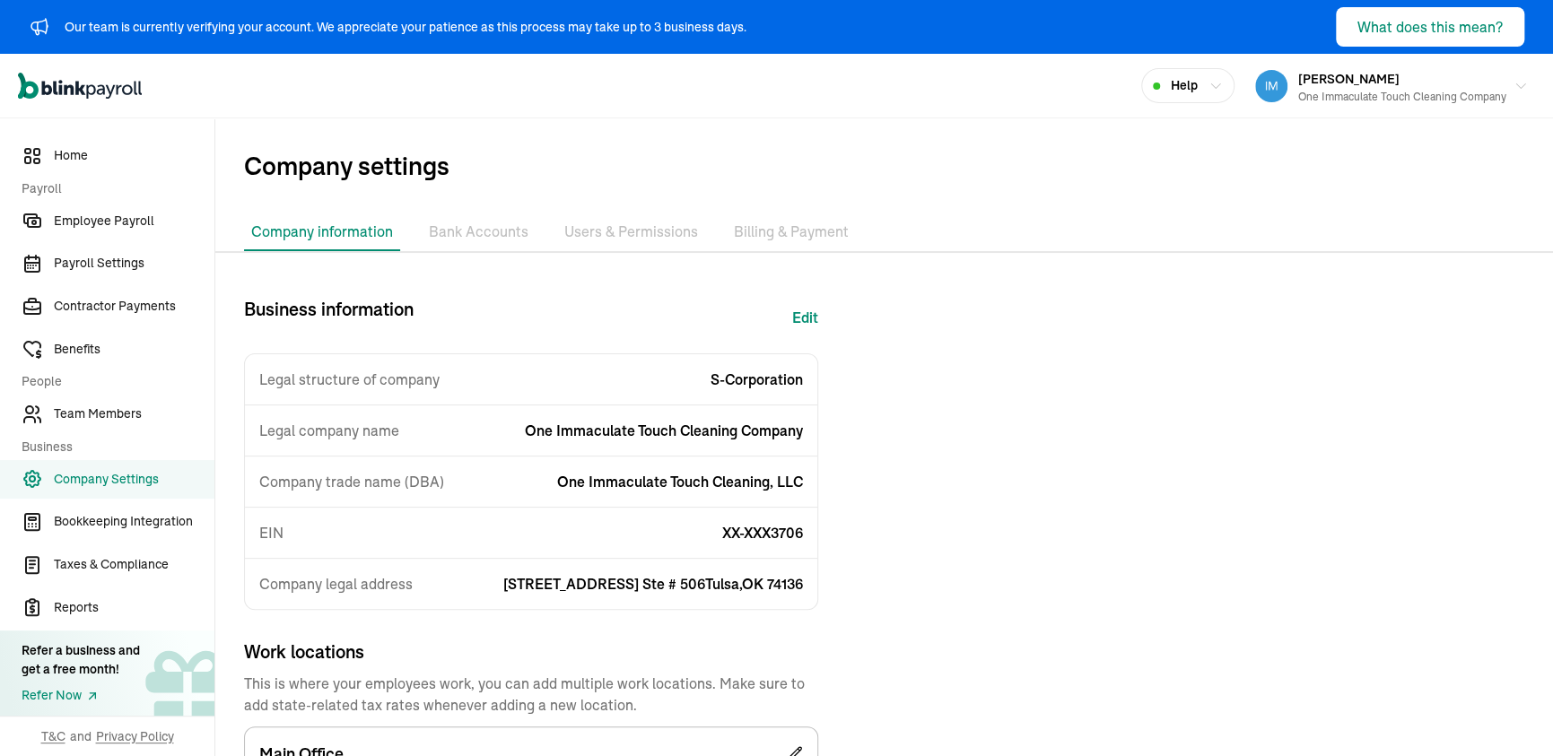
click at [659, 234] on li "Users & Permissions" at bounding box center [631, 233] width 148 height 38
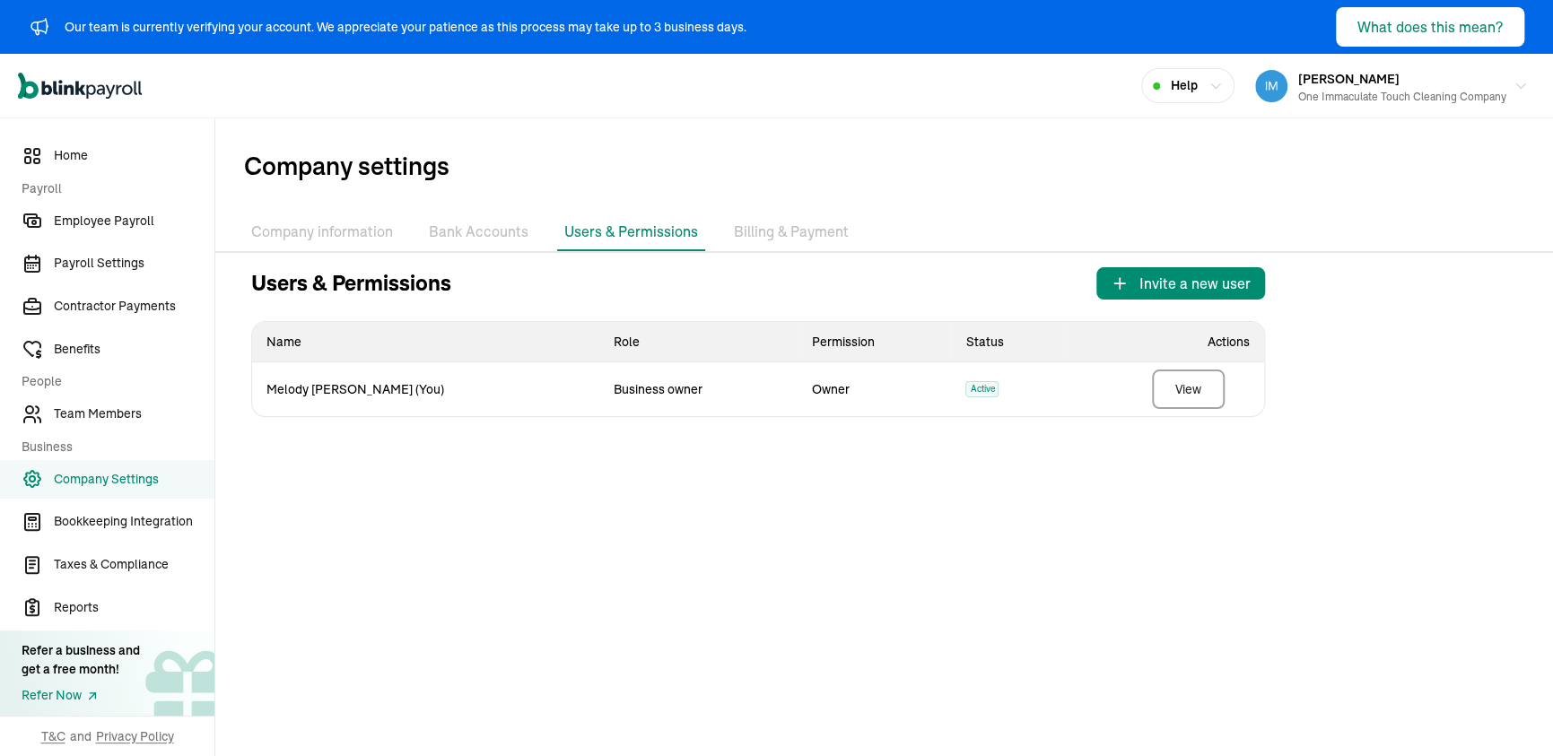
click at [493, 232] on li "Bank Accounts" at bounding box center [479, 233] width 114 height 38
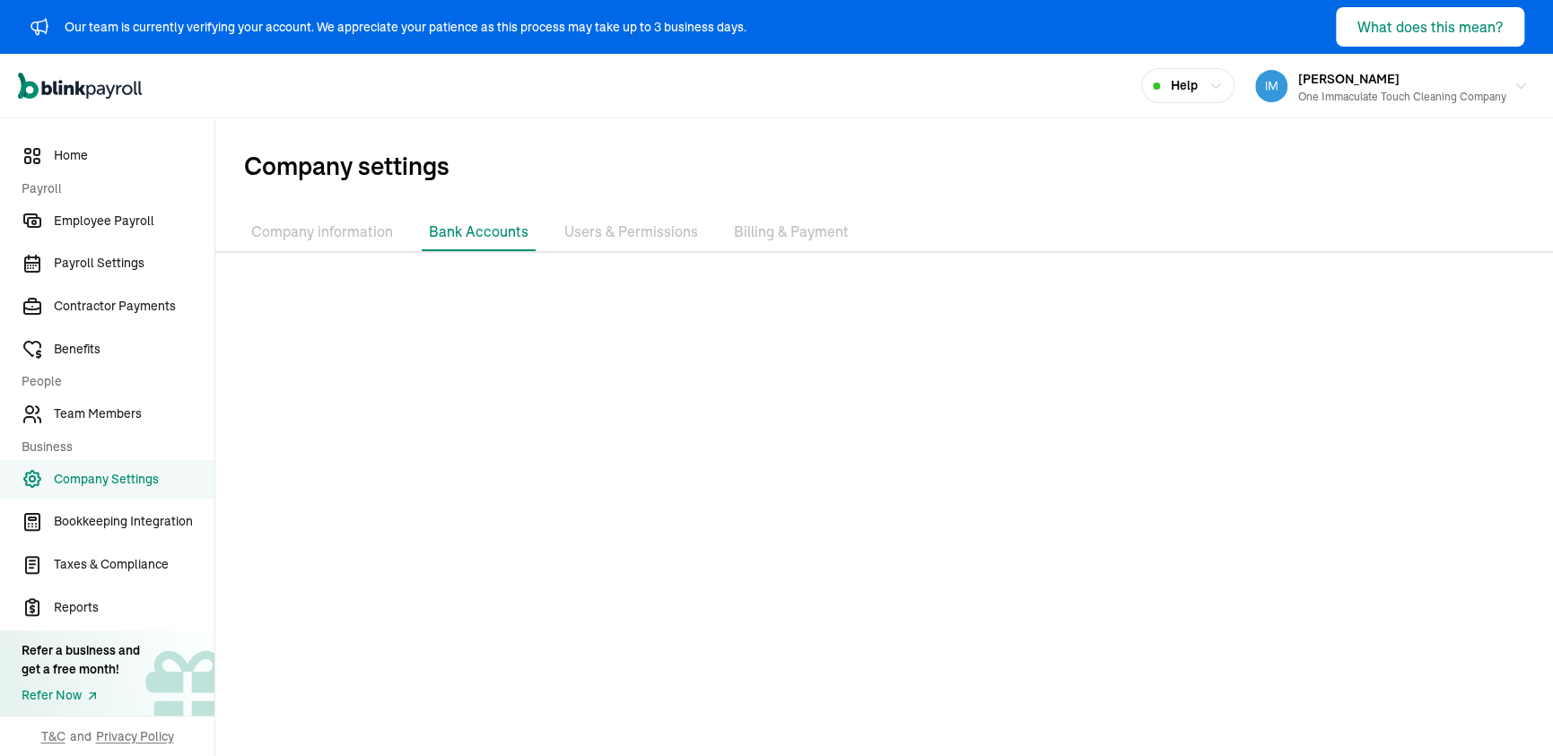
click at [620, 226] on li "Users & Permissions" at bounding box center [631, 233] width 148 height 38
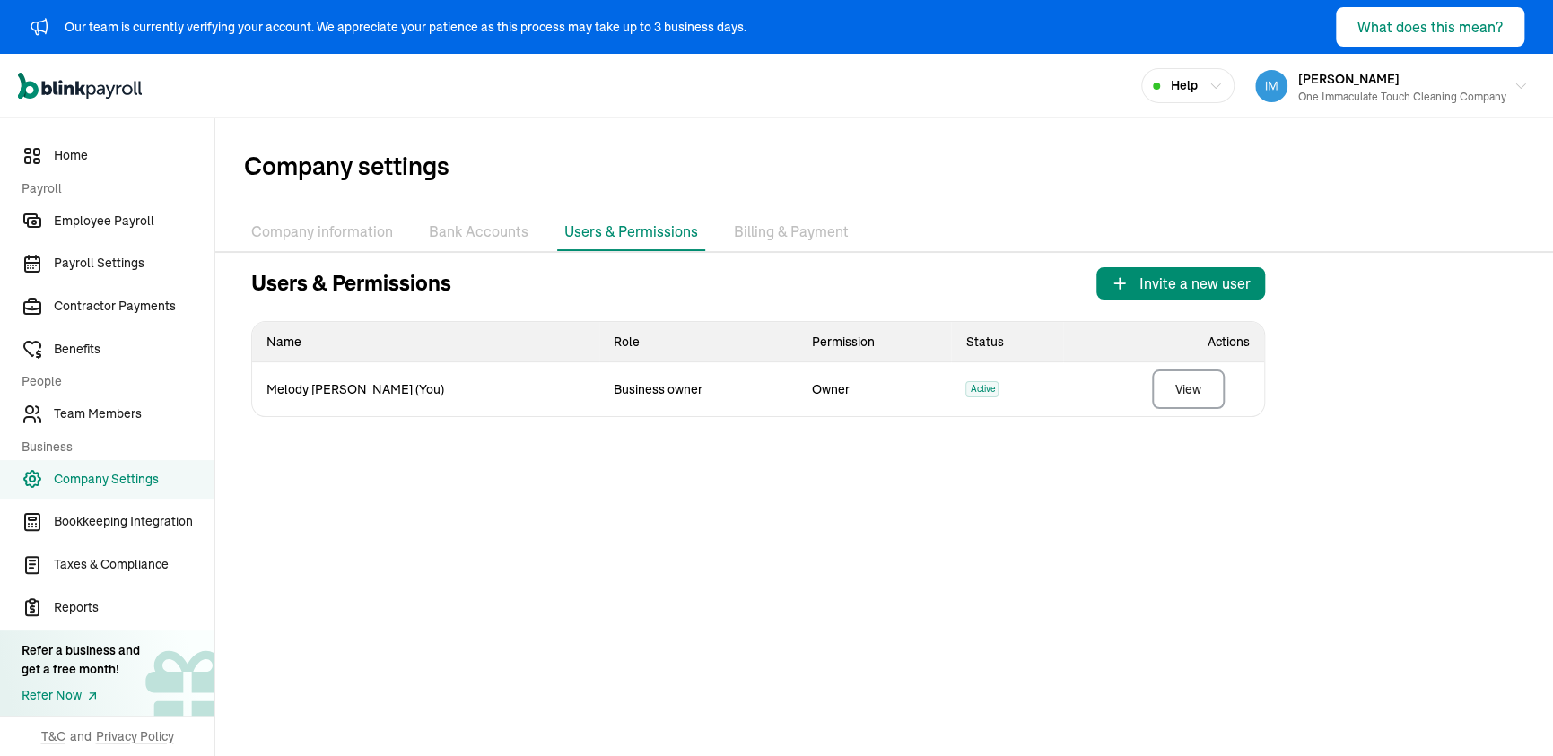
click at [762, 229] on li "Billing & Payment" at bounding box center [791, 233] width 129 height 38
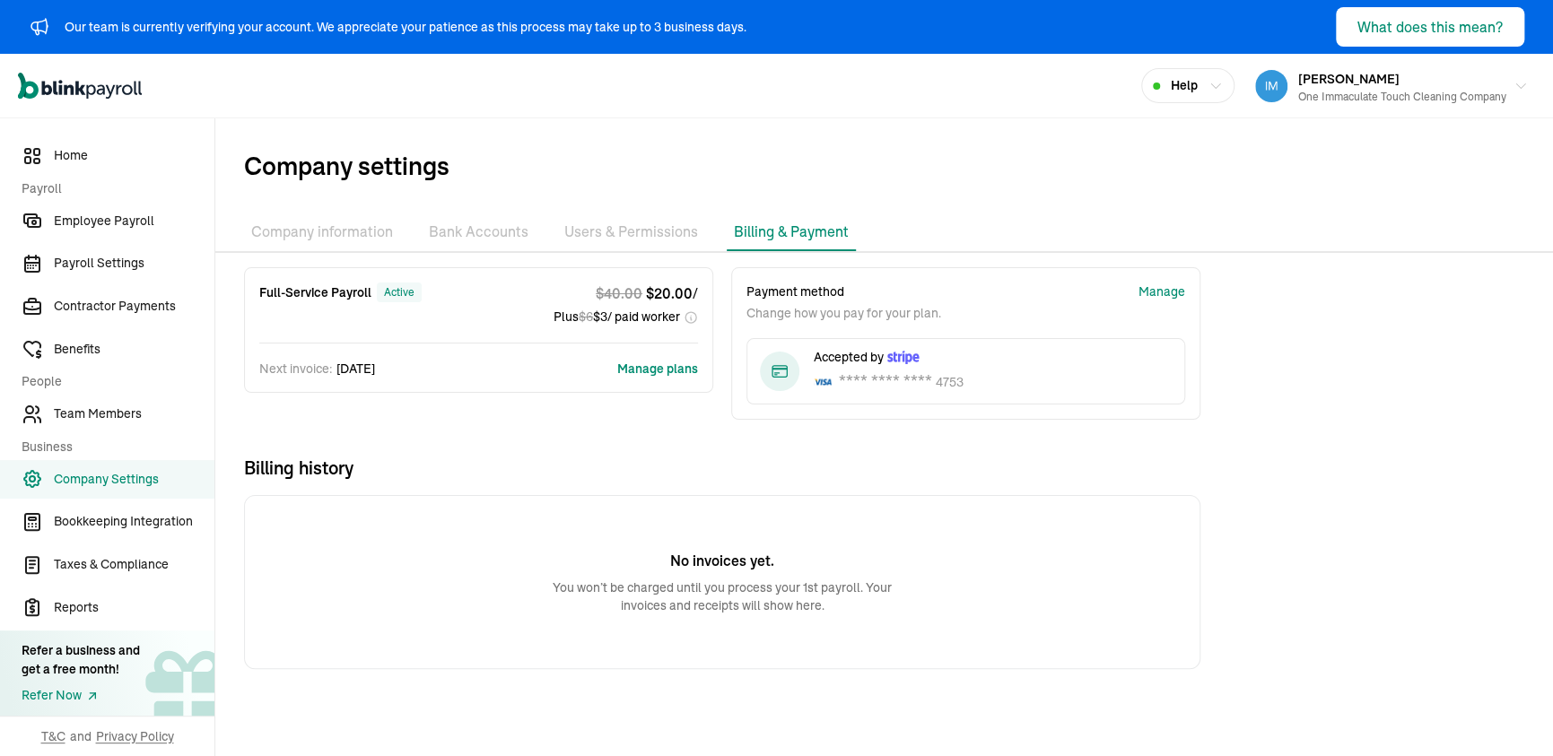
click at [657, 371] on button "Manage plans" at bounding box center [657, 369] width 81 height 18
click at [1401, 97] on div "One Immaculate Touch Cleaning Company" at bounding box center [1402, 97] width 208 height 16
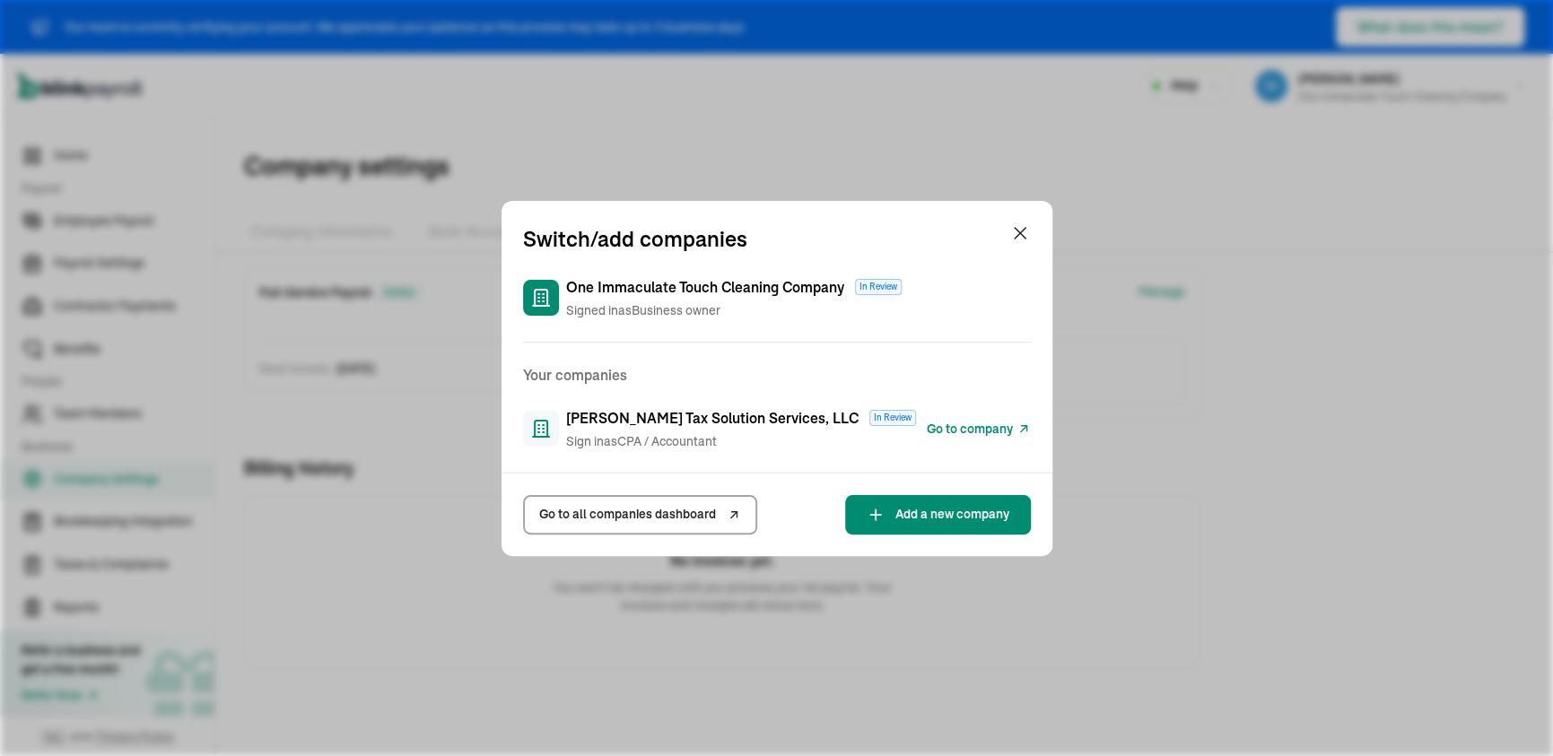
click at [949, 428] on span "Go to company" at bounding box center [970, 429] width 86 height 19
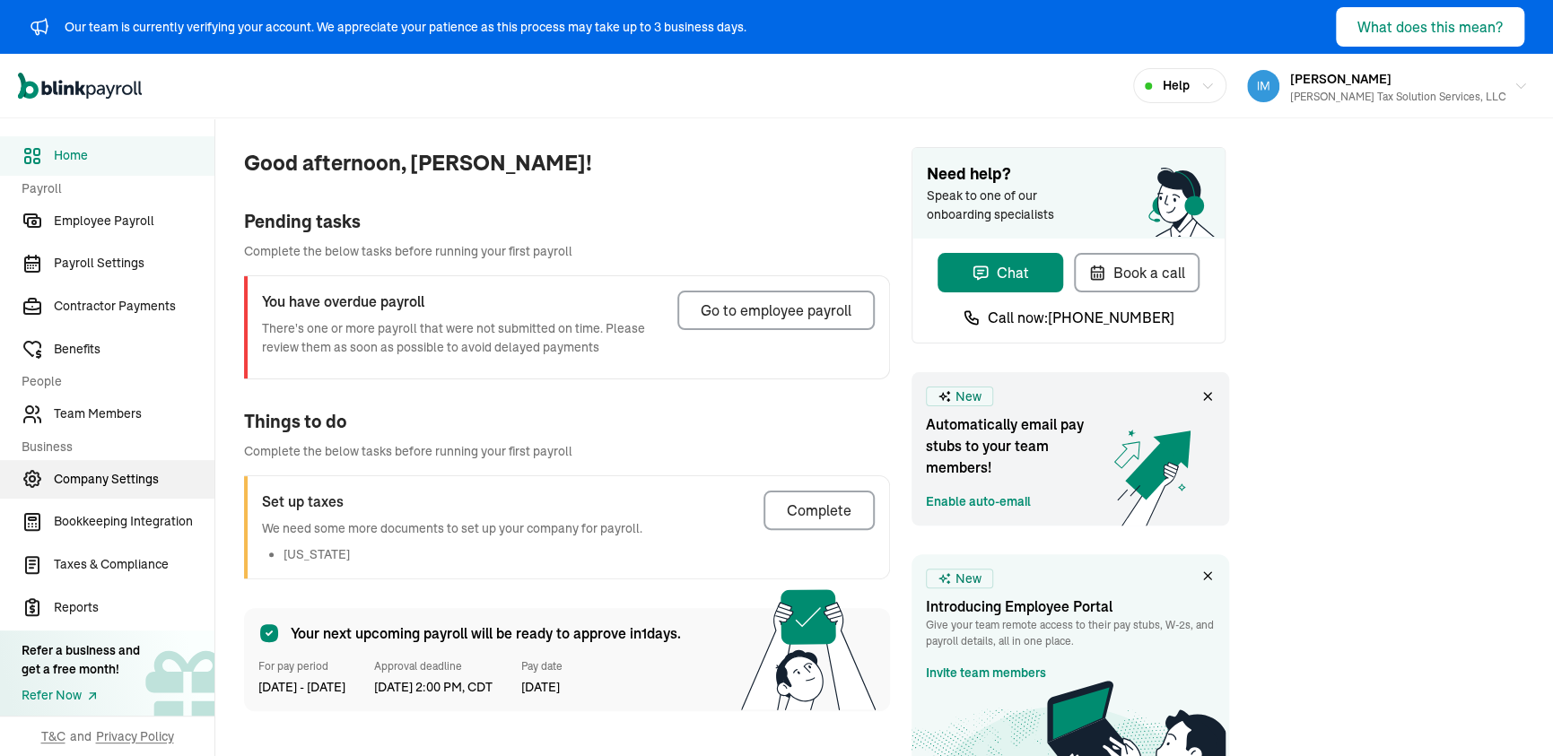
click at [115, 489] on link "Company Settings" at bounding box center [107, 479] width 214 height 39
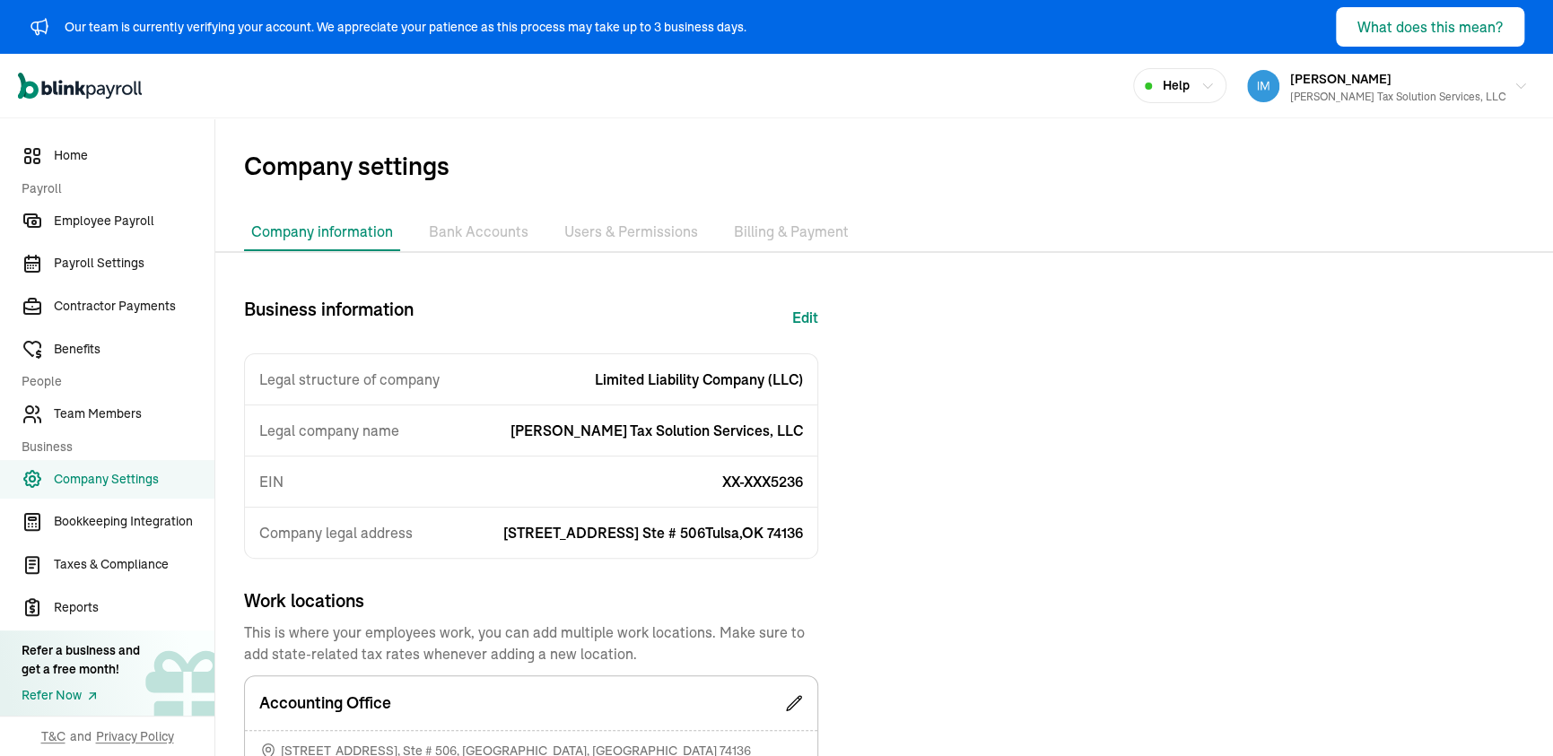
click at [495, 233] on li "Bank Accounts" at bounding box center [479, 233] width 114 height 38
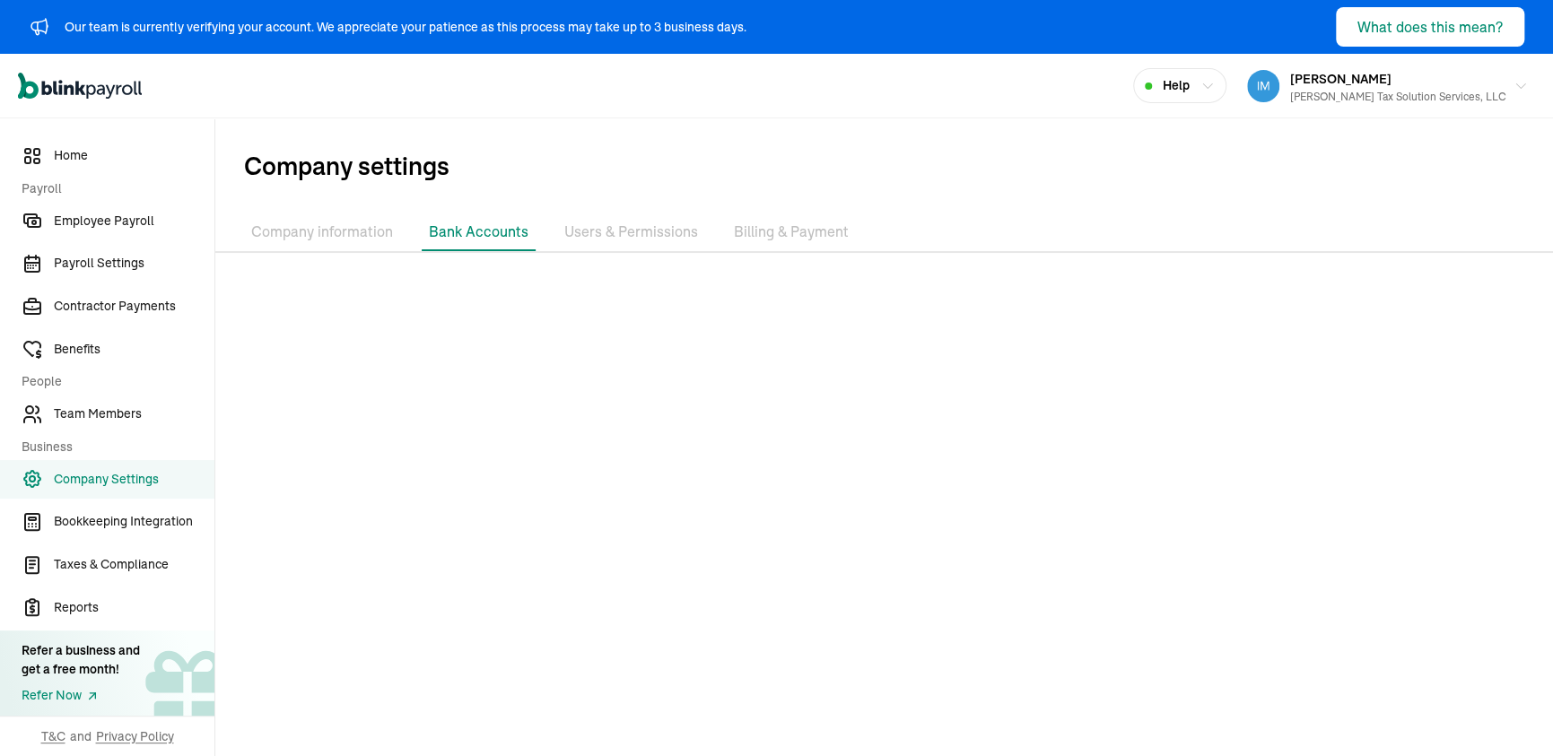
click at [364, 235] on li "Company information" at bounding box center [322, 233] width 156 height 38
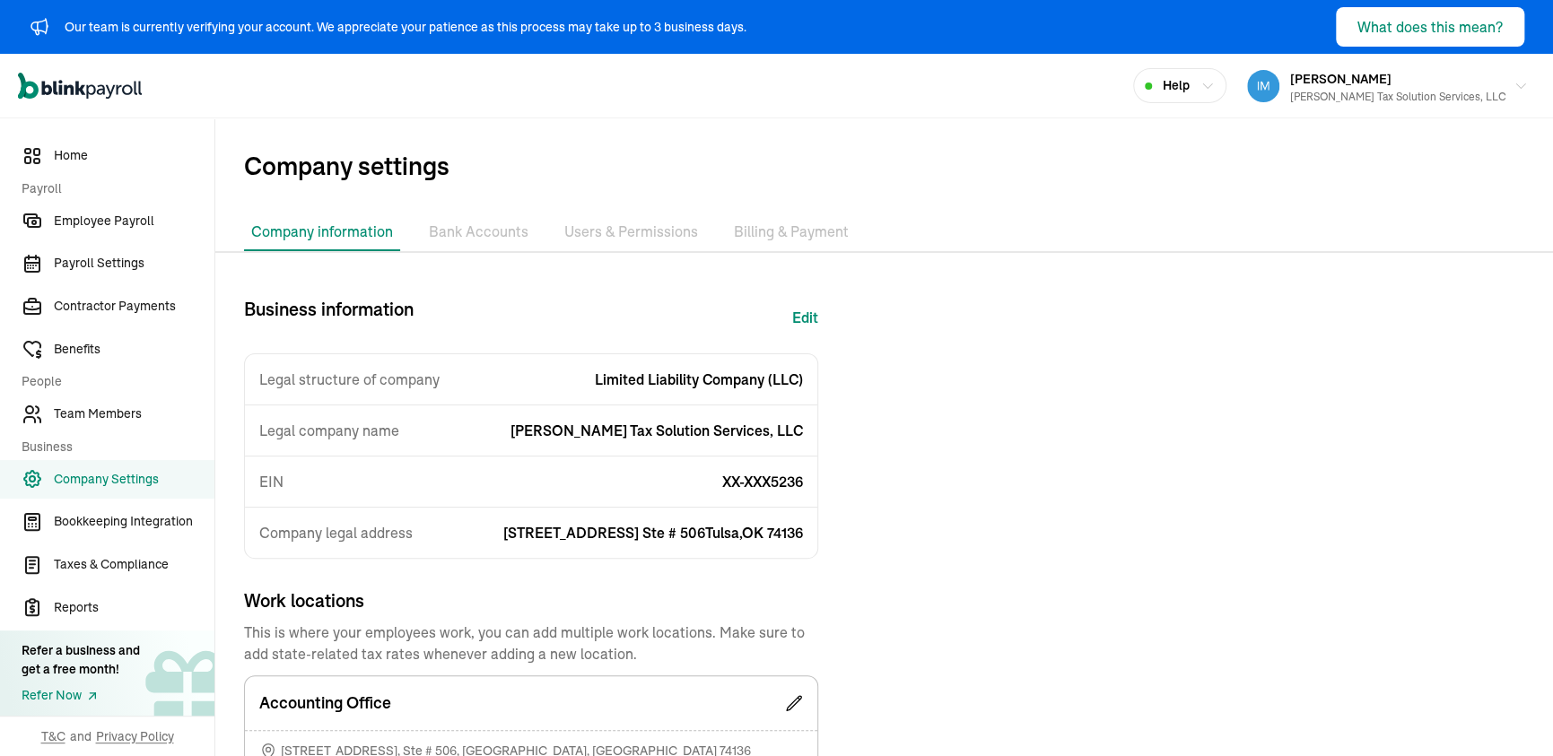
click at [651, 234] on li "Users & Permissions" at bounding box center [631, 233] width 148 height 38
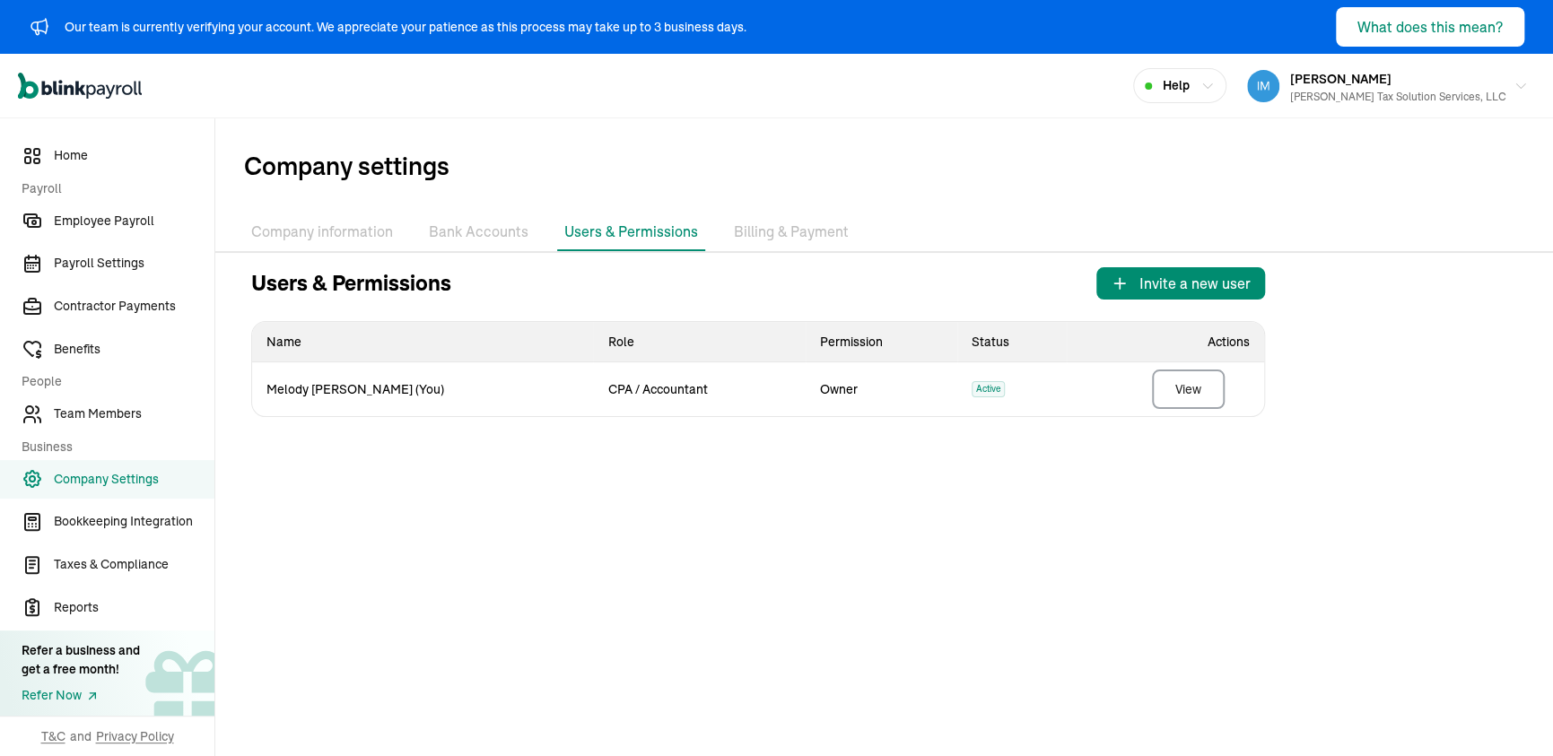
click at [469, 228] on li "Bank Accounts" at bounding box center [479, 233] width 114 height 38
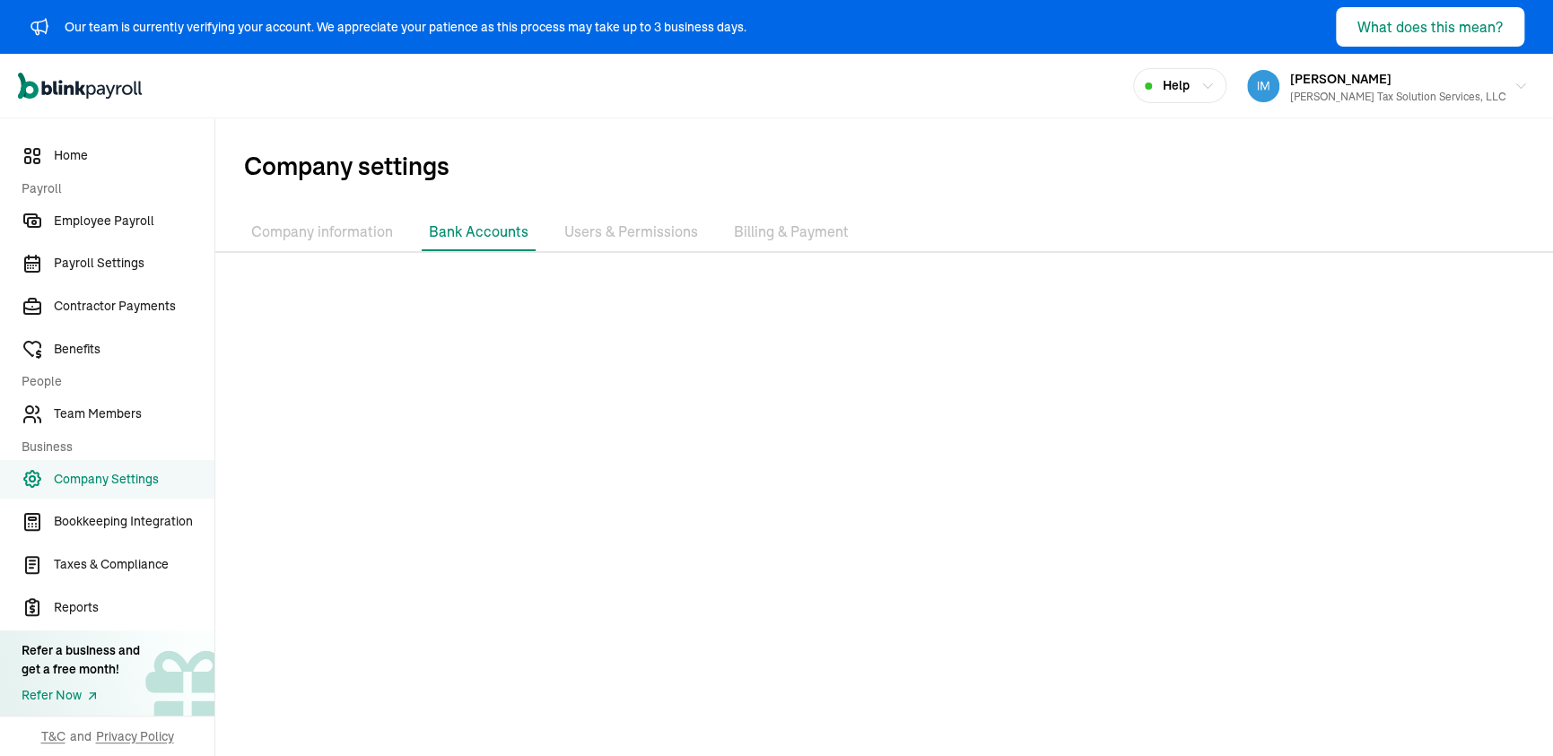
click at [326, 235] on li "Company information" at bounding box center [322, 233] width 156 height 38
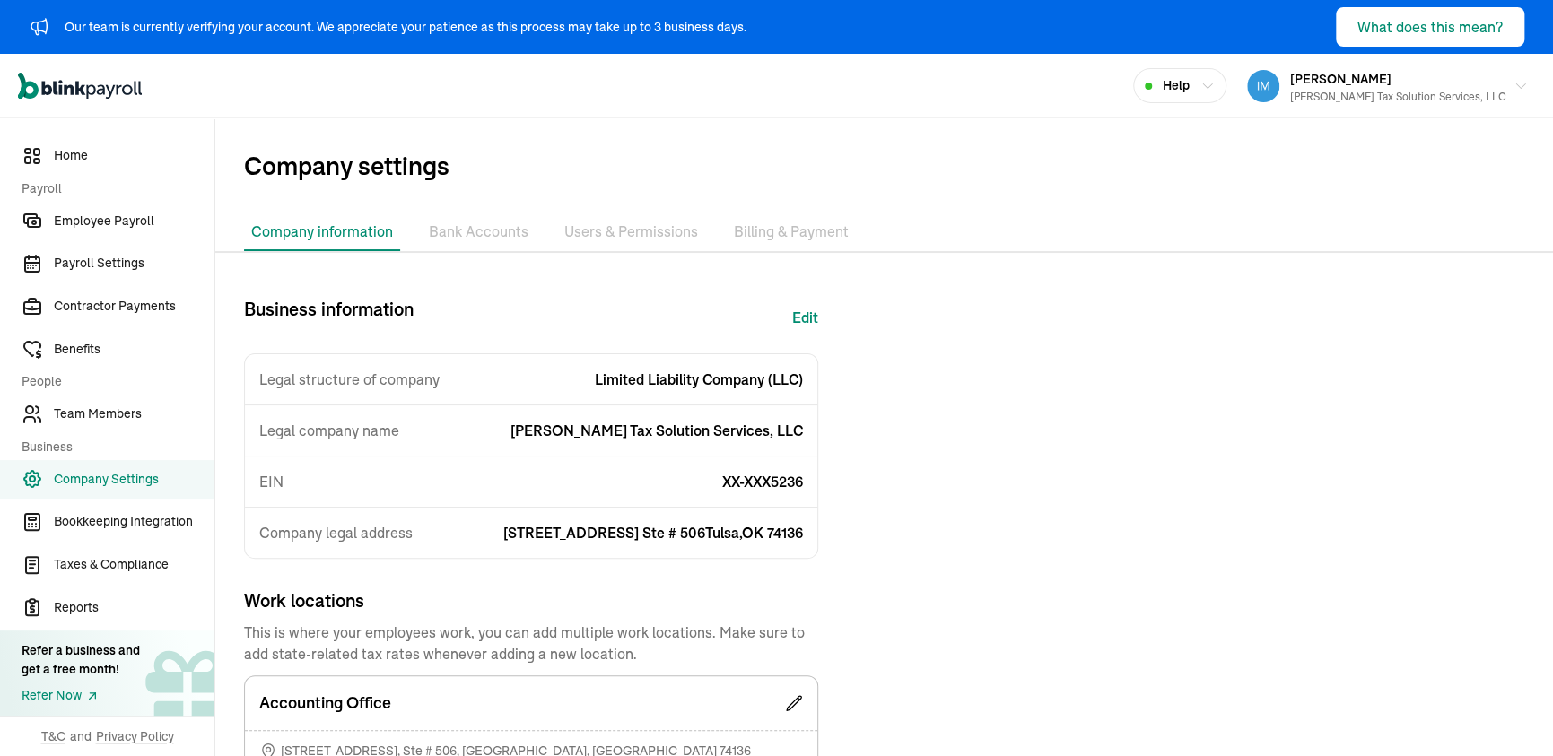
scroll to position [161, 0]
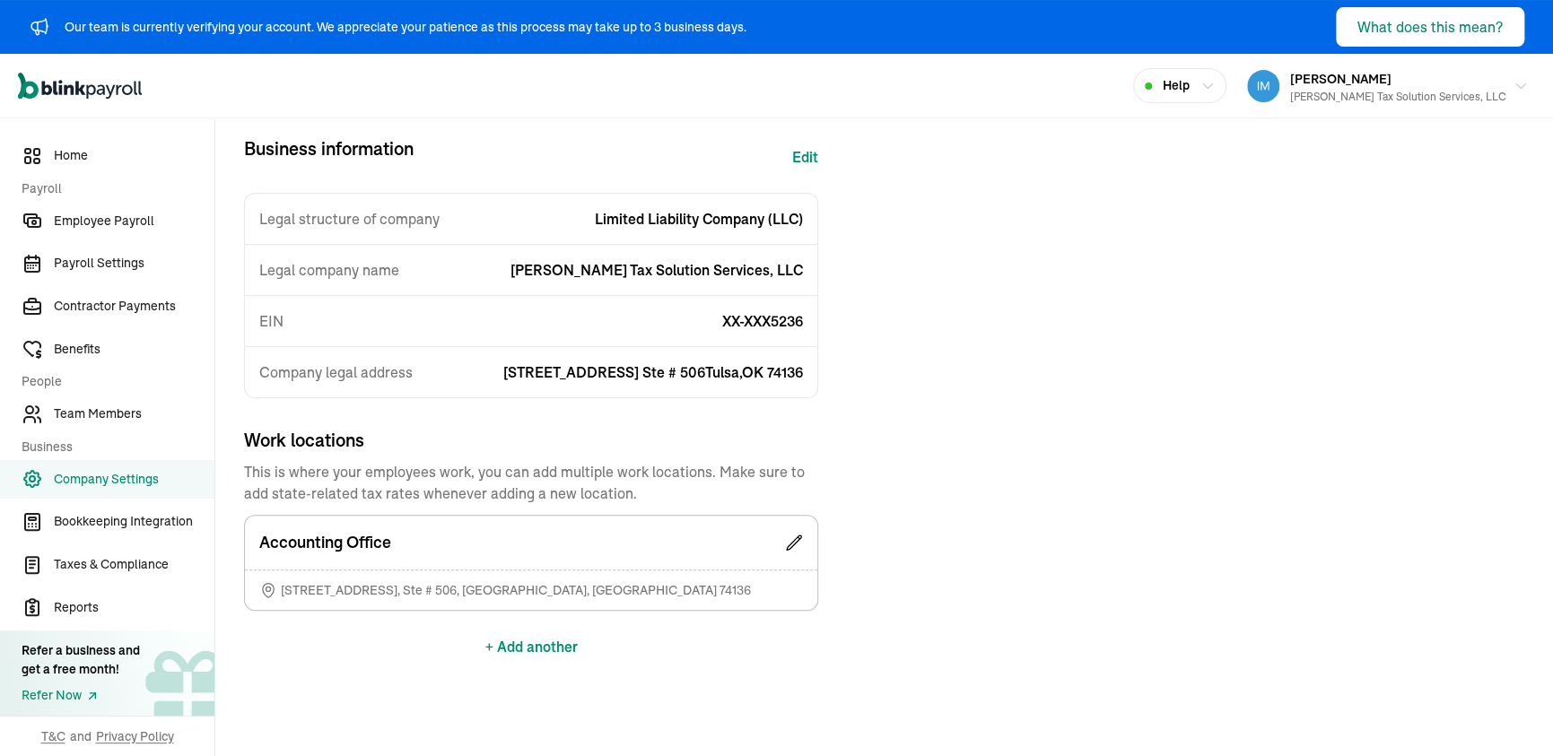
click at [792, 541] on icon at bounding box center [794, 543] width 18 height 18
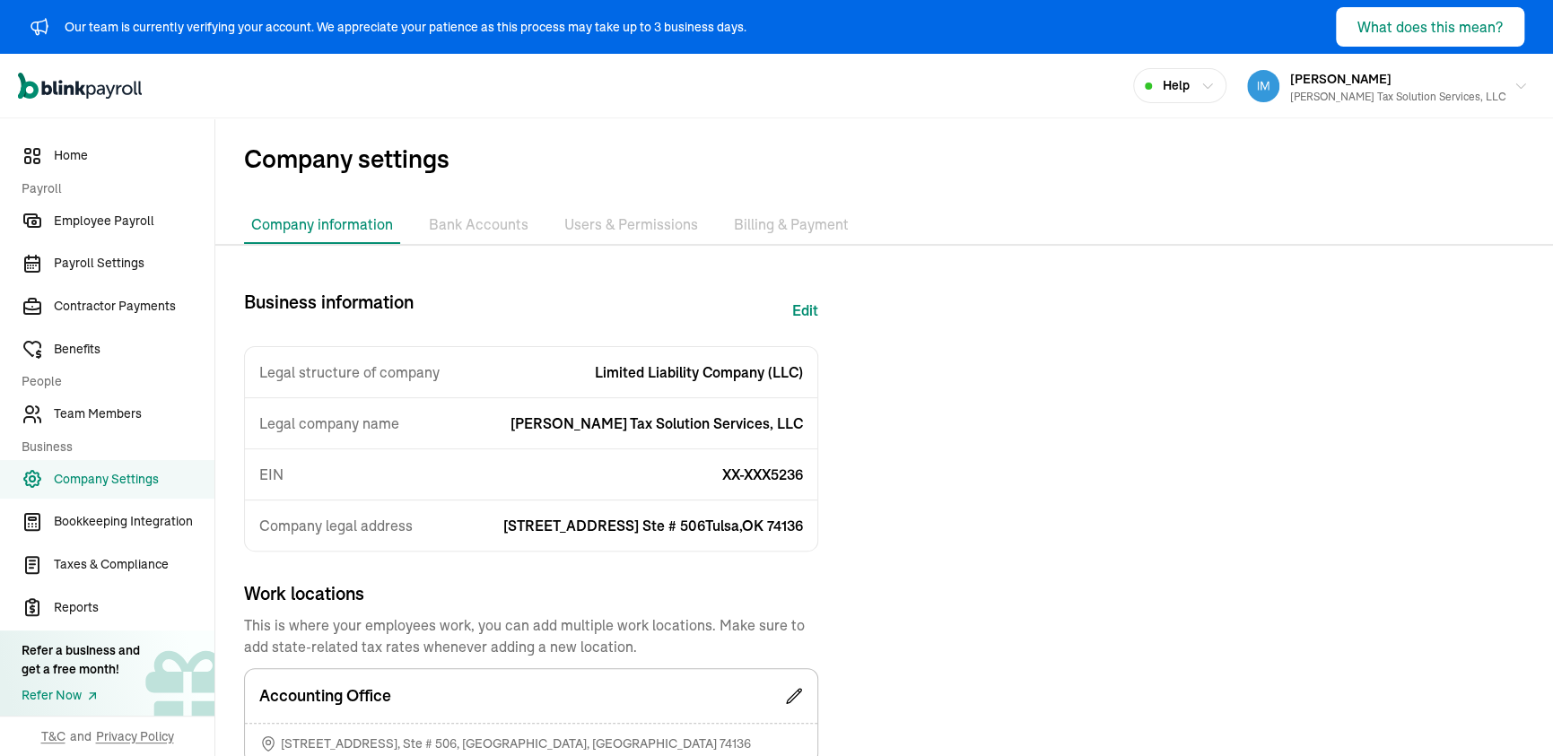
scroll to position [0, 0]
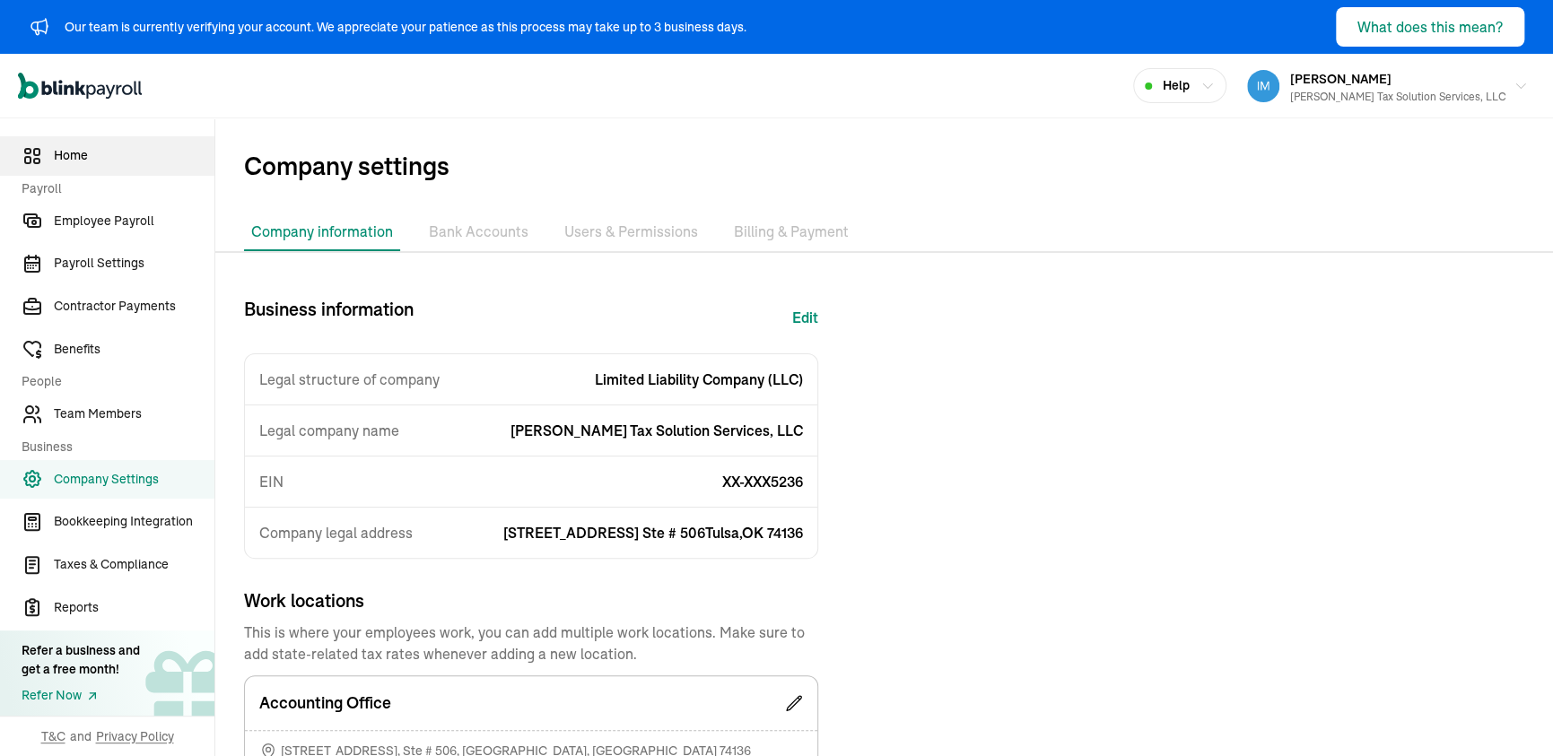
click at [108, 158] on span "Home" at bounding box center [134, 155] width 161 height 19
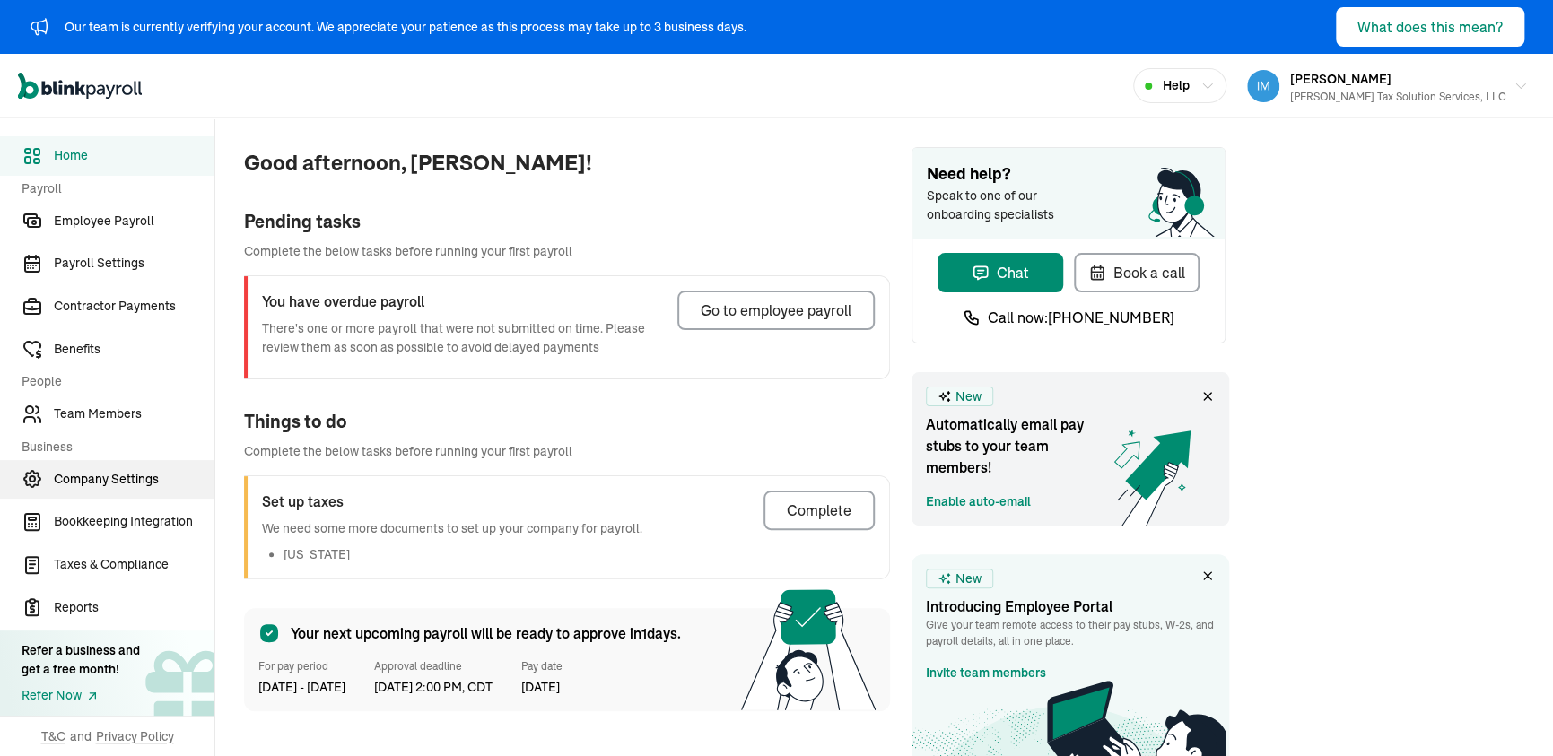
click at [115, 489] on link "Company Settings" at bounding box center [107, 479] width 214 height 39
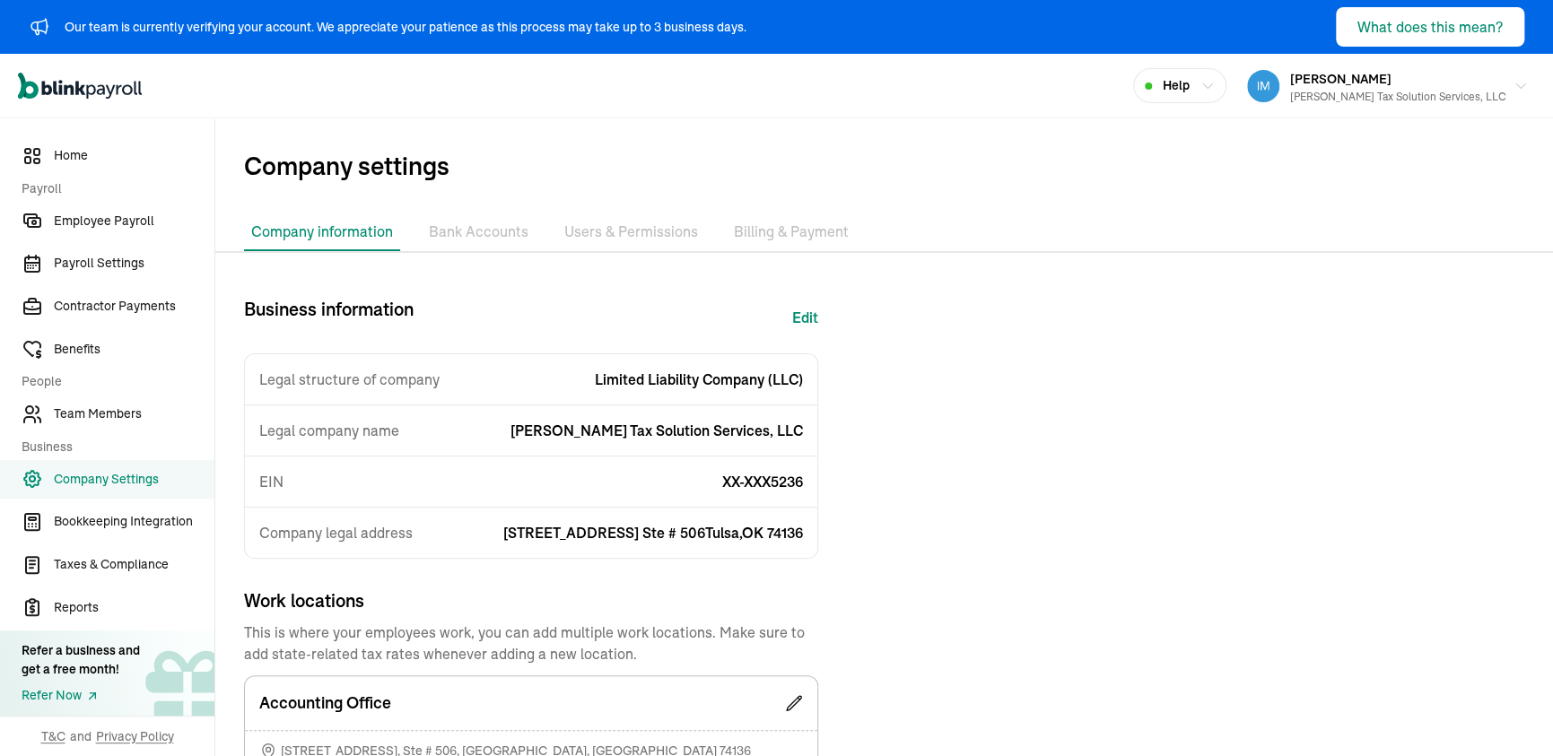
click at [495, 233] on li "Bank Accounts" at bounding box center [479, 233] width 114 height 38
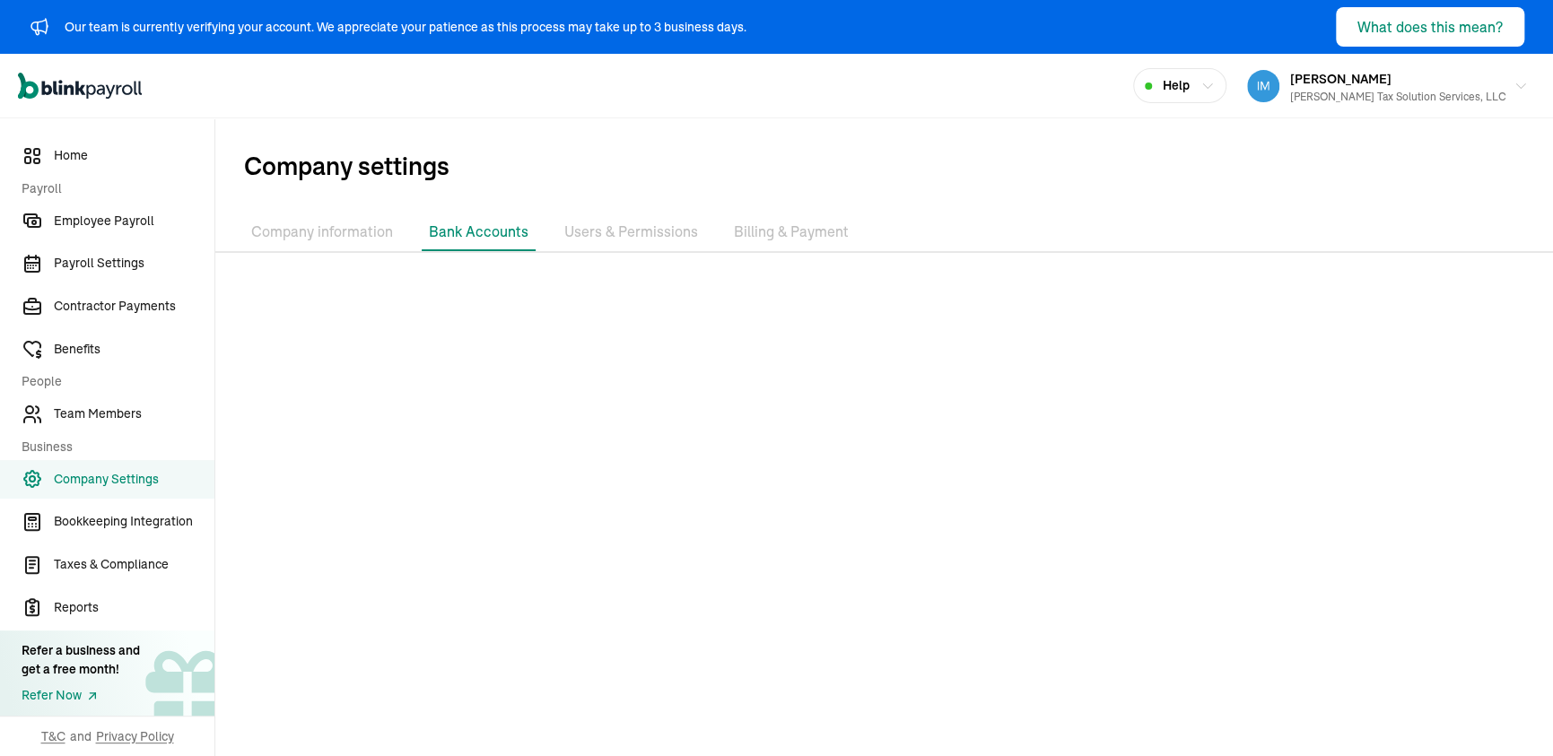
click at [364, 235] on li "Company information" at bounding box center [322, 233] width 156 height 38
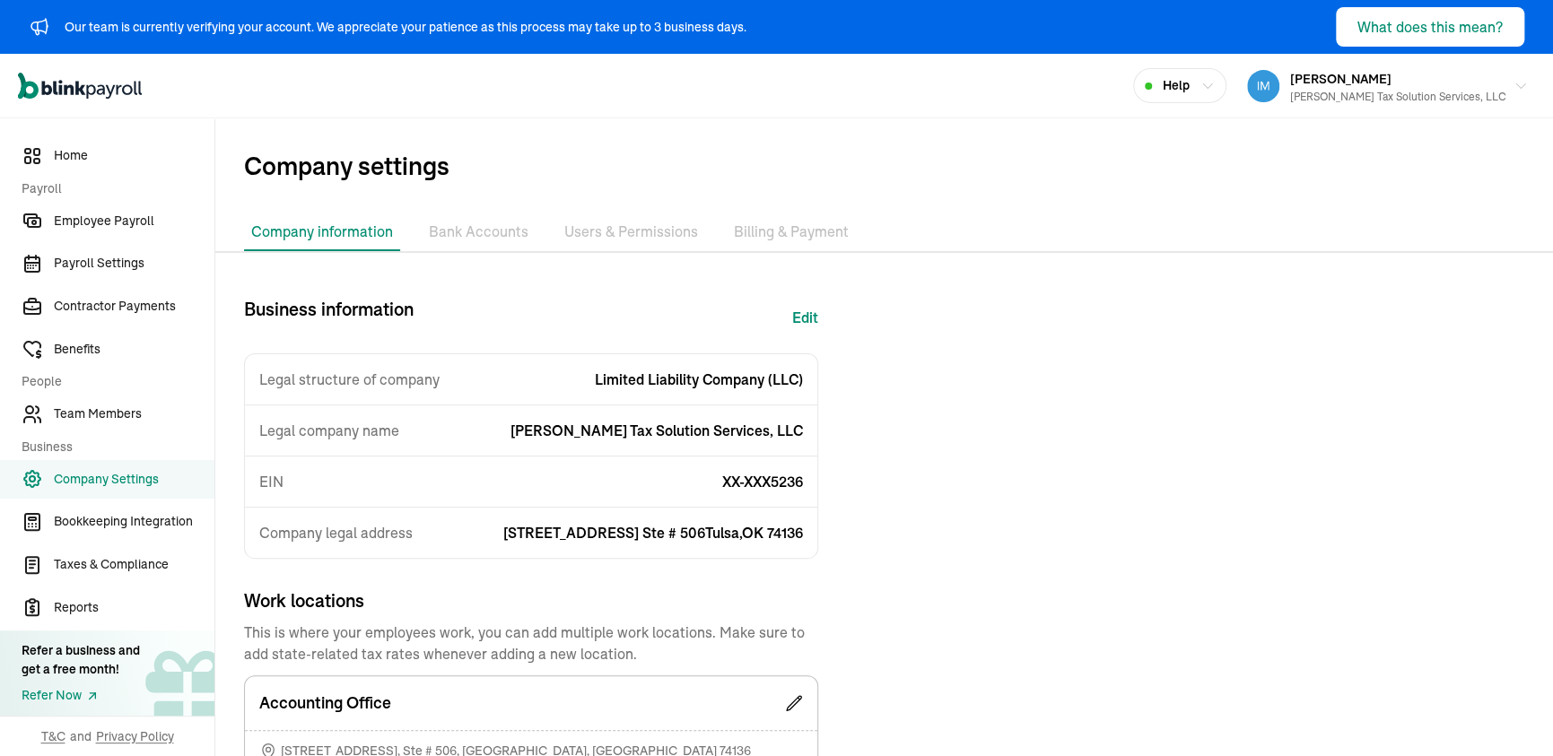
click at [651, 234] on li "Users & Permissions" at bounding box center [631, 233] width 148 height 38
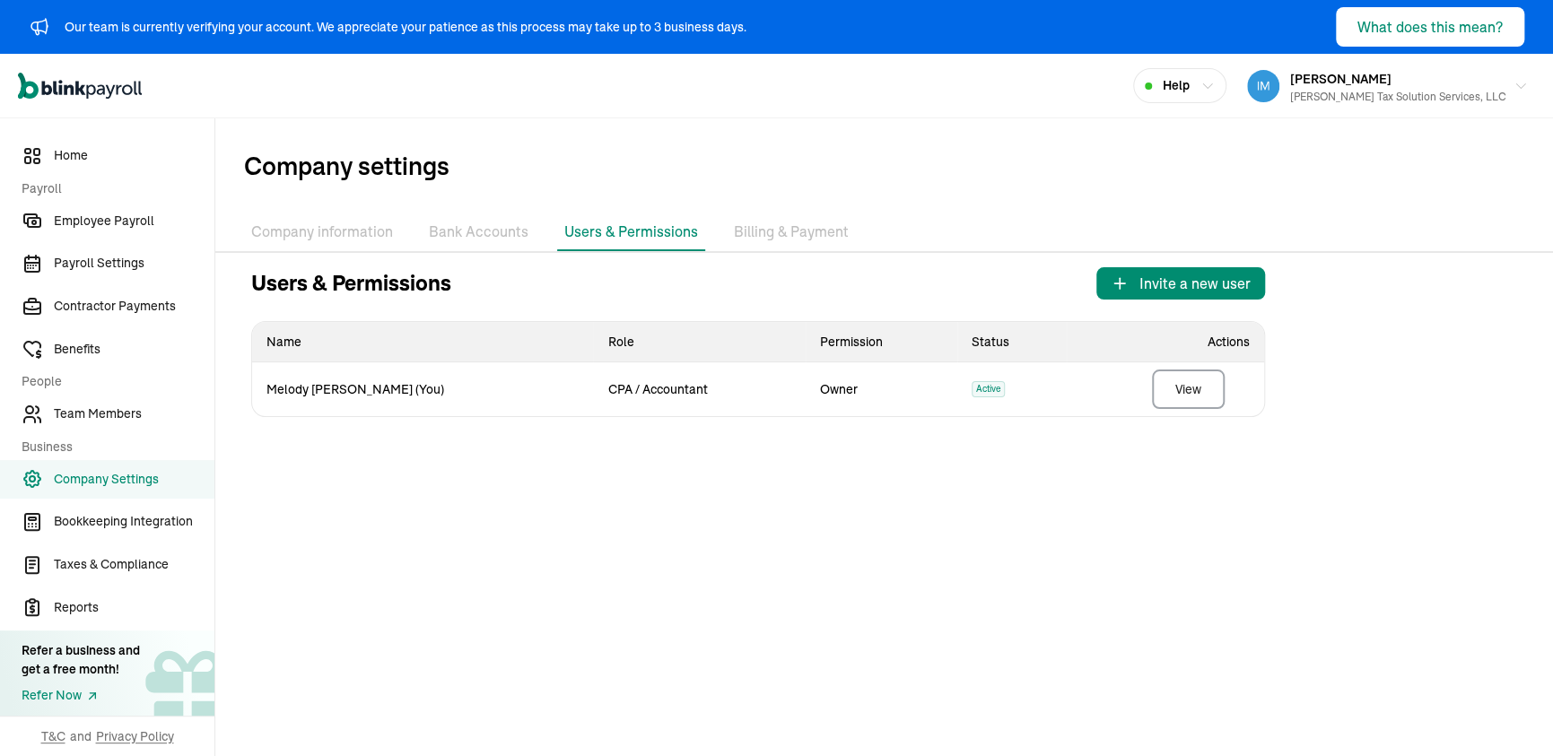
click at [469, 228] on li "Bank Accounts" at bounding box center [479, 233] width 114 height 38
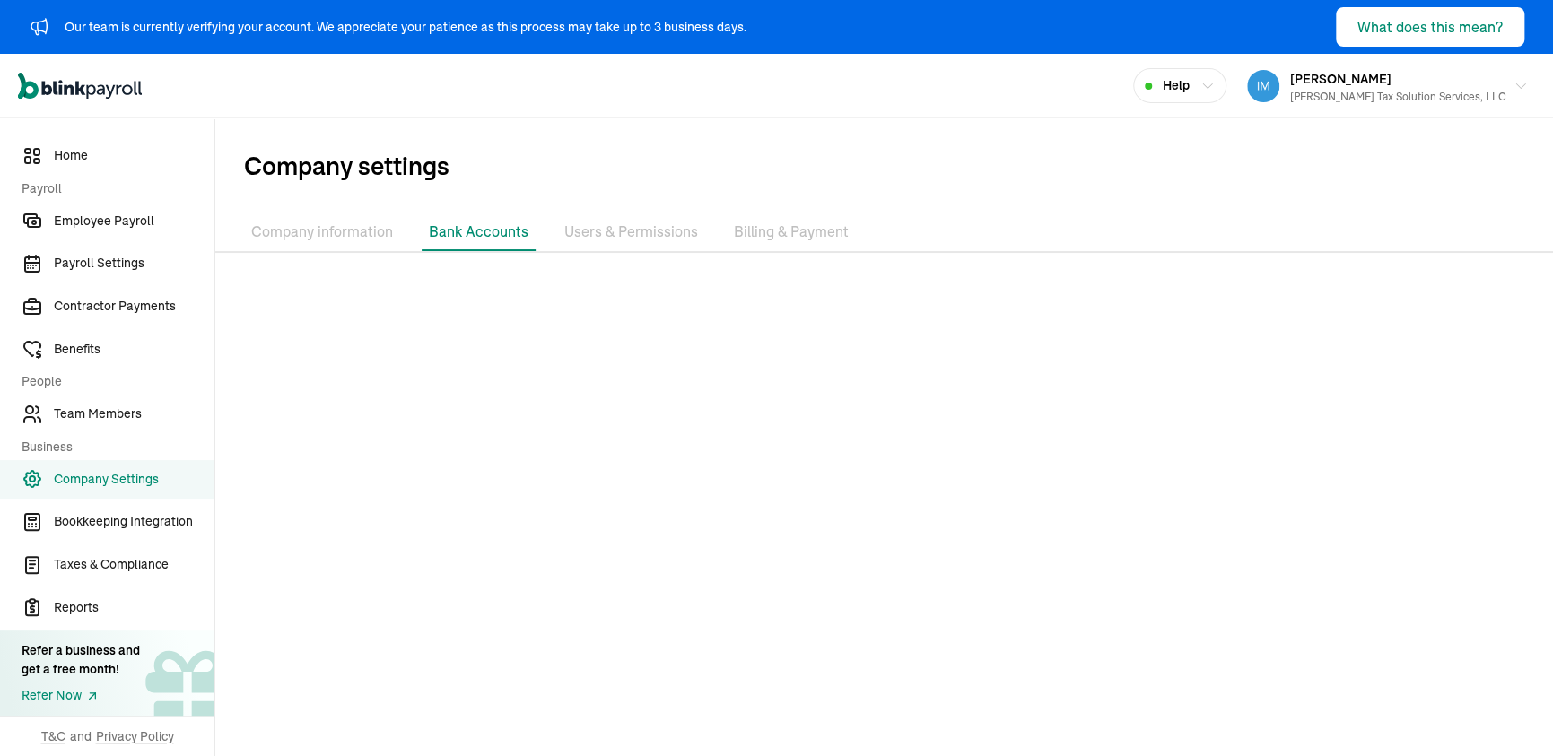
click at [326, 235] on li "Company information" at bounding box center [322, 233] width 156 height 38
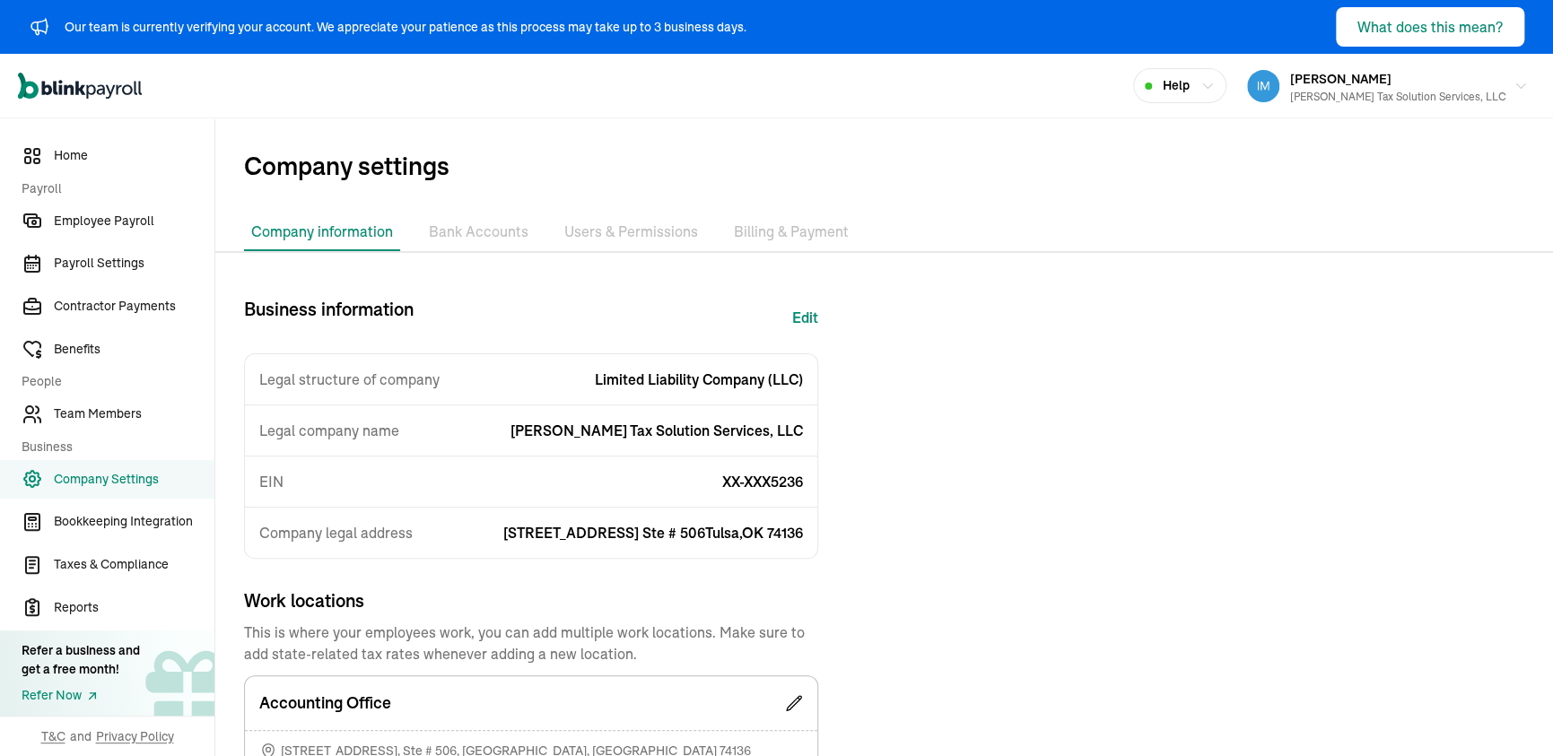
scroll to position [161, 0]
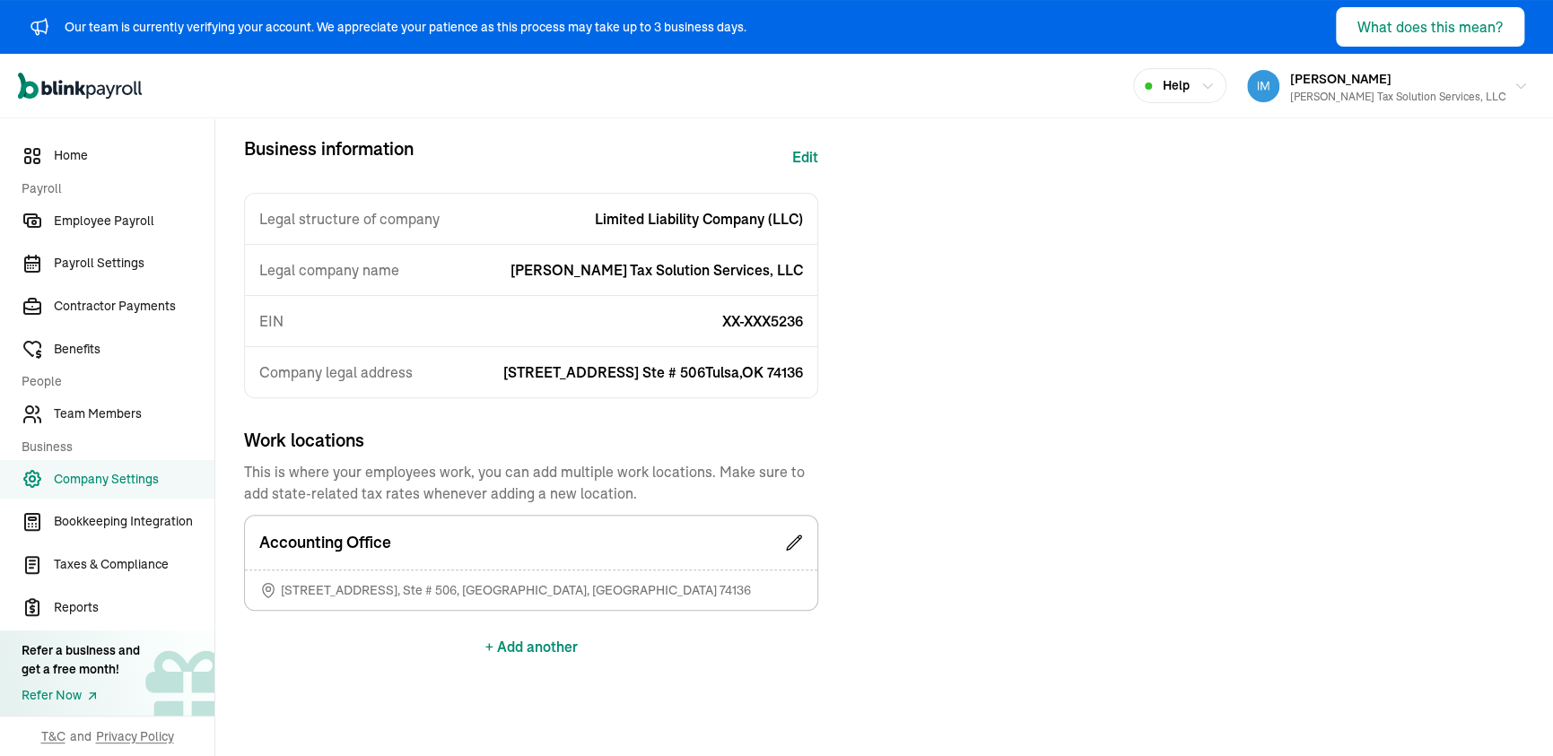
click at [792, 541] on icon at bounding box center [794, 543] width 18 height 18
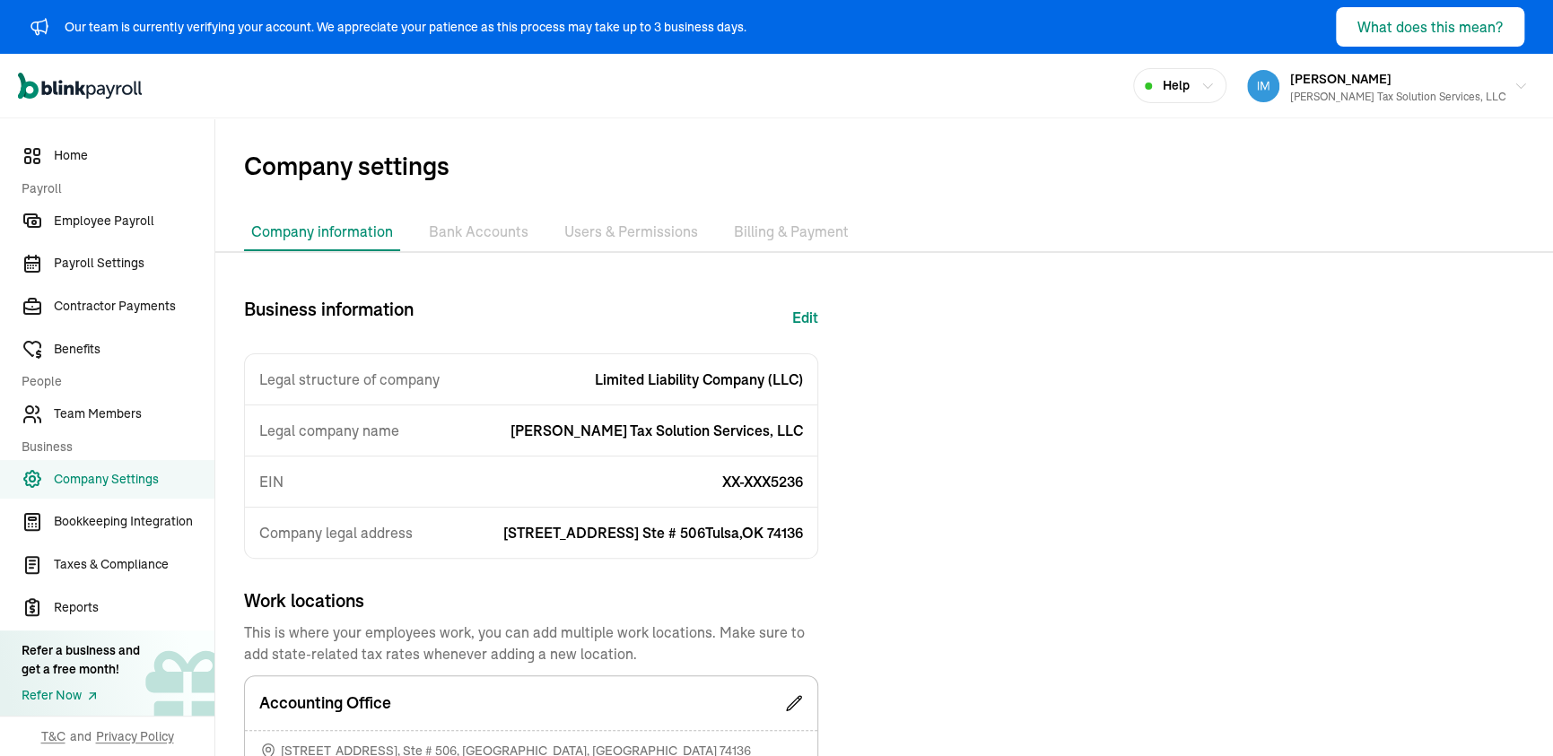
scroll to position [0, 0]
click at [108, 158] on span "Home" at bounding box center [134, 155] width 161 height 19
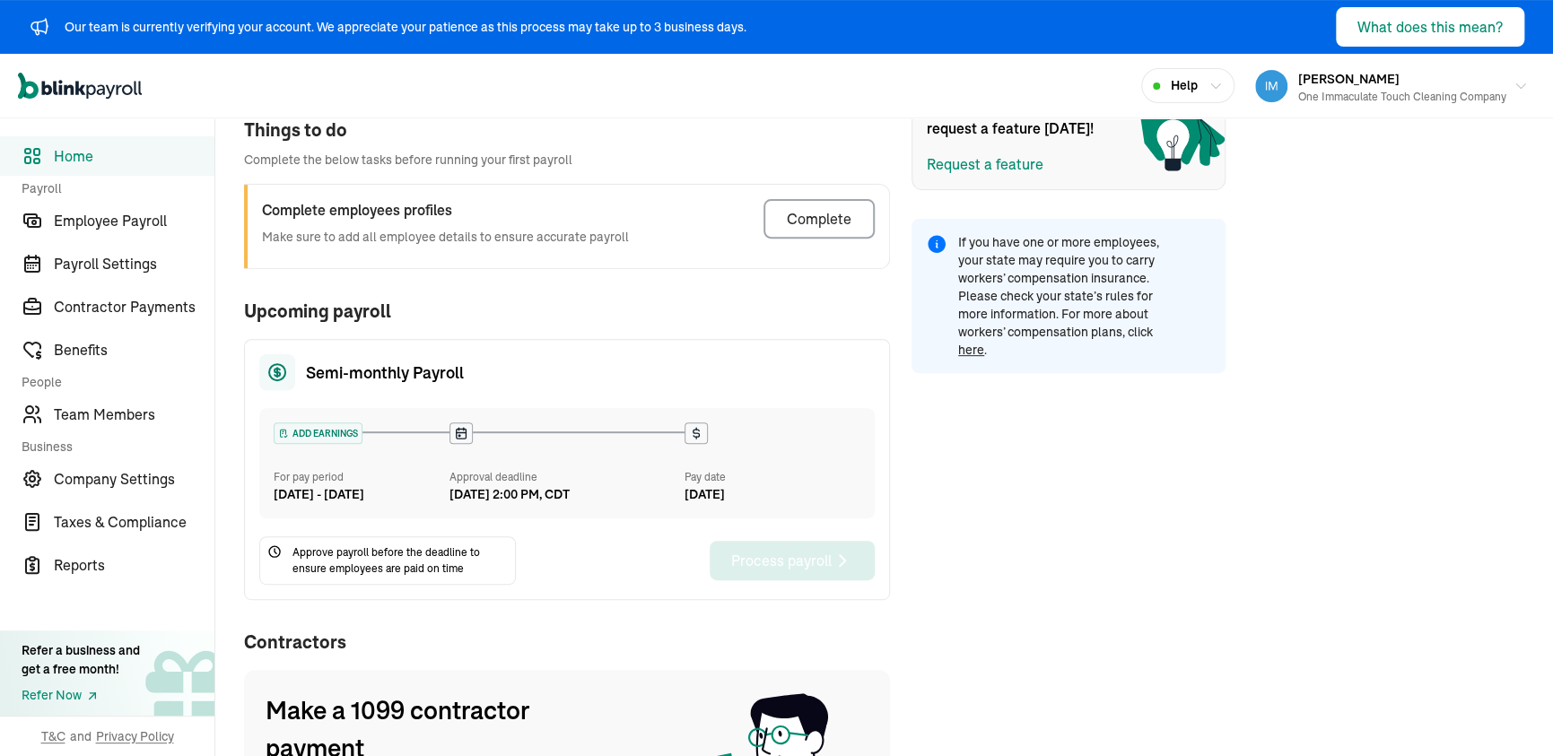
scroll to position [359, 0]
